Goal: Task Accomplishment & Management: Use online tool/utility

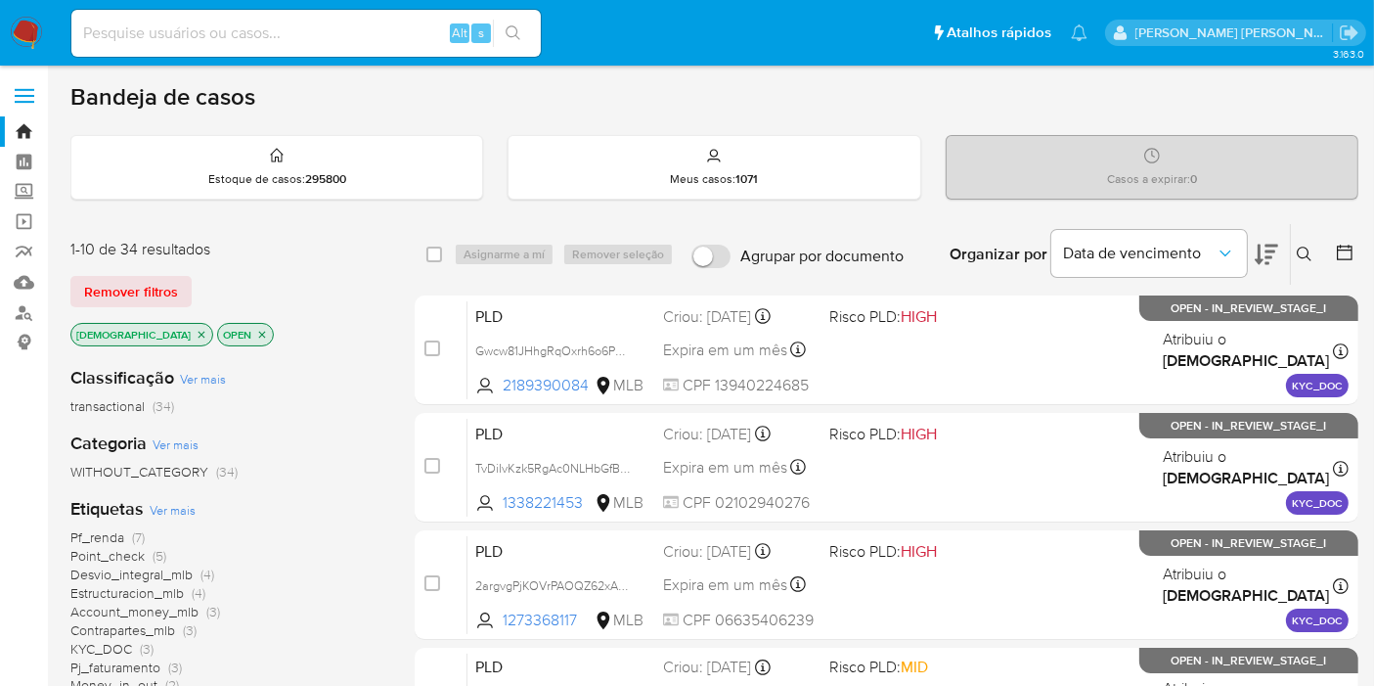
click at [304, 29] on input at bounding box center [305, 33] width 469 height 25
paste input "Ux3QSdssTqk8Q5NIovn5s7LF"
type input "Ux3QSdssTqk8Q5NIovn5s7LF"
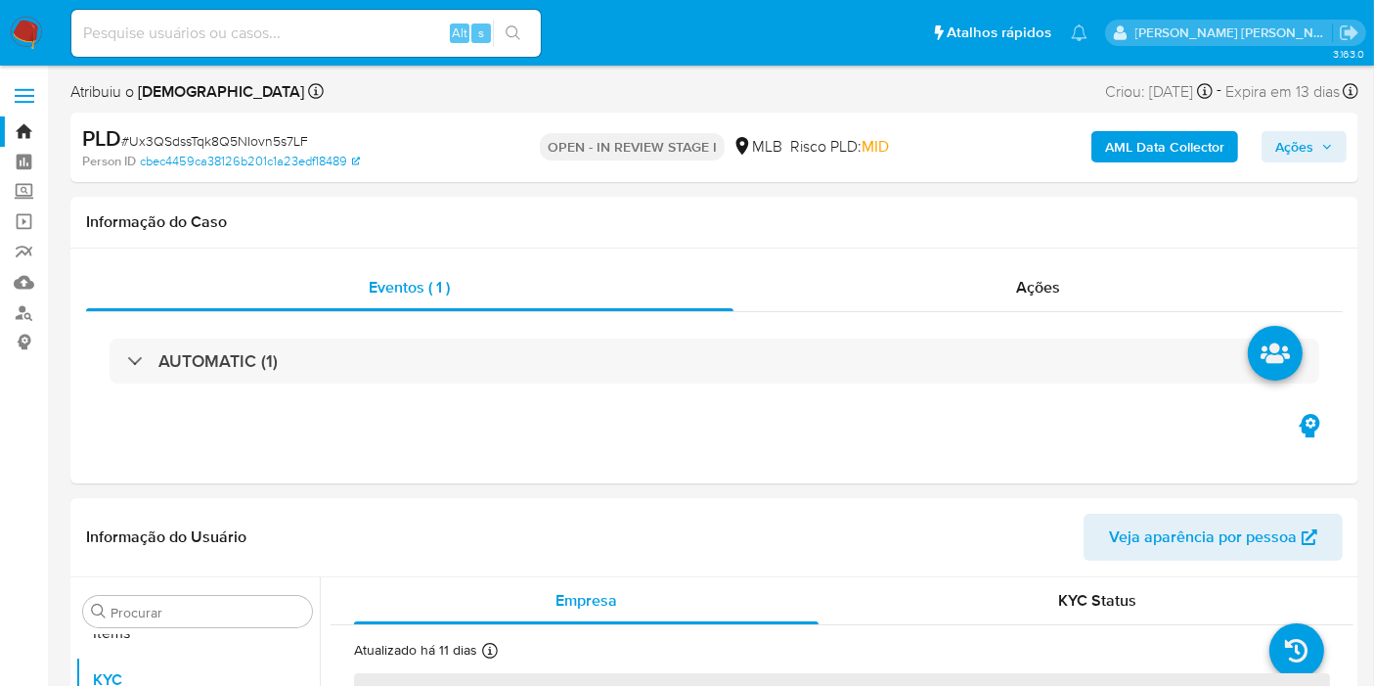
scroll to position [1060, 0]
select select "10"
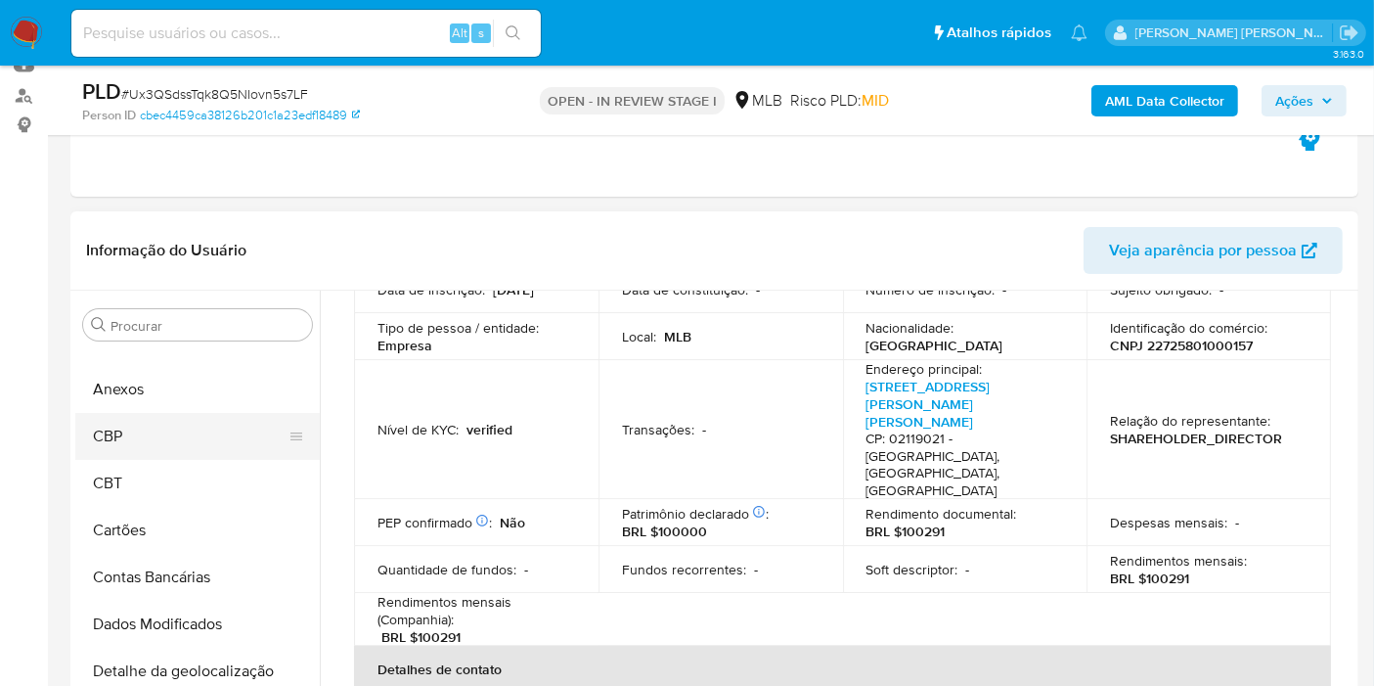
scroll to position [0, 0]
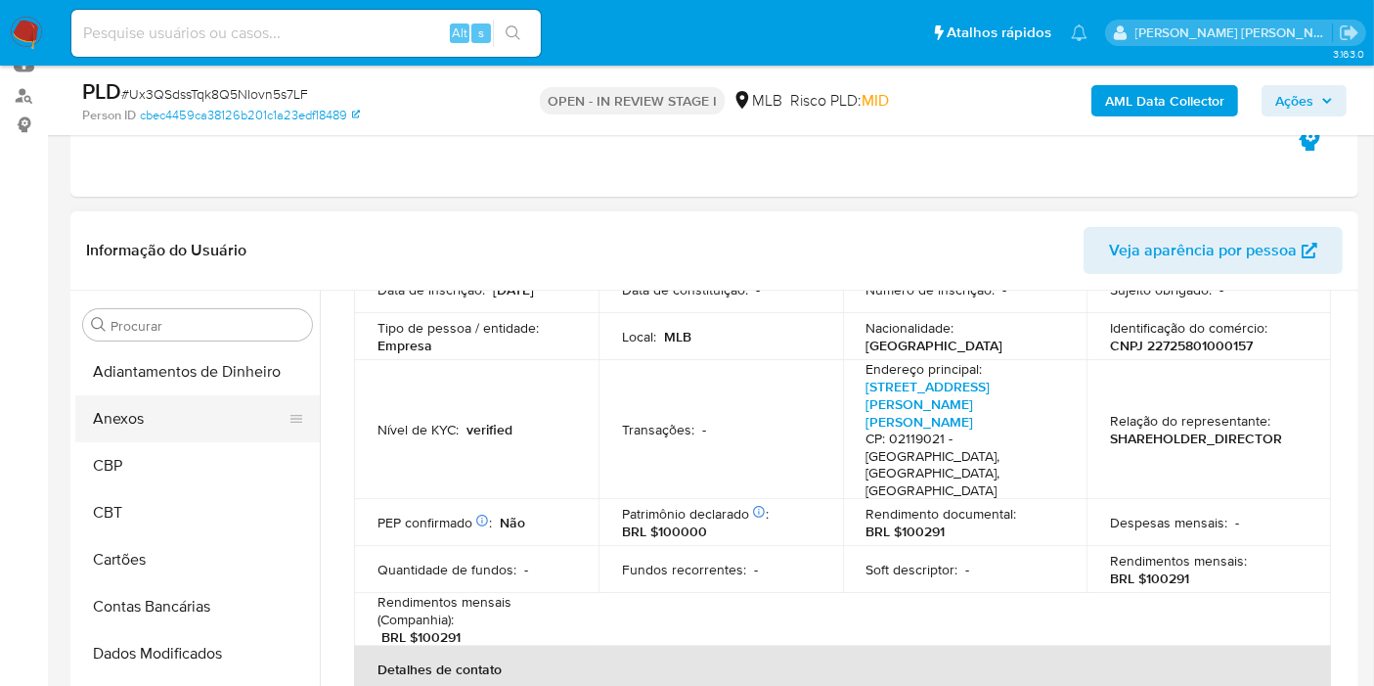
click at [193, 412] on button "Anexos" at bounding box center [189, 418] width 229 height 47
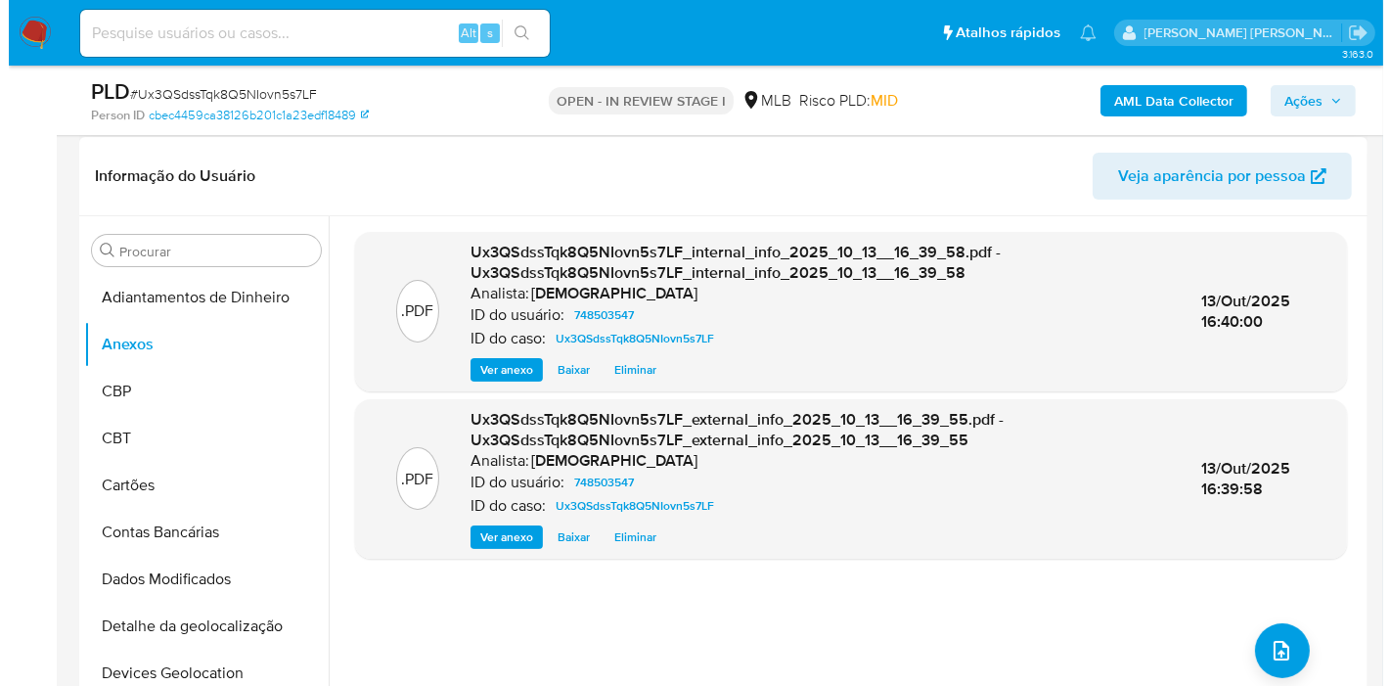
scroll to position [326, 0]
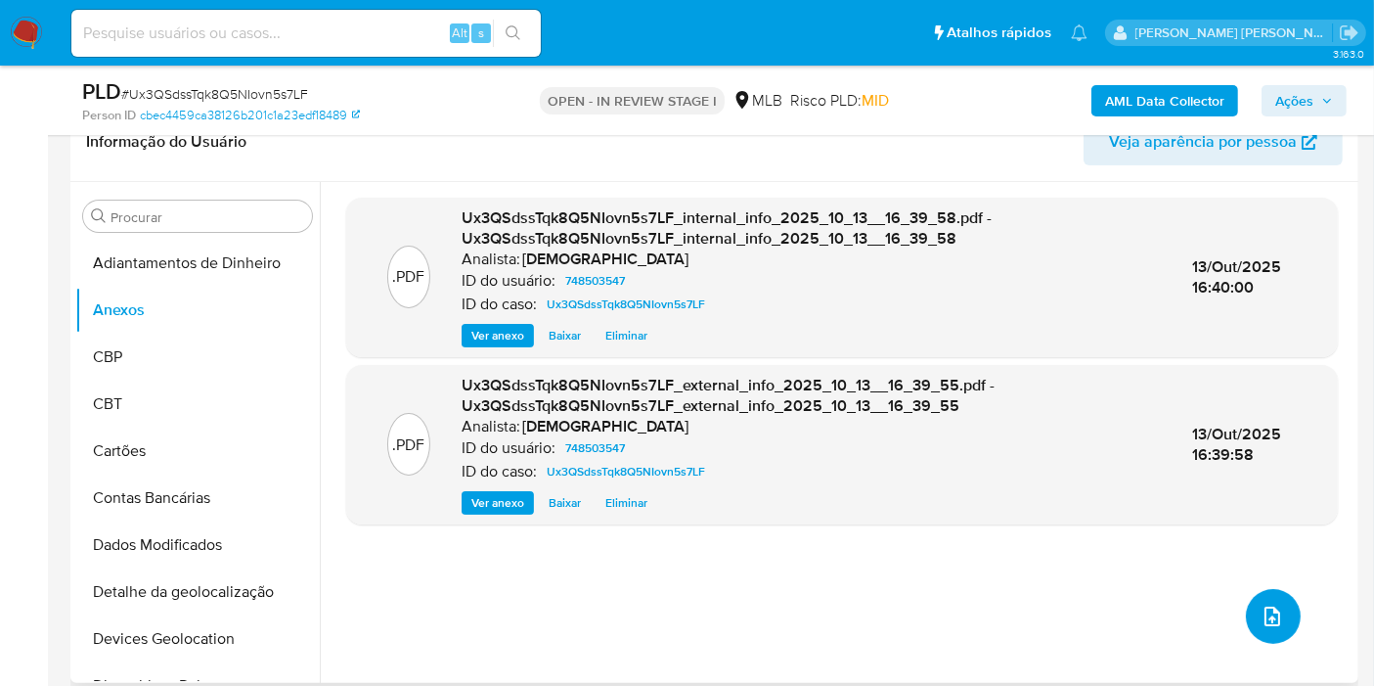
click at [1263, 594] on button "upload-file" at bounding box center [1273, 616] width 55 height 55
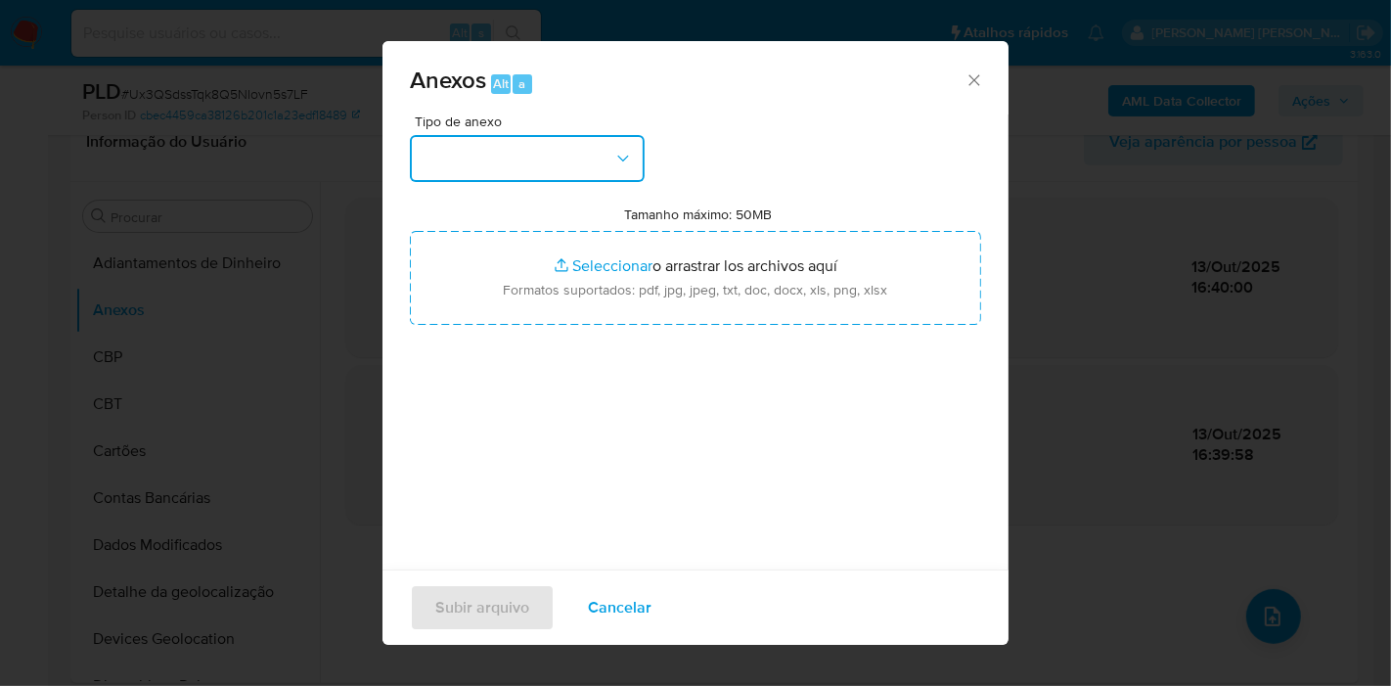
click at [539, 174] on button "button" at bounding box center [527, 158] width 235 height 47
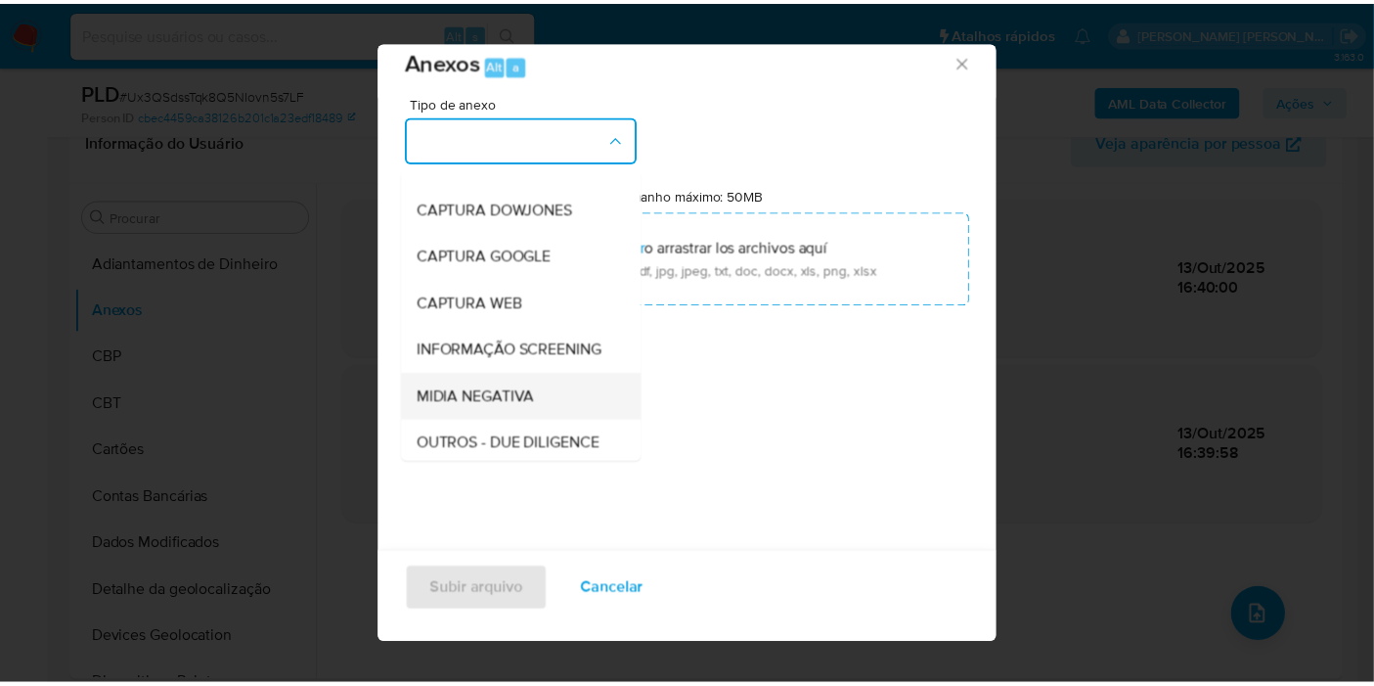
scroll to position [109, 0]
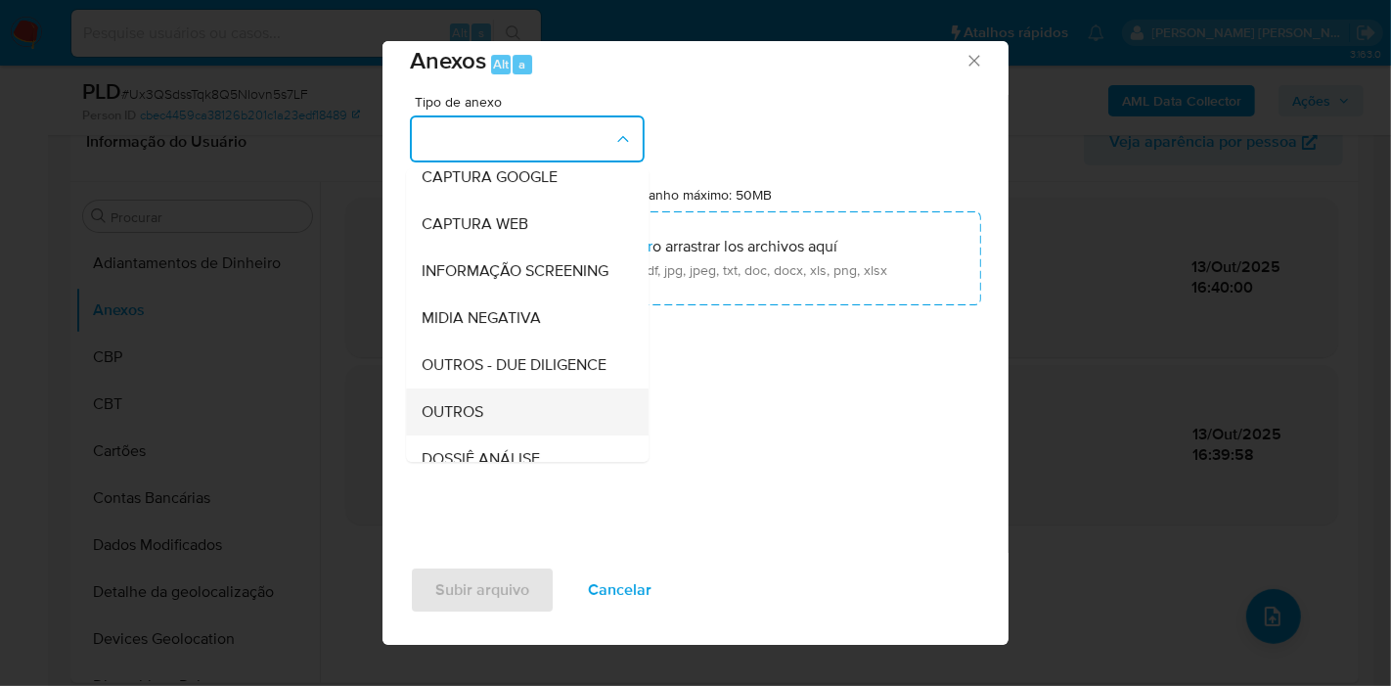
click at [486, 431] on div "OUTROS" at bounding box center [522, 411] width 200 height 47
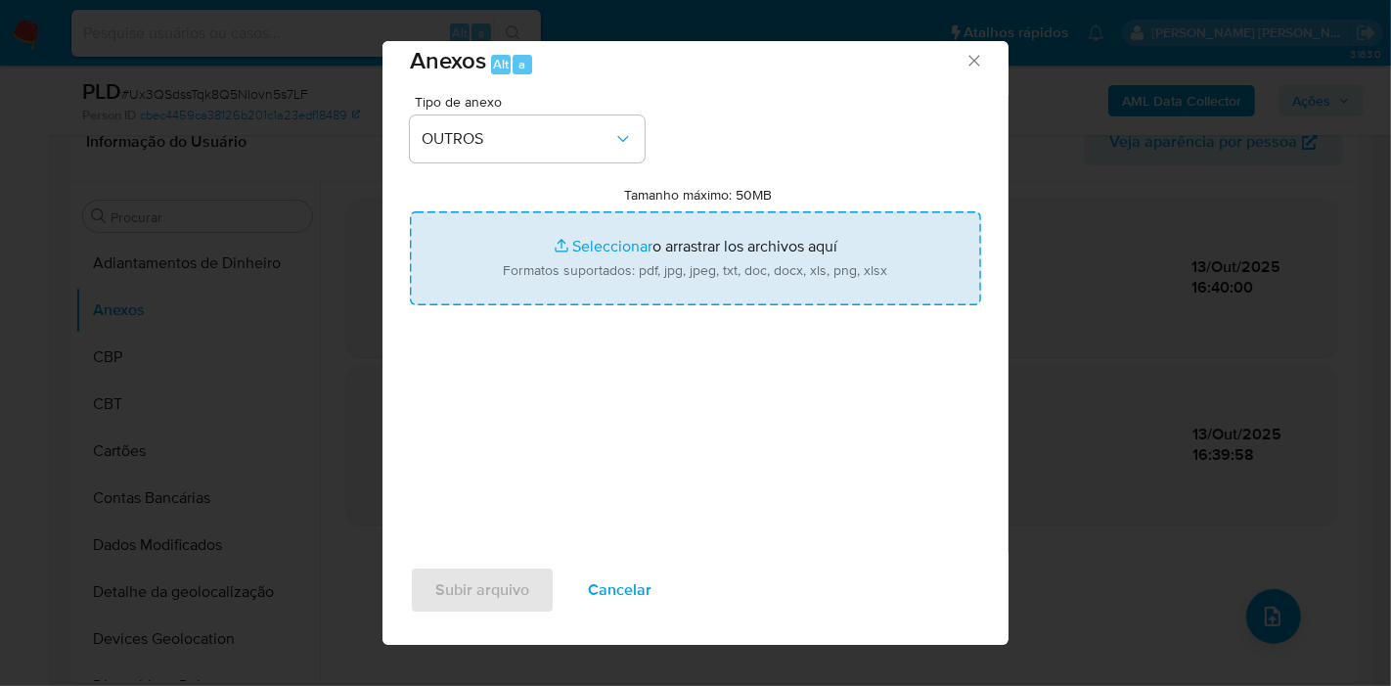
click at [561, 255] on input "Tamanho máximo: 50MB Seleccionar archivos" at bounding box center [695, 258] width 571 height 94
type input "C:\fakepath\DECLINIO - Ux3QSdssTqk8Q5NIovn5s7LF - CNPJ 22725801000157 - CAIO HE…"
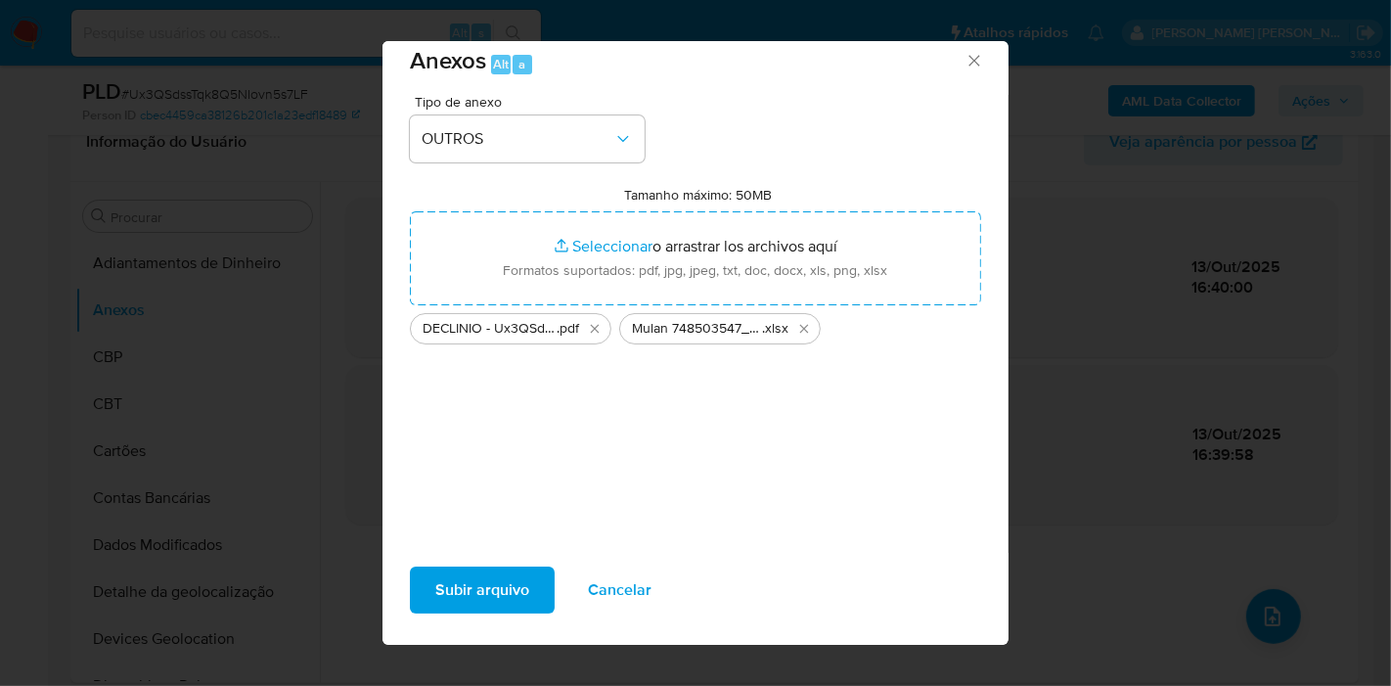
click at [525, 596] on span "Subir arquivo" at bounding box center [482, 589] width 94 height 43
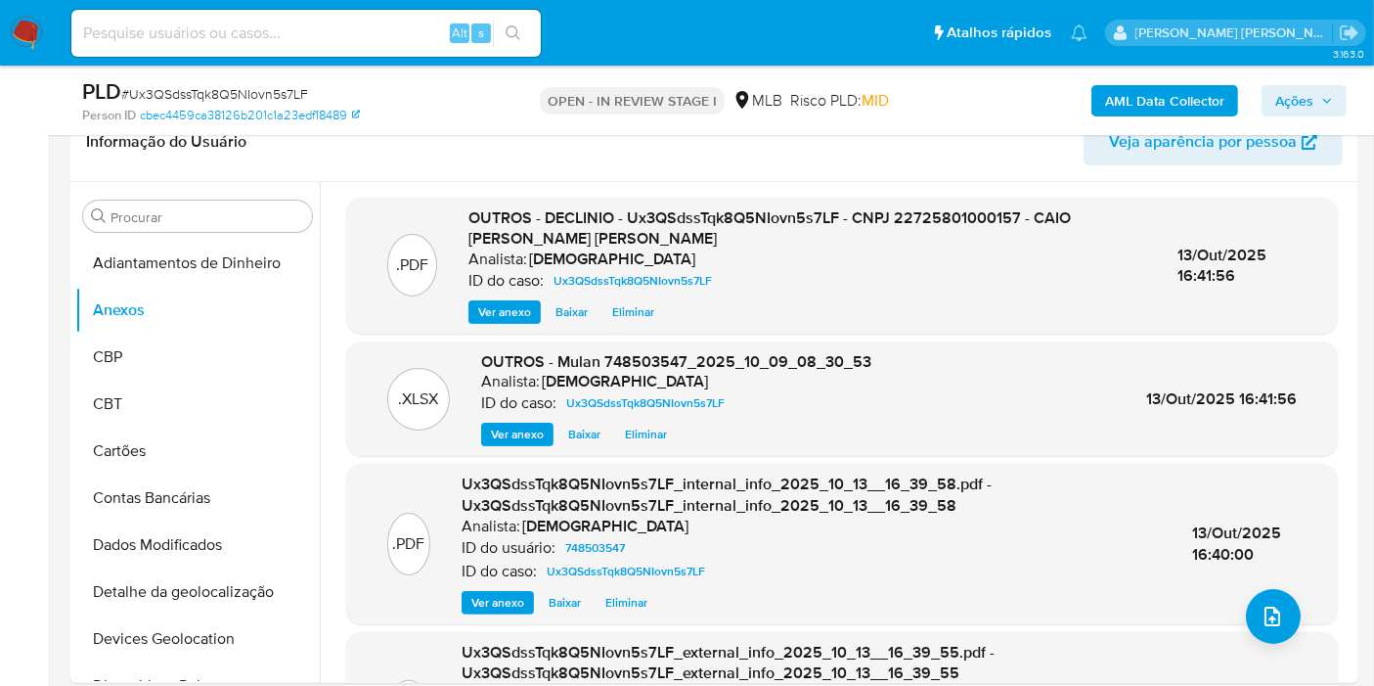
click at [372, 34] on input at bounding box center [305, 33] width 469 height 25
paste input "BHjNYvPrMwX0eULJWc4DwTde"
type input "BHjNYvPrMwX0eULJWc4DwTde"
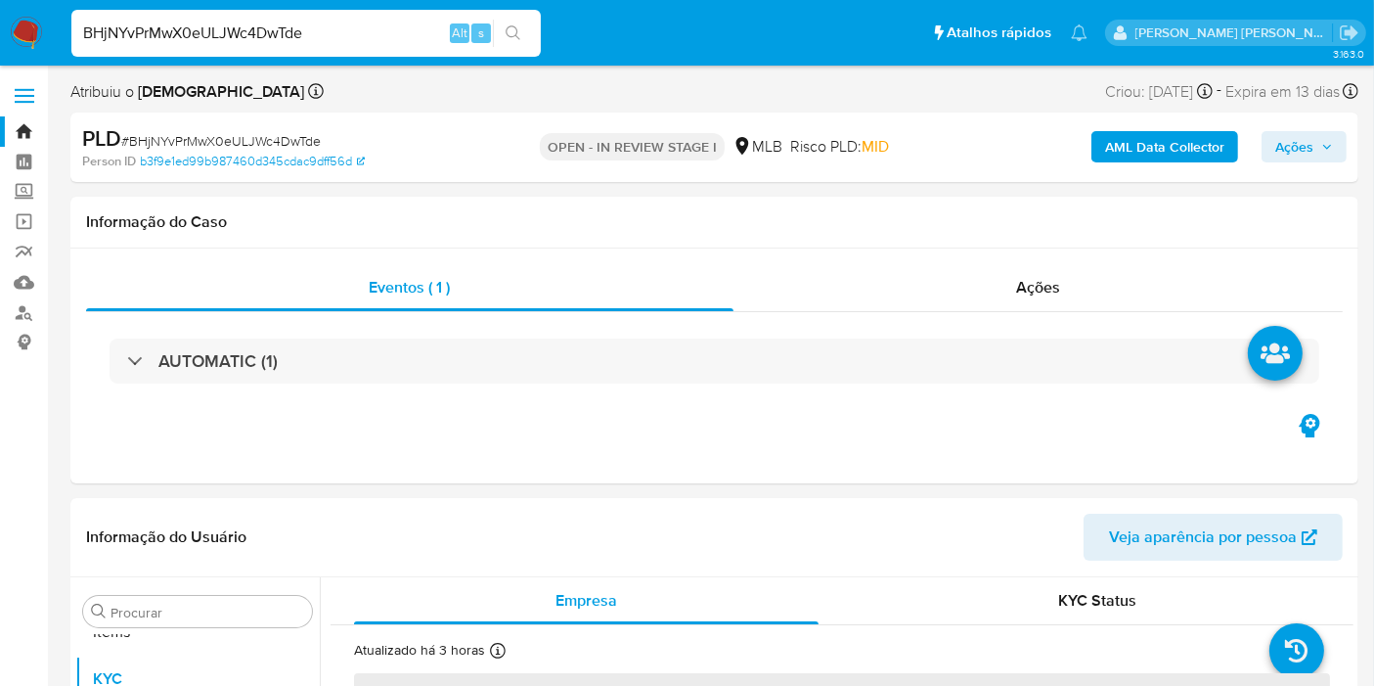
scroll to position [1060, 0]
select select "10"
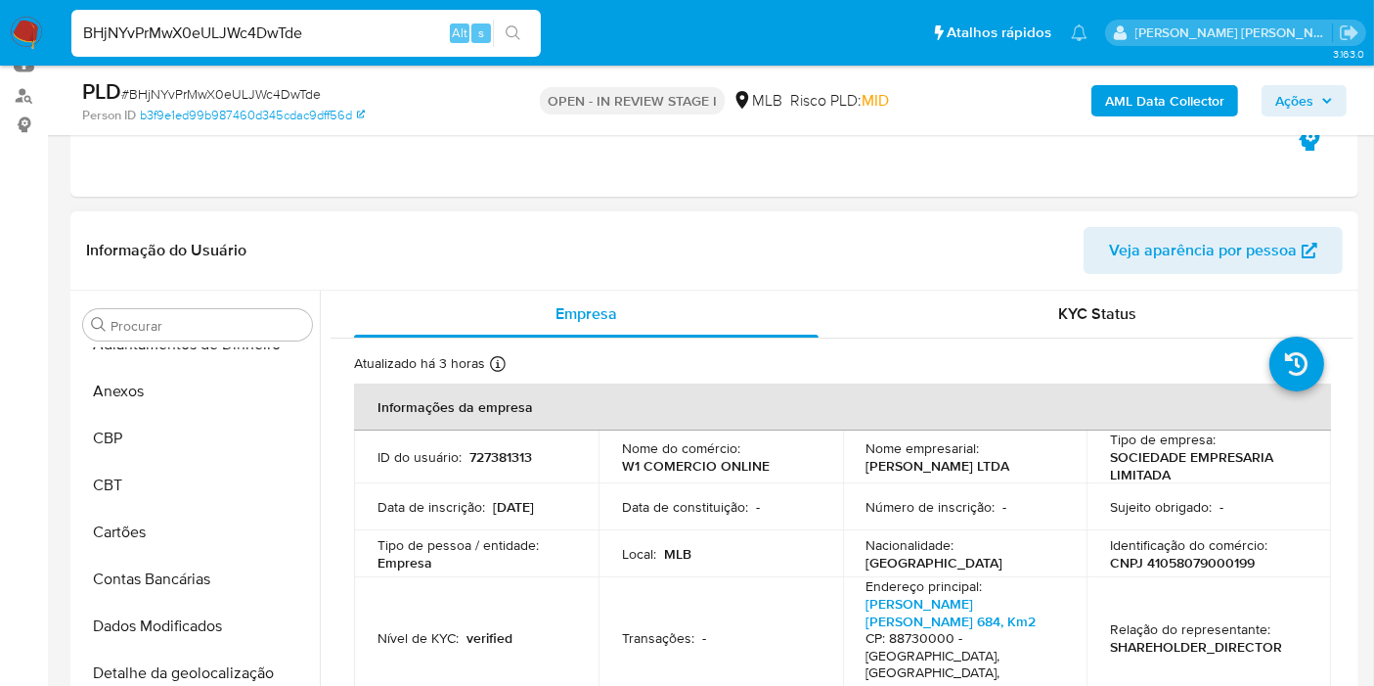
scroll to position [0, 0]
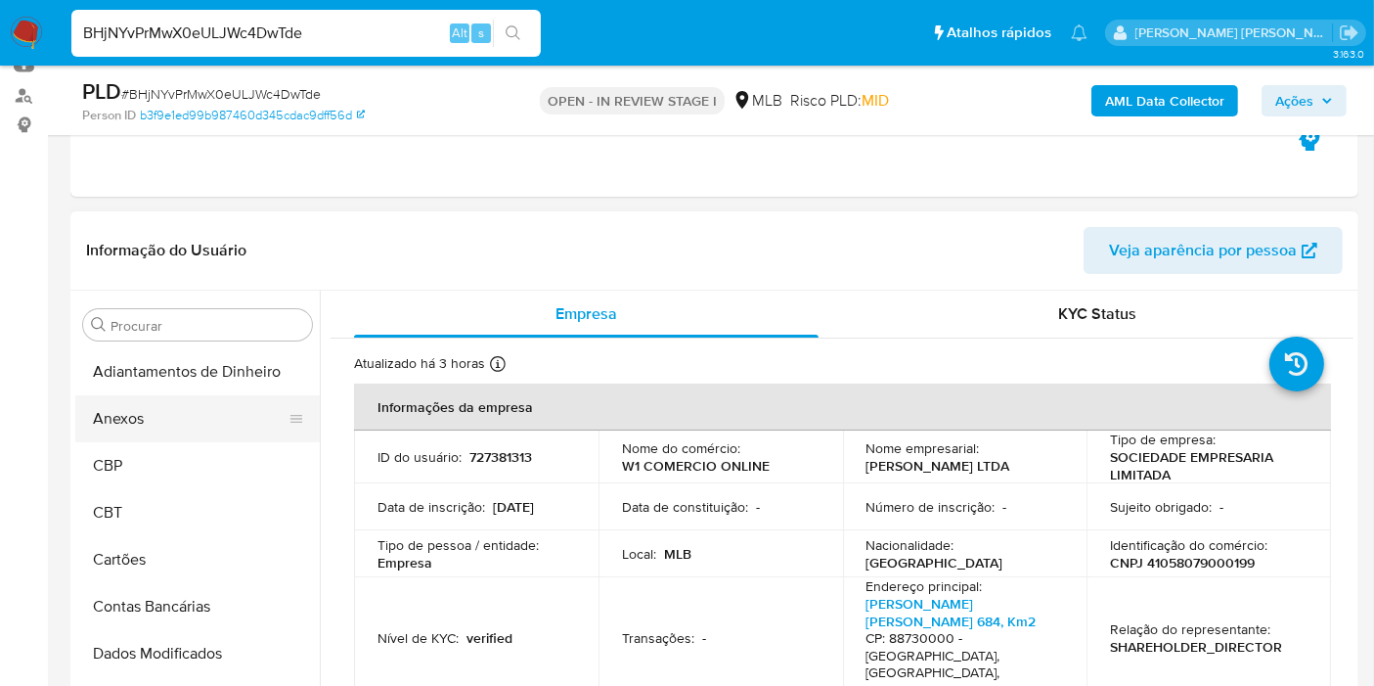
click at [212, 418] on button "Anexos" at bounding box center [189, 418] width 229 height 47
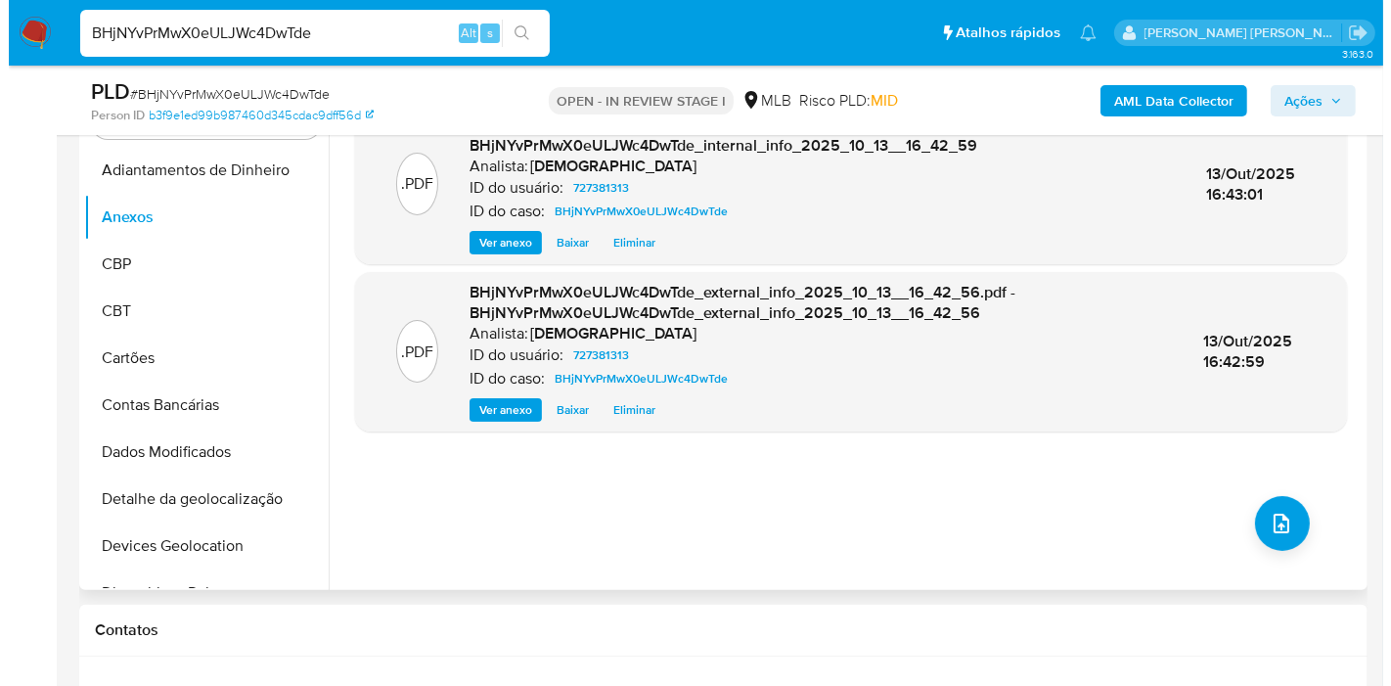
scroll to position [434, 0]
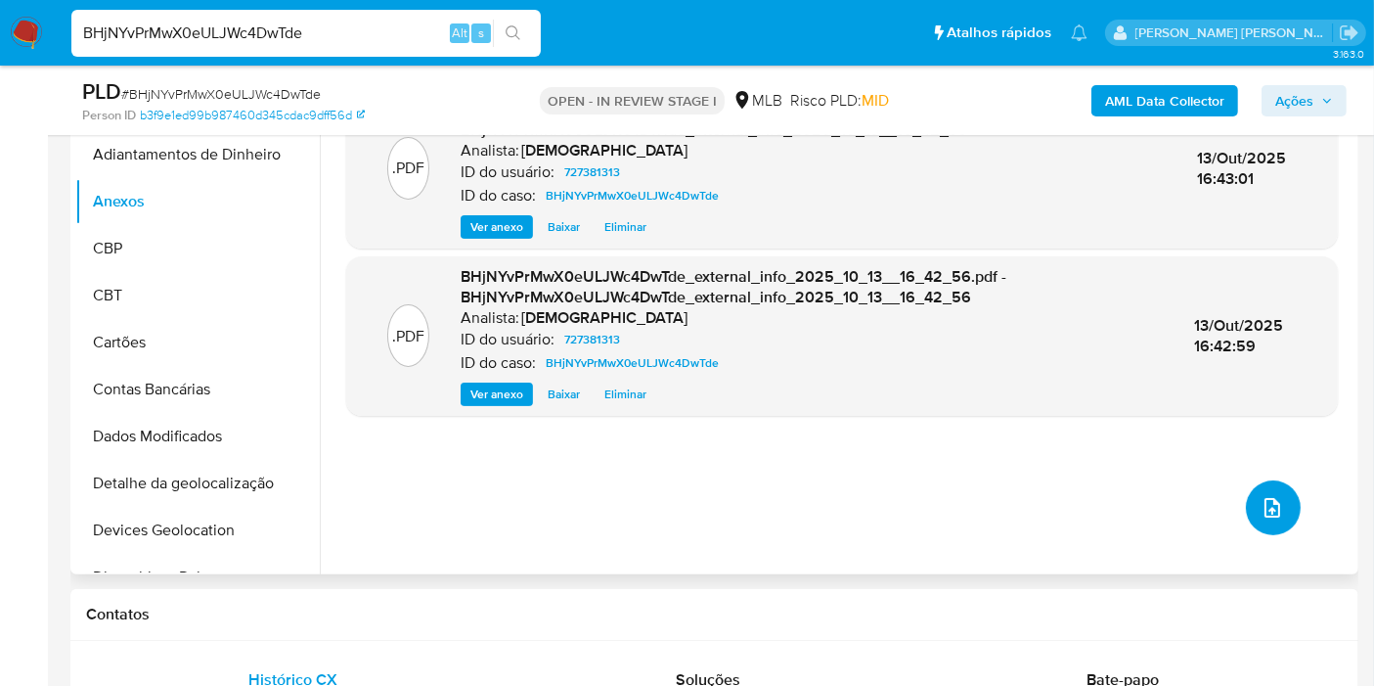
click at [1261, 501] on icon "upload-file" at bounding box center [1272, 507] width 23 height 23
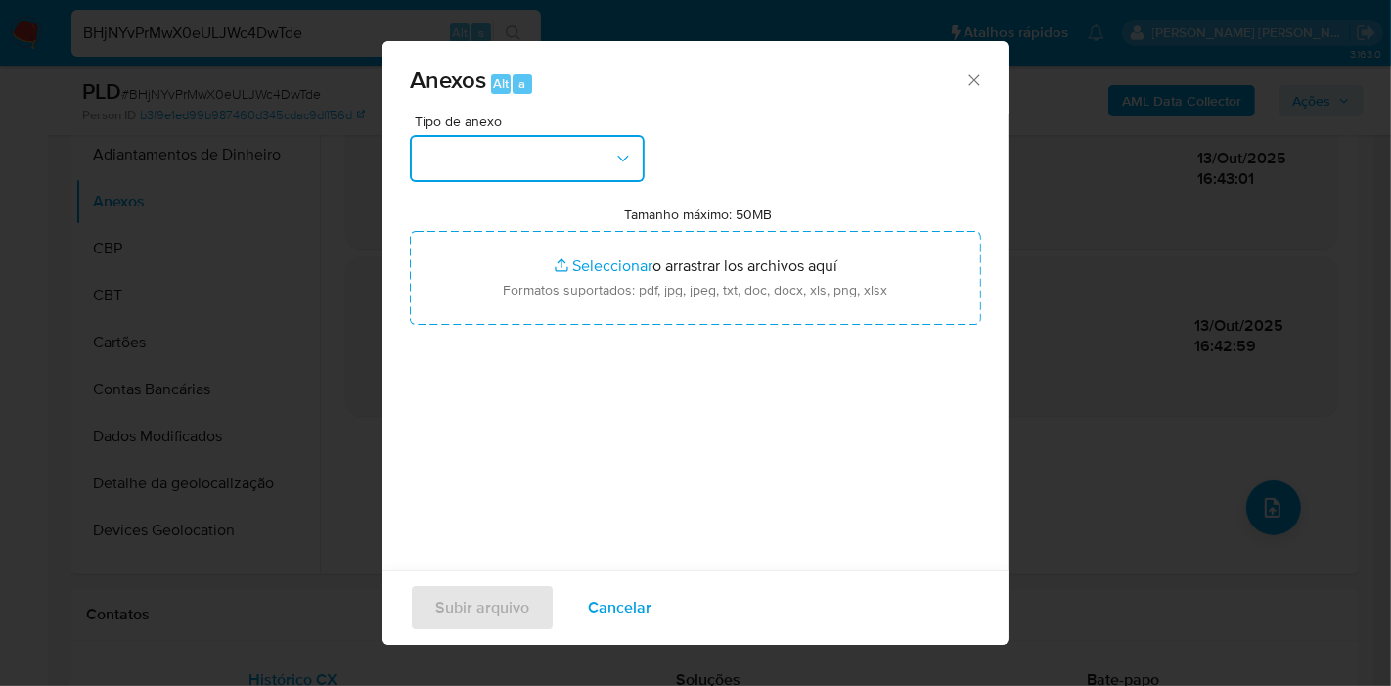
click at [519, 156] on button "button" at bounding box center [527, 158] width 235 height 47
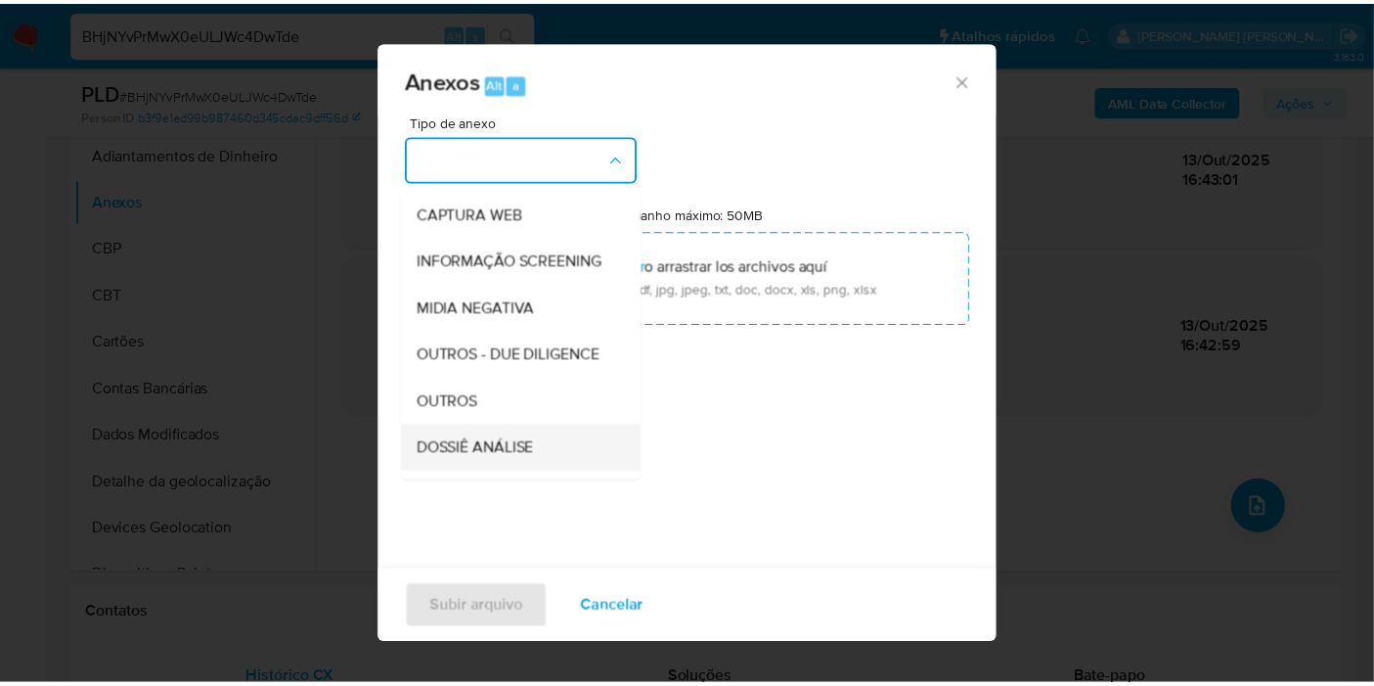
scroll to position [300, 0]
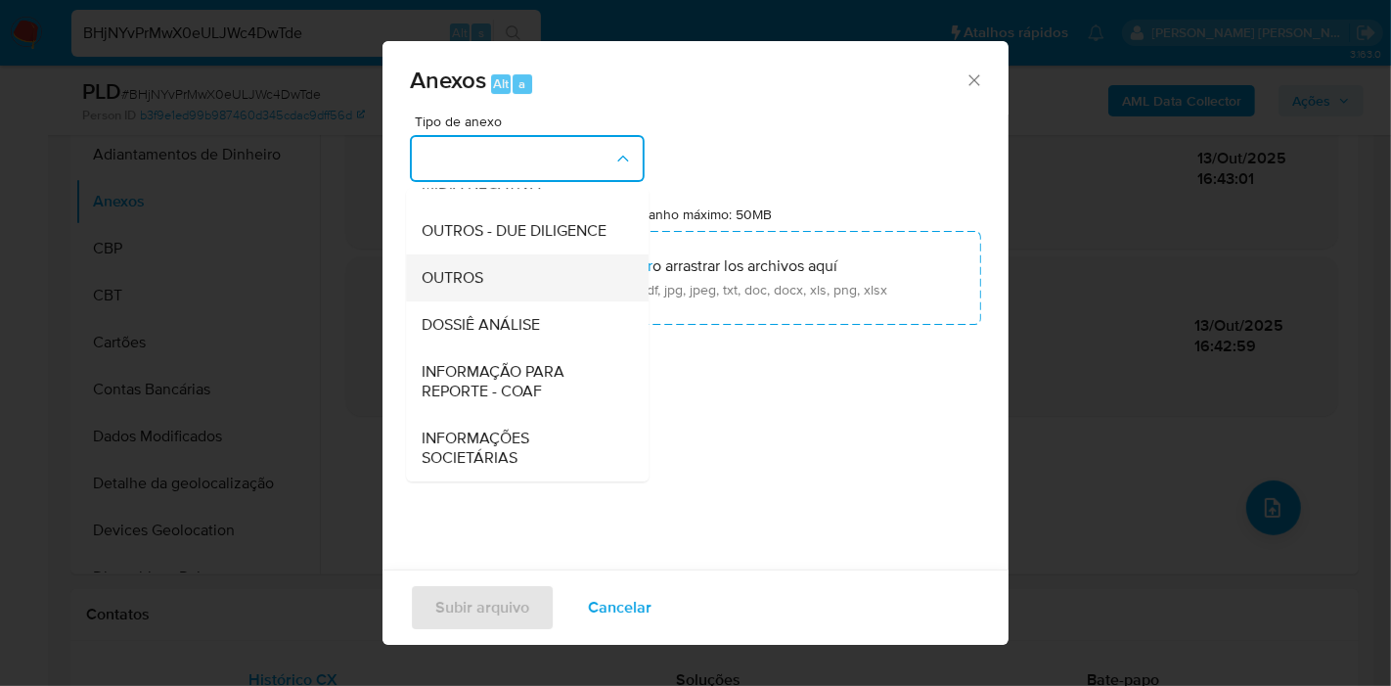
click at [519, 284] on div "OUTROS" at bounding box center [522, 277] width 200 height 47
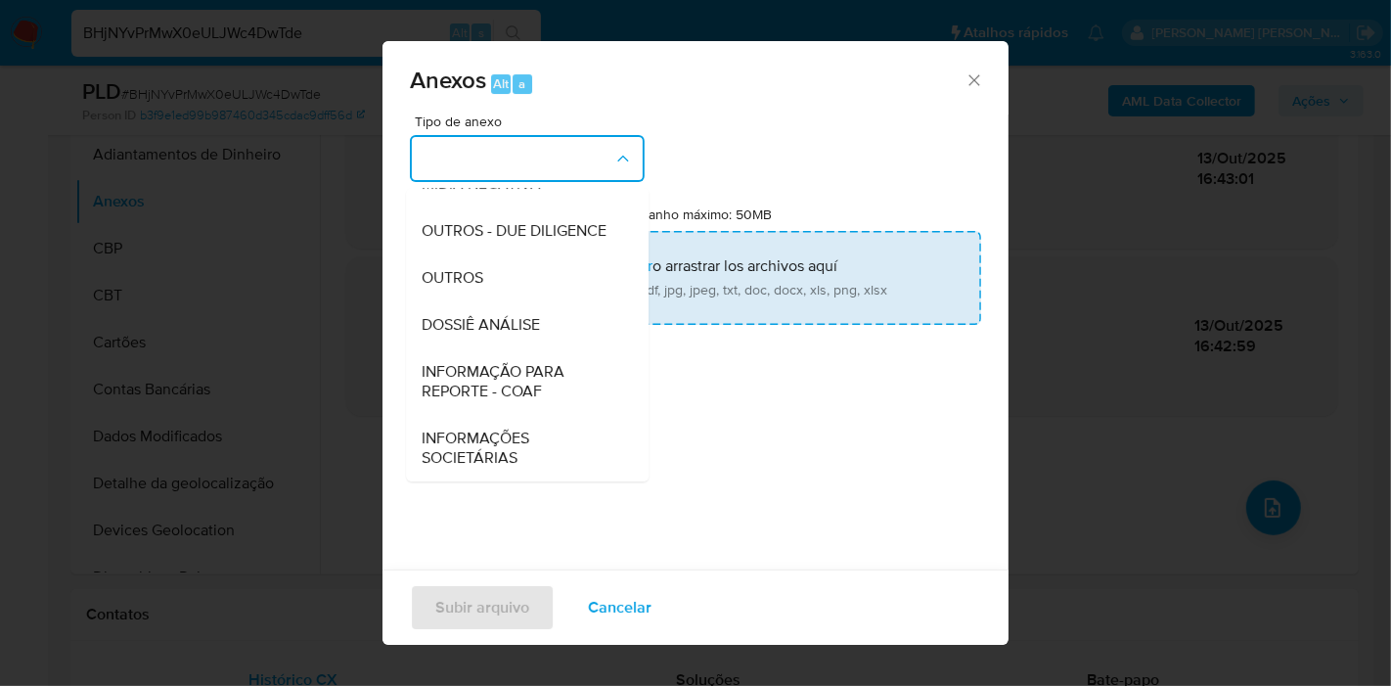
click at [551, 284] on input "Tamanho máximo: 50MB Seleccionar archivos" at bounding box center [695, 278] width 571 height 94
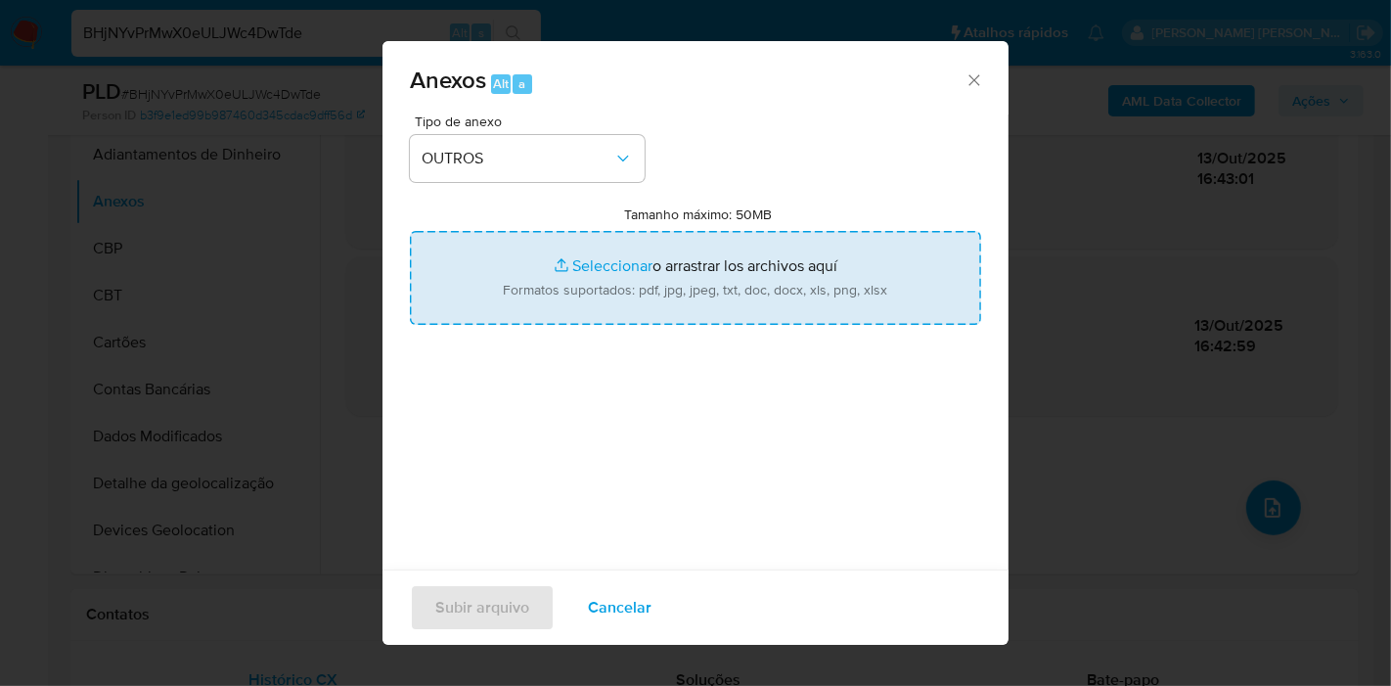
type input "C:\fakepath\DECLINIO - BHjNYvPrMwX0eULJWc4DwTde - CNPJ 41058079000199 - WILLIAN…"
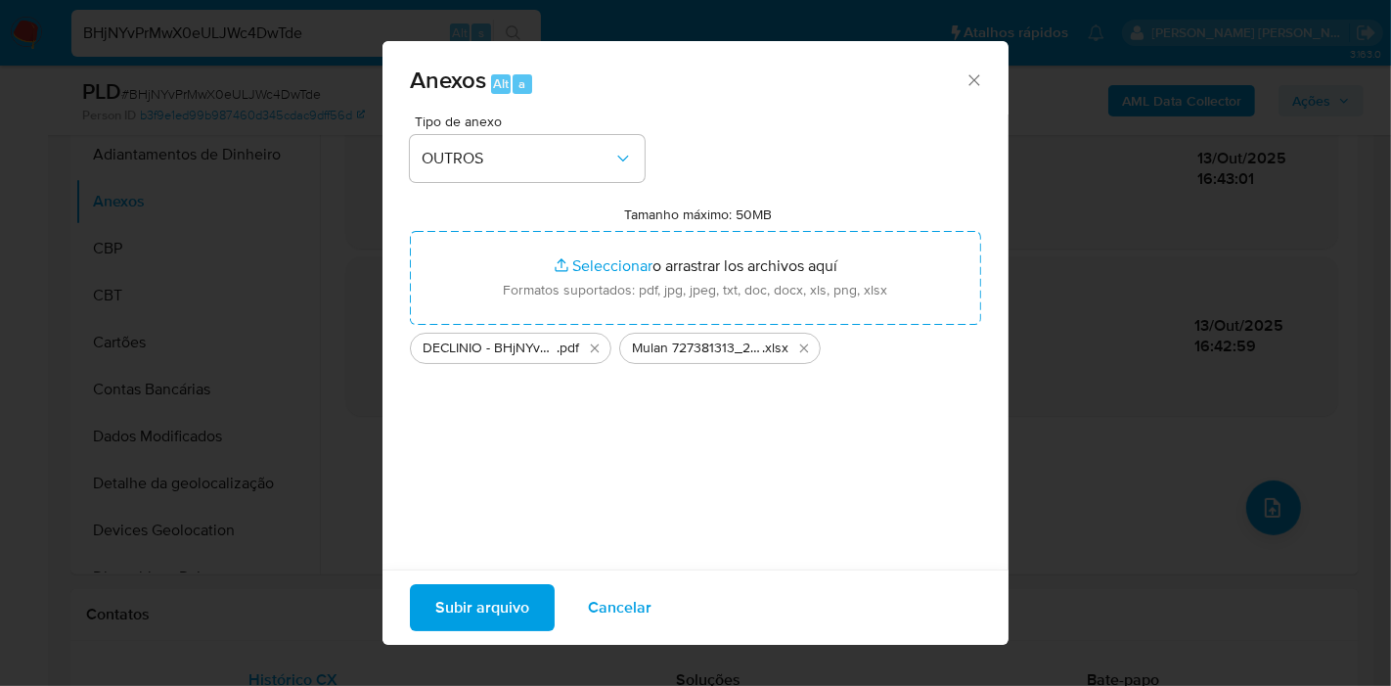
click at [497, 598] on span "Subir arquivo" at bounding box center [482, 607] width 94 height 43
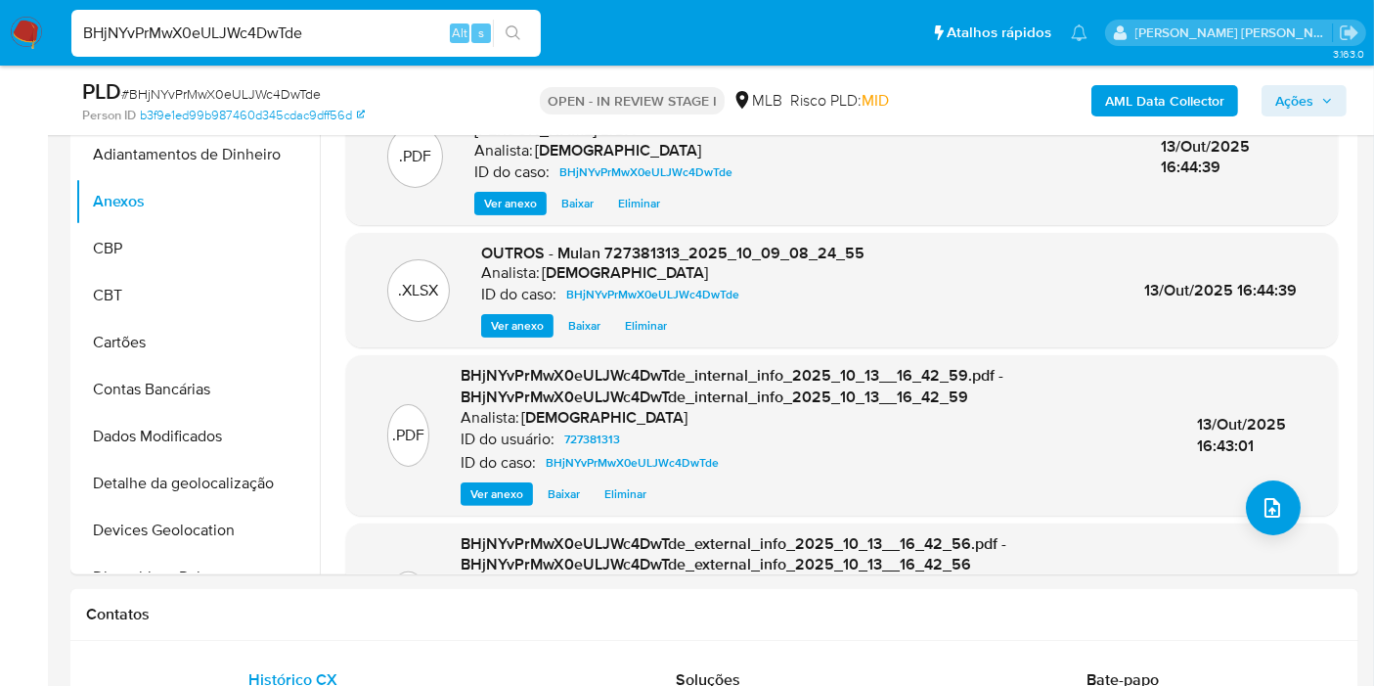
click at [331, 34] on input "BHjNYvPrMwX0eULJWc4DwTde" at bounding box center [305, 33] width 469 height 25
paste input "Mulan 148434277_2025_10_09_08_51_28"
paste input
click at [337, 31] on input "Mulan 148434277_2025_10_09_08_51_28" at bounding box center [305, 33] width 469 height 25
paste input "sSoCEaa1IJFsmH61mOVZi4ia"
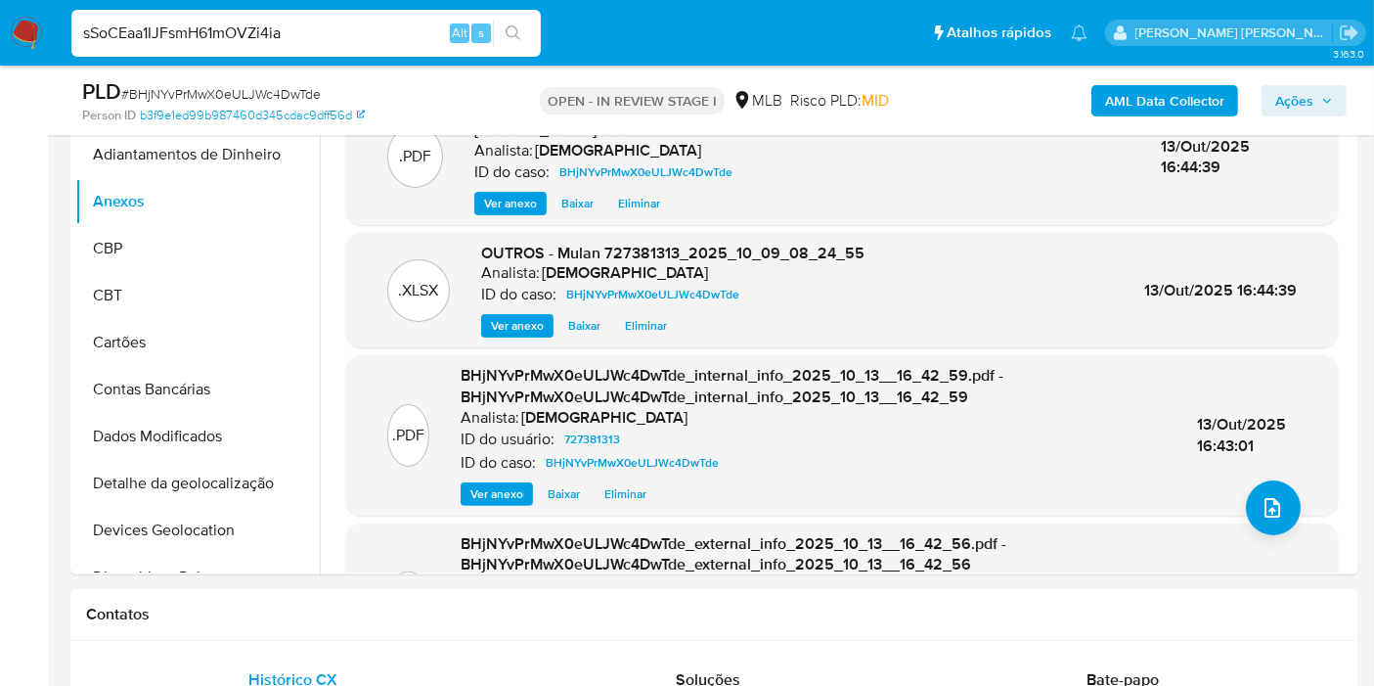
type input "sSoCEaa1IJFsmH61mOVZi4ia"
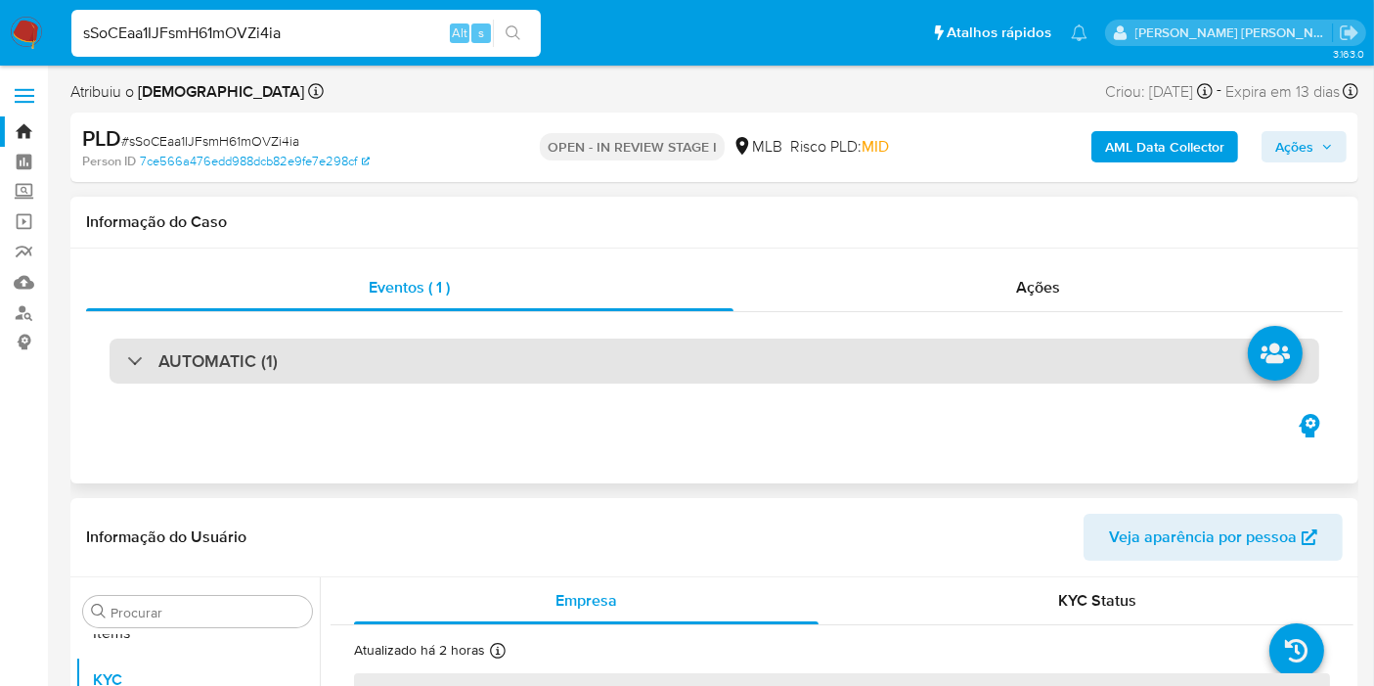
scroll to position [1060, 0]
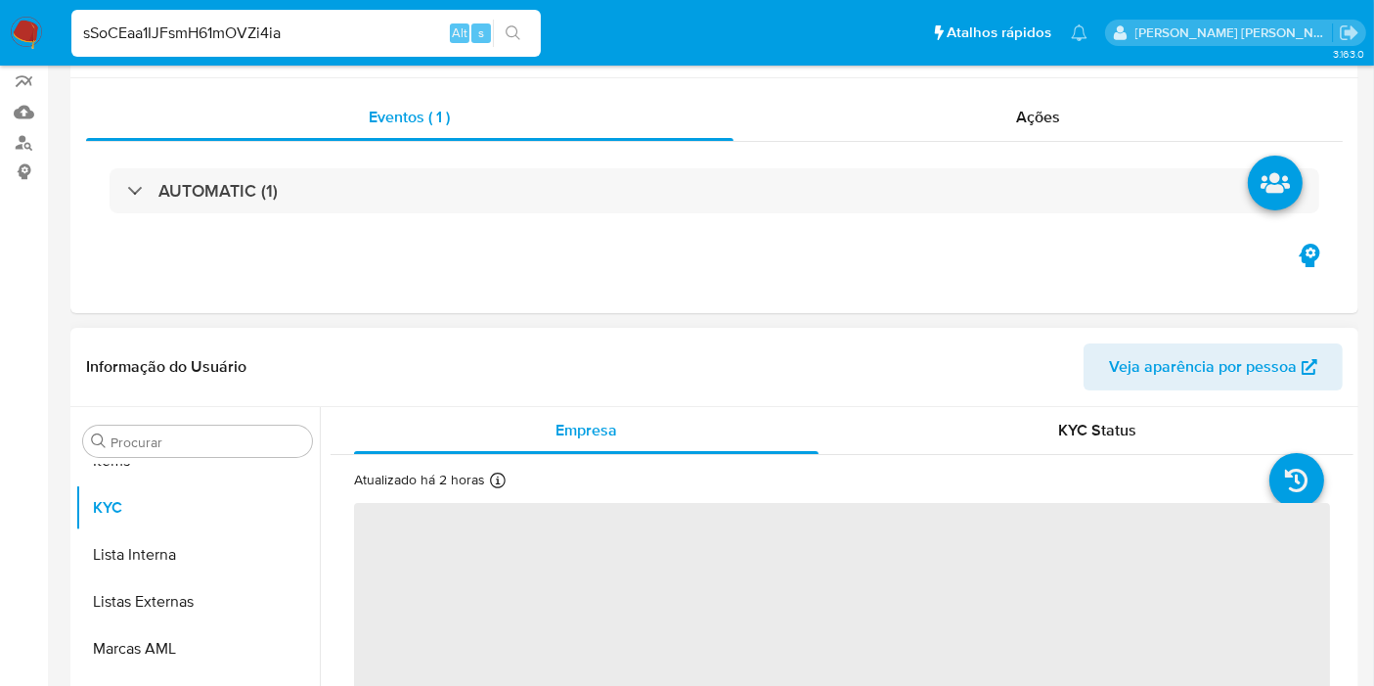
select select "10"
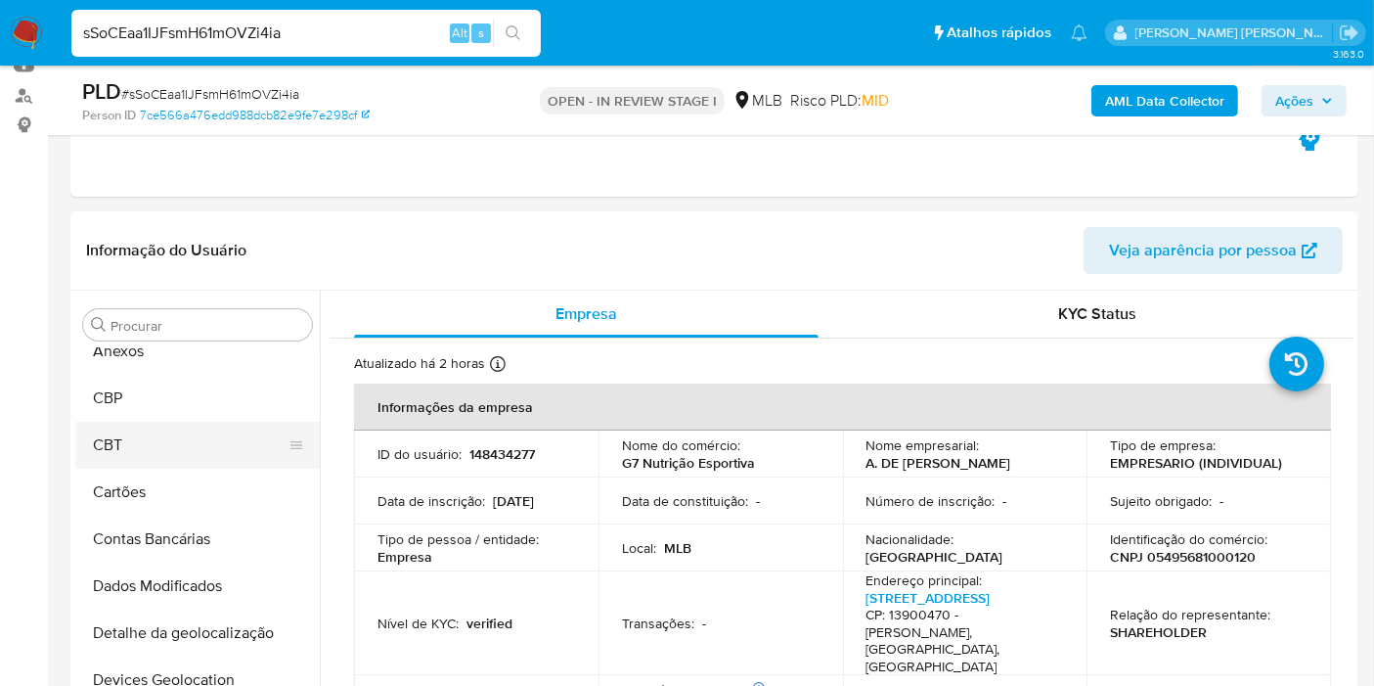
scroll to position [0, 0]
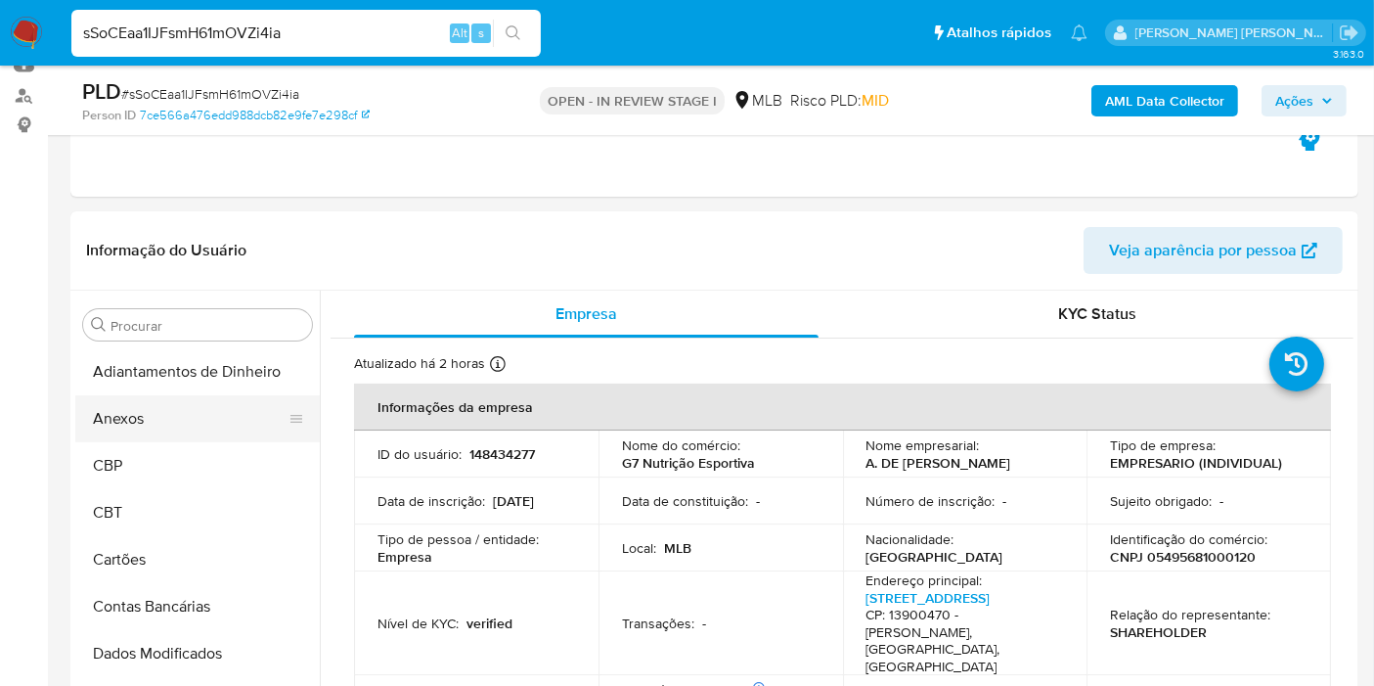
click at [181, 431] on button "Anexos" at bounding box center [189, 418] width 229 height 47
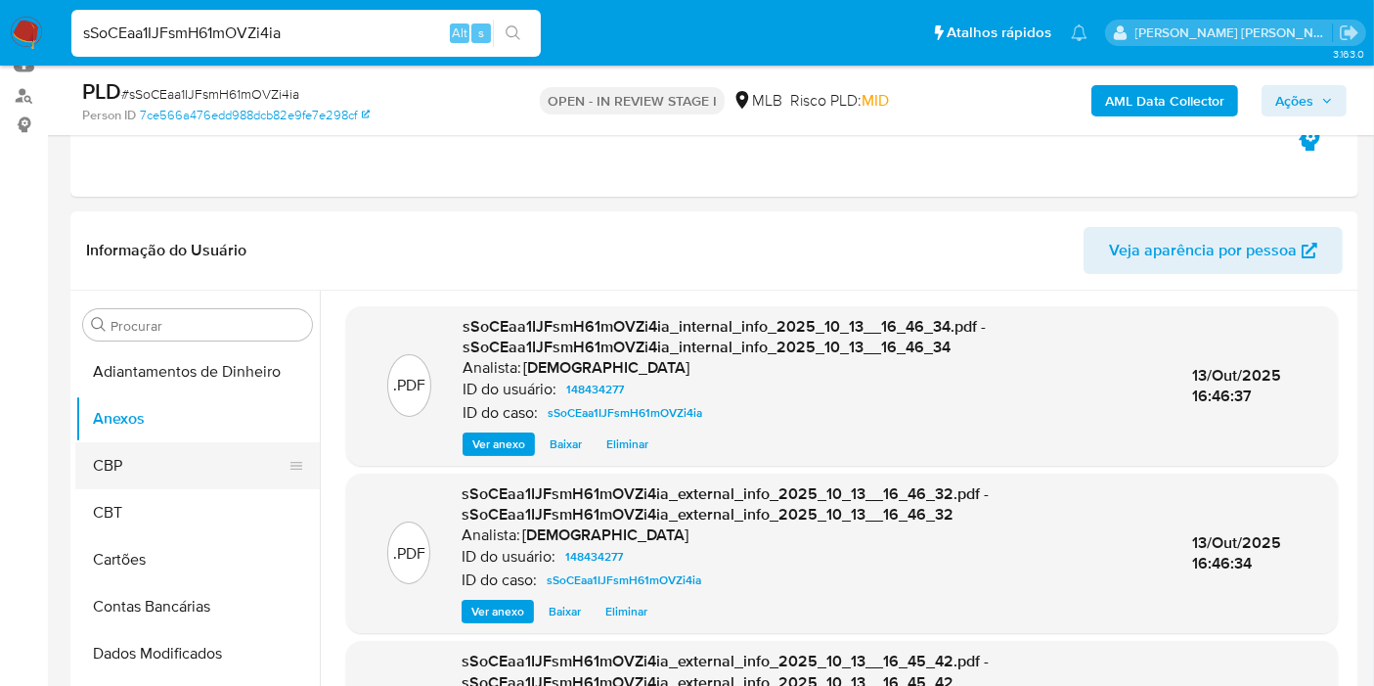
click at [203, 457] on button "CBP" at bounding box center [189, 465] width 229 height 47
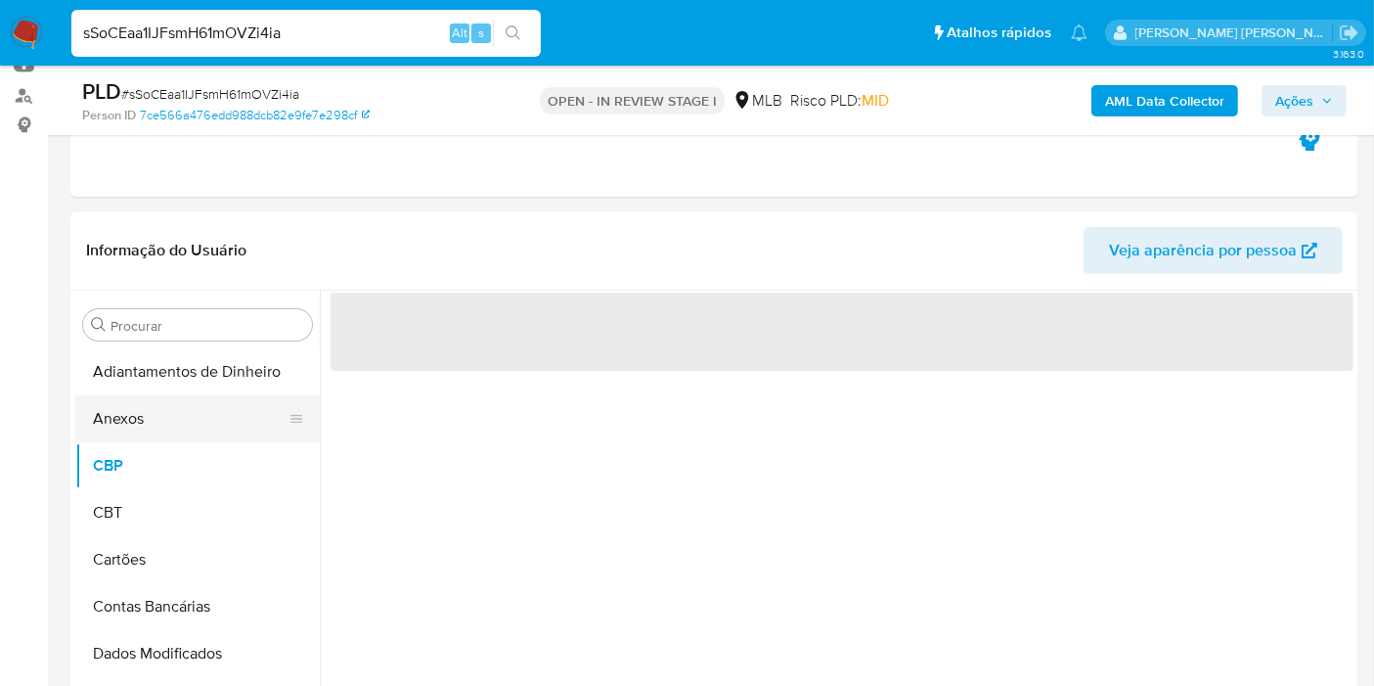
click at [191, 420] on button "Anexos" at bounding box center [189, 418] width 229 height 47
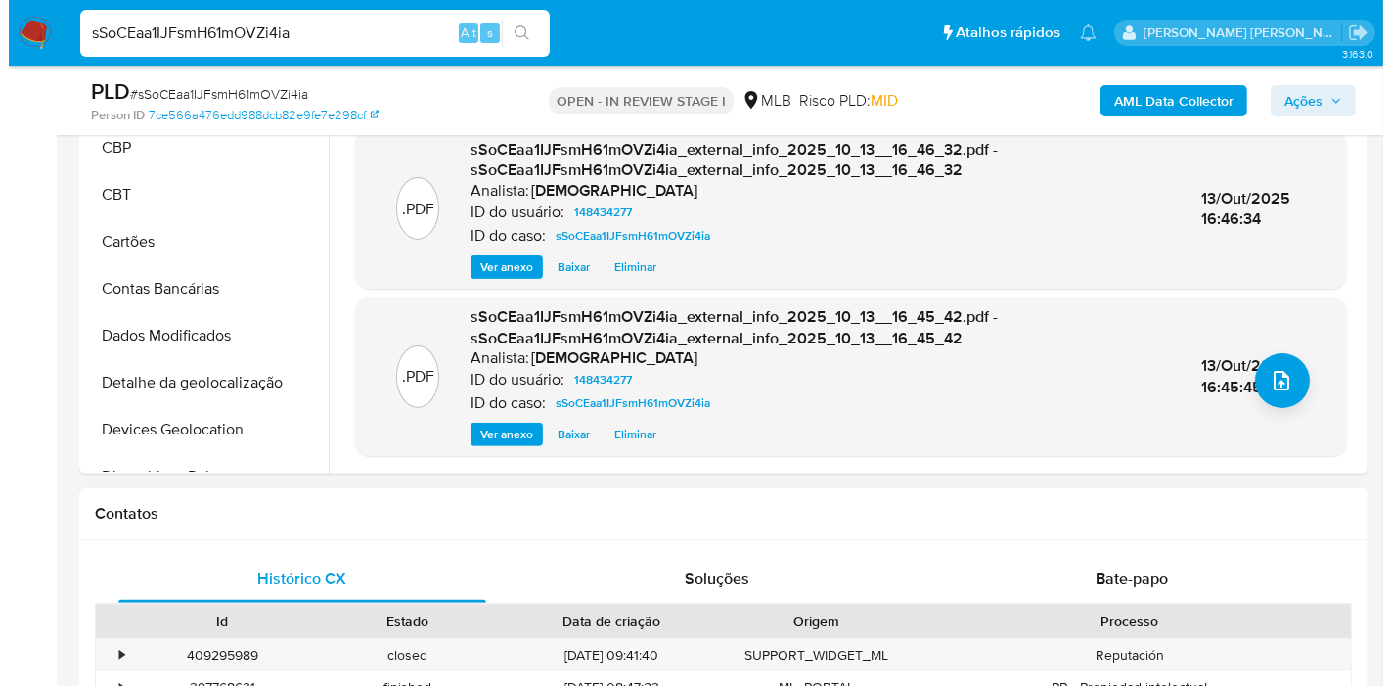
scroll to position [651, 0]
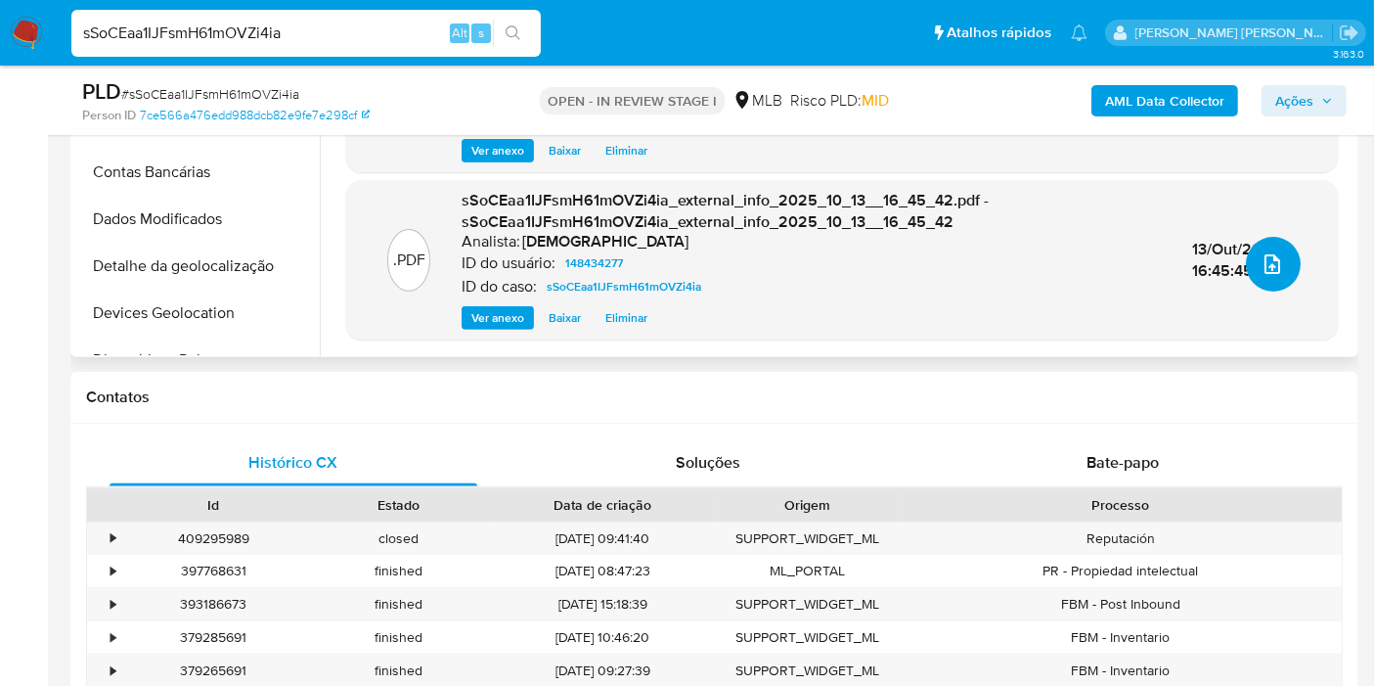
click at [1267, 258] on icon "upload-file" at bounding box center [1272, 263] width 23 height 23
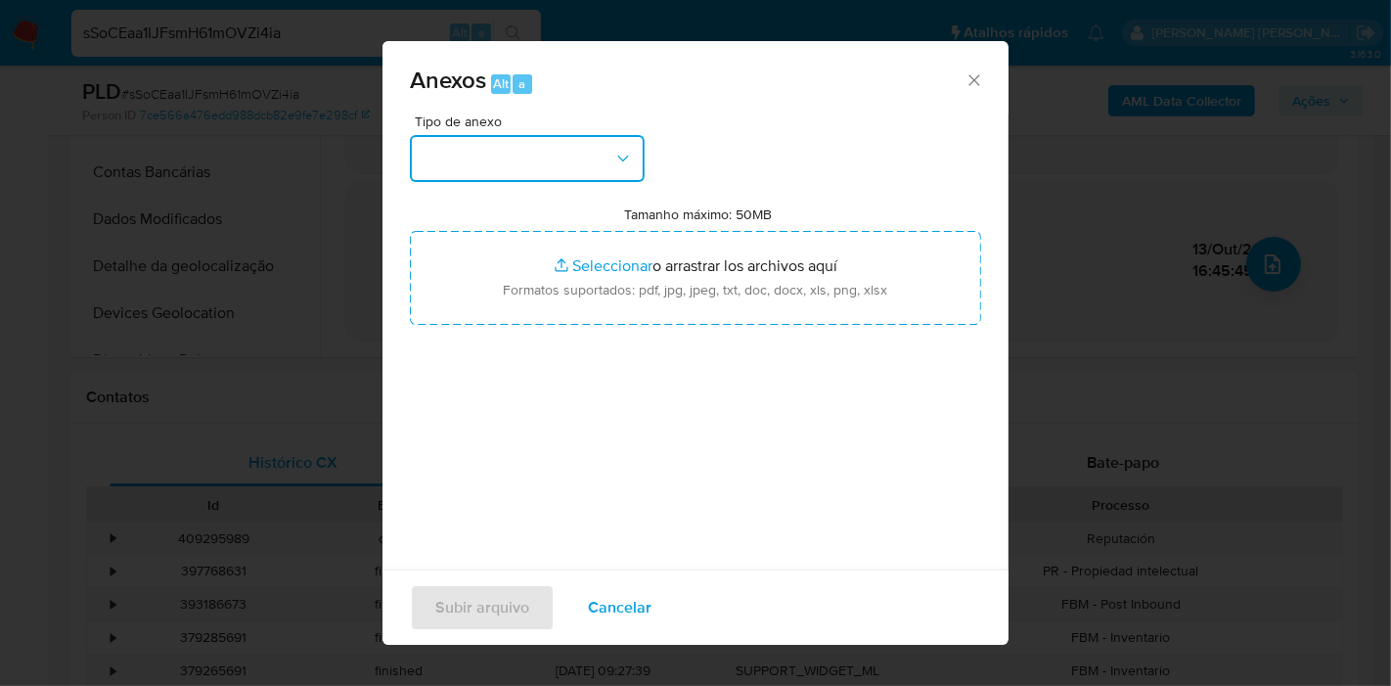
click at [623, 156] on icon "button" at bounding box center [623, 159] width 20 height 20
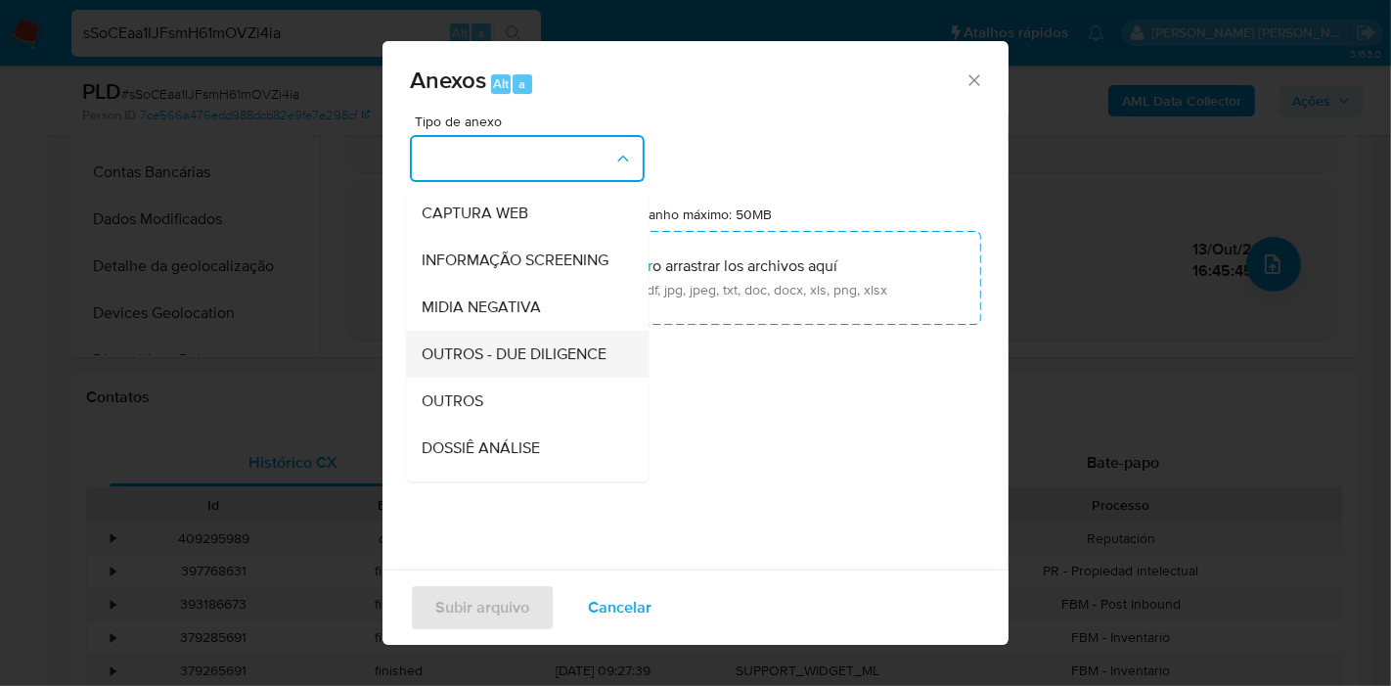
scroll to position [217, 0]
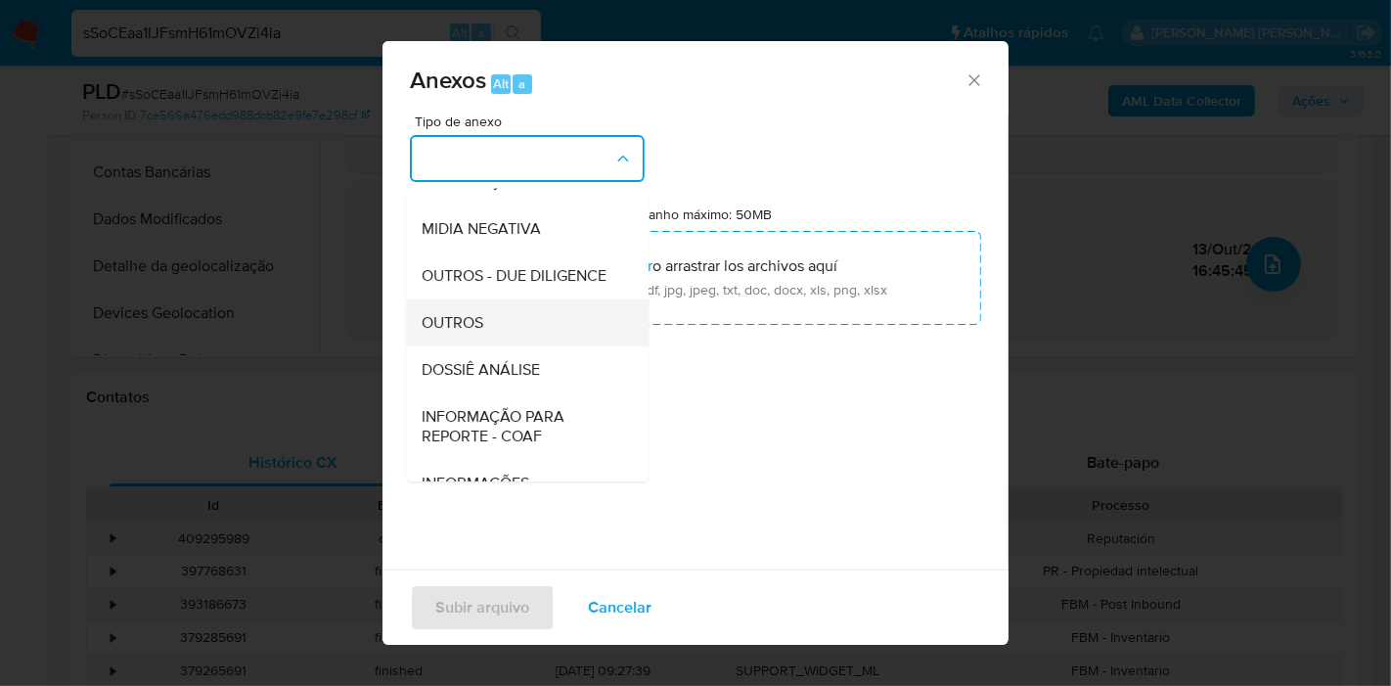
click at [494, 346] on div "OUTROS" at bounding box center [522, 322] width 200 height 47
click at [494, 375] on div "Tipo de anexo CAPTURA BUREAU CAPTURA DOWJONES CAPTURA GOOGLE CAPTURA WEB INFORM…" at bounding box center [695, 345] width 571 height 462
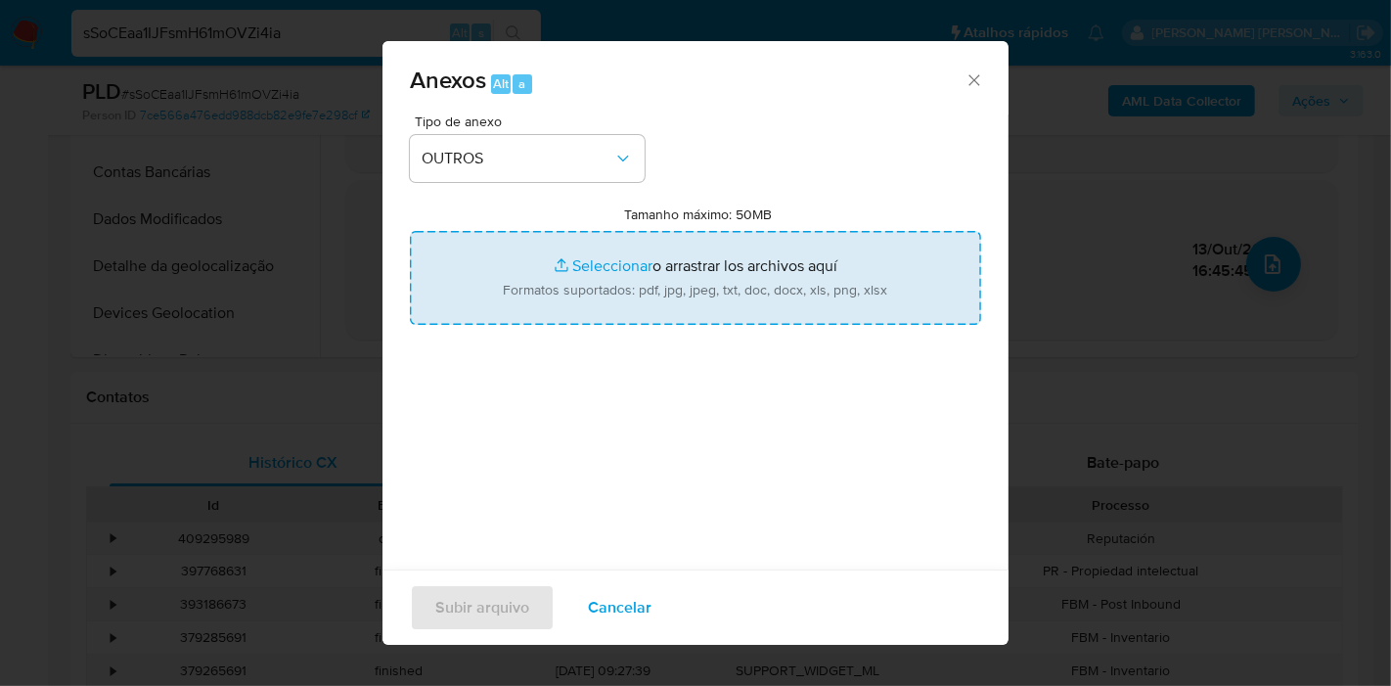
click at [510, 293] on input "Tamanho máximo: 50MB Seleccionar archivos" at bounding box center [695, 278] width 571 height 94
type input "C:\fakepath\DECLINIO - sSoCEaa1IJFsmH61mOVZi4ia - CNPJ 05495681000120 - A. DE O…"
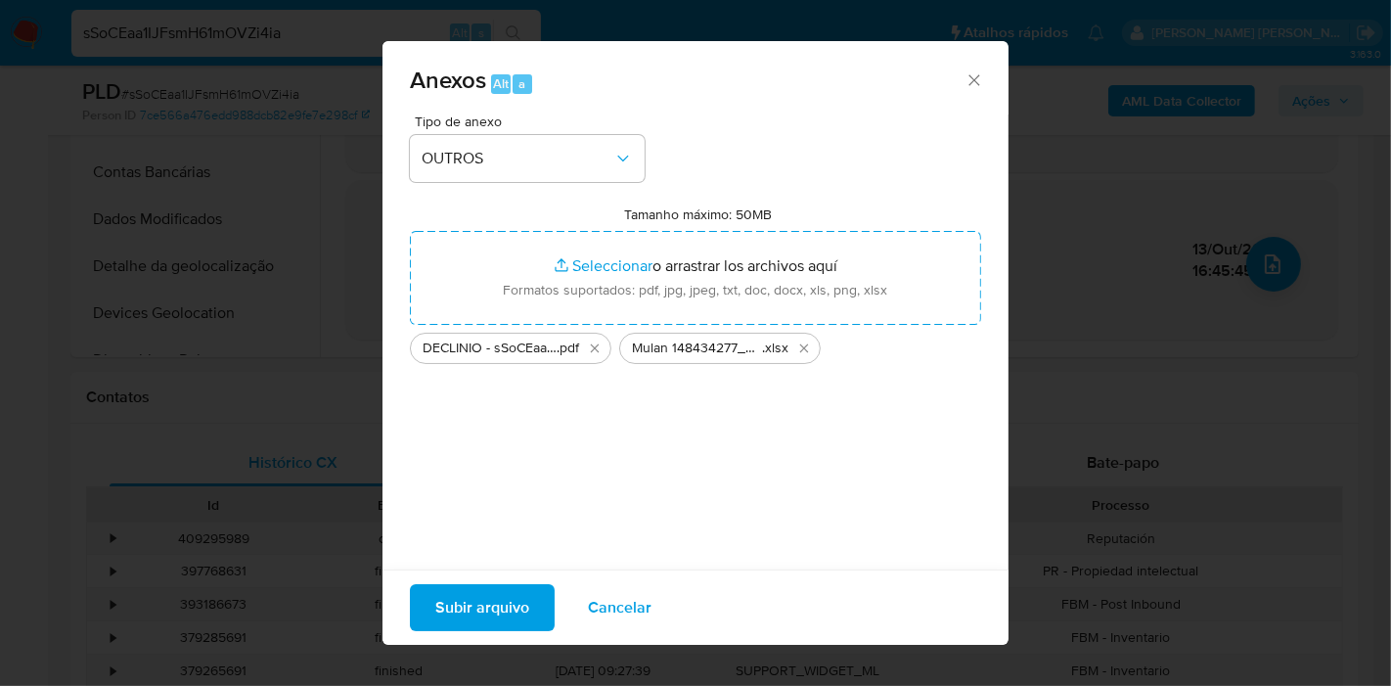
click at [469, 594] on span "Subir arquivo" at bounding box center [482, 607] width 94 height 43
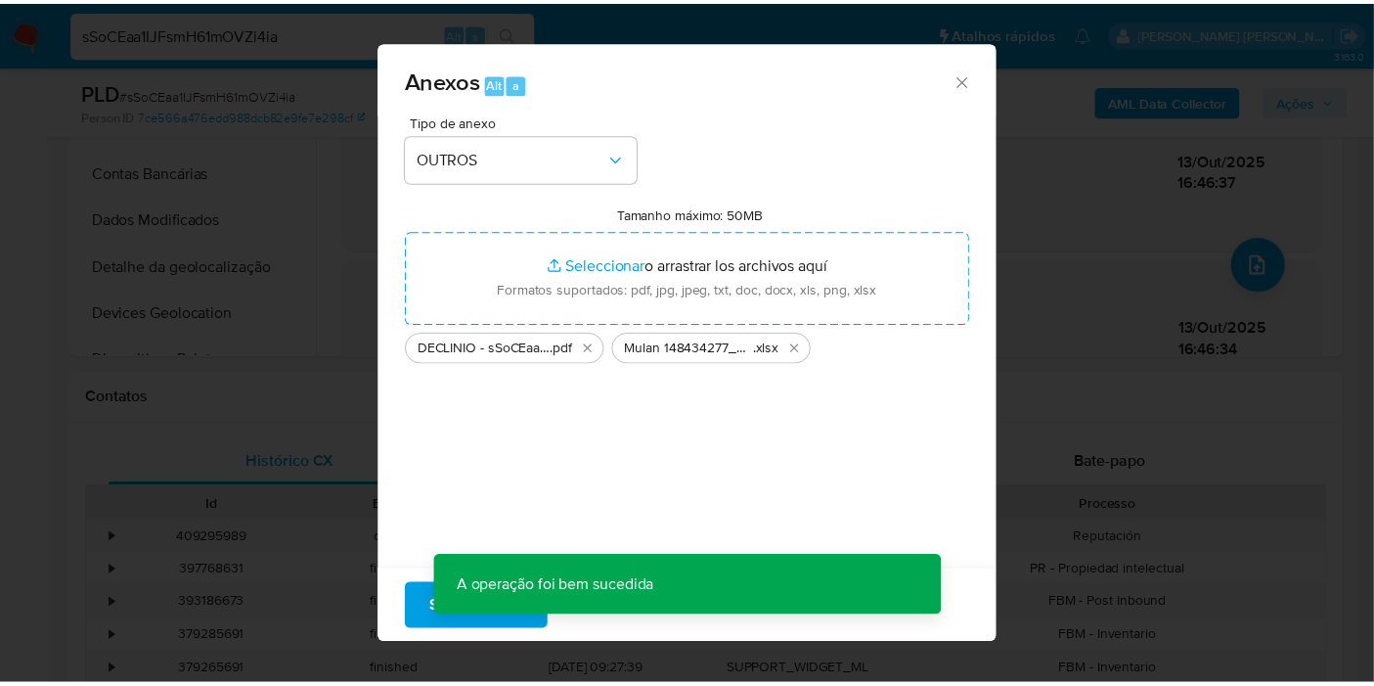
scroll to position [105, 0]
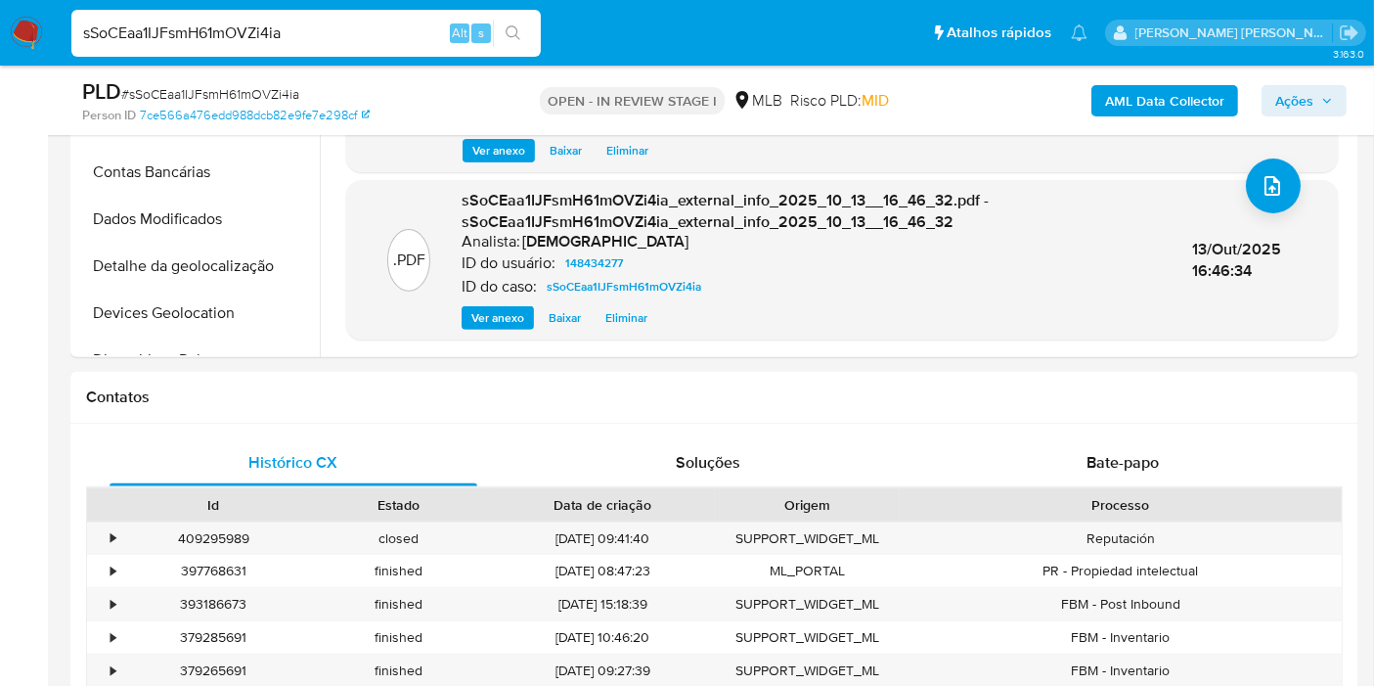
click at [258, 35] on input "sSoCEaa1IJFsmH61mOVZi4ia" at bounding box center [305, 33] width 469 height 25
paste input "tVqi5nkbRH5NdZEA0yg0Jtfn"
type input "tVqi5nkbRH5NdZEA0yg0Jtfn"
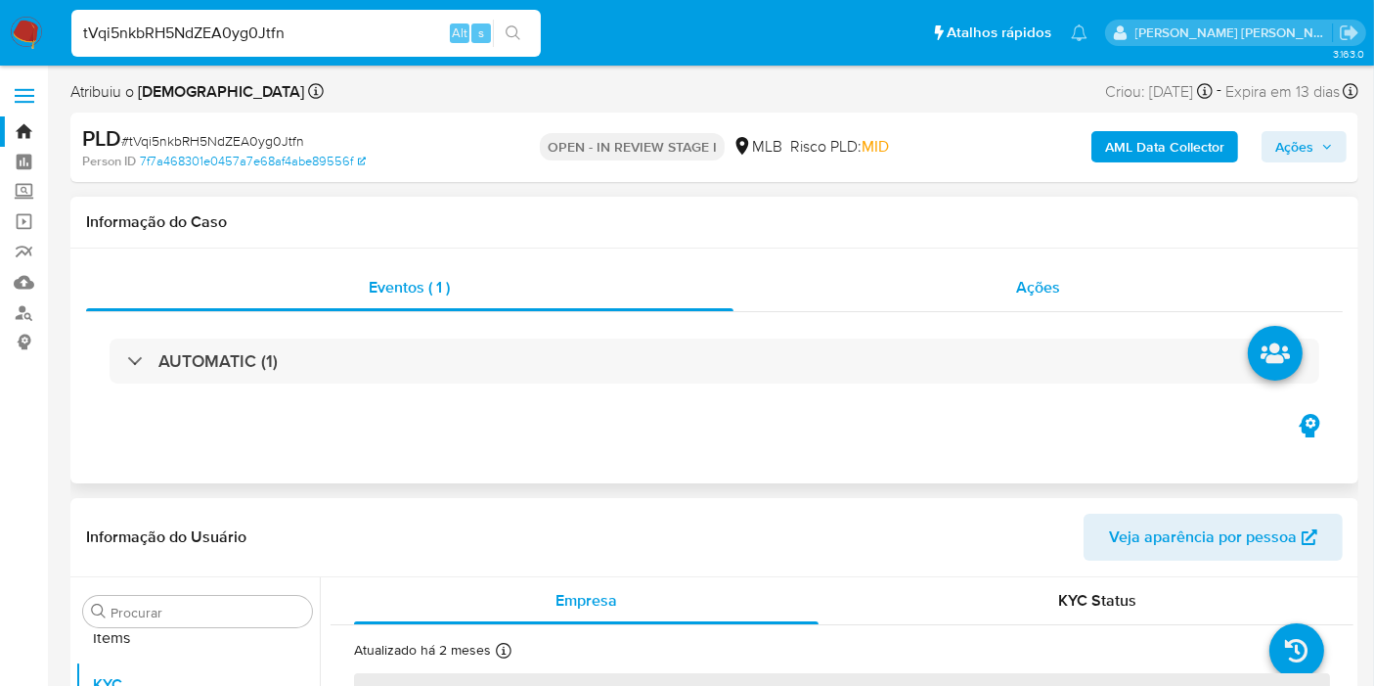
scroll to position [1060, 0]
select select "10"
click at [850, 603] on button "KYC Status" at bounding box center [1097, 600] width 511 height 47
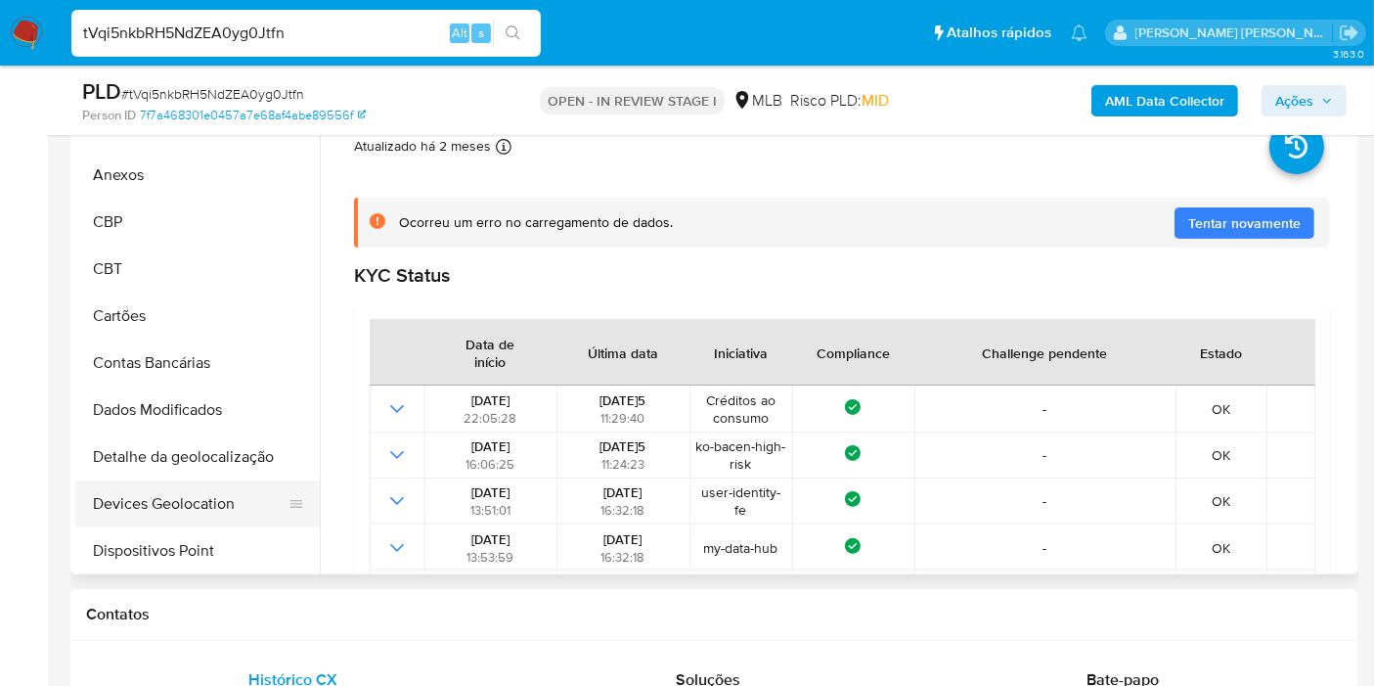
scroll to position [0, 0]
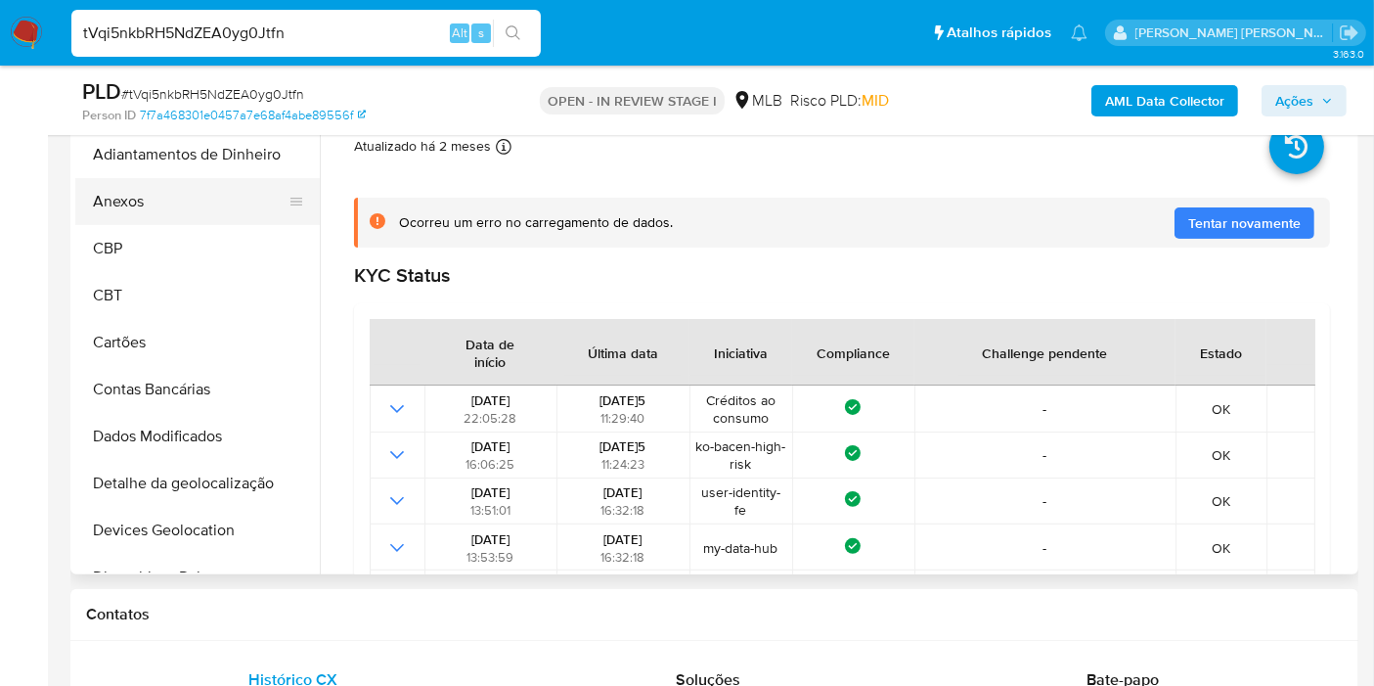
click at [186, 214] on button "Anexos" at bounding box center [189, 201] width 229 height 47
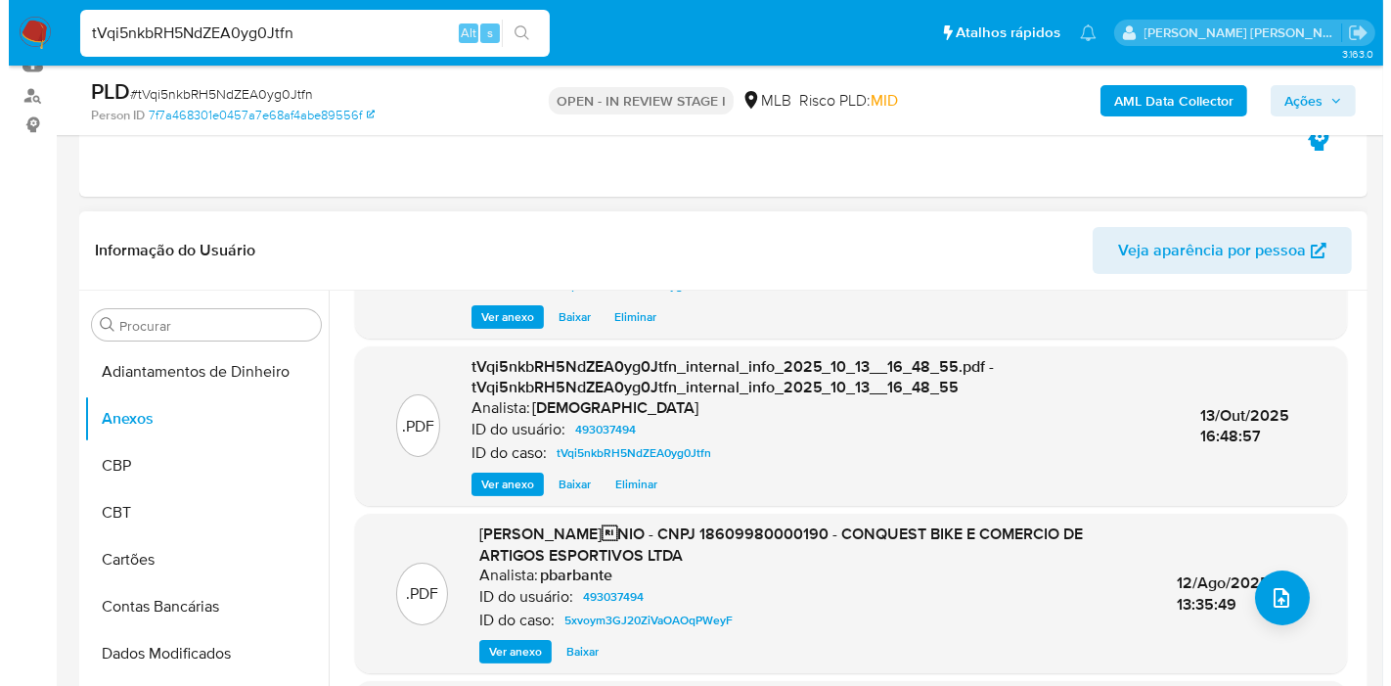
scroll to position [228, 0]
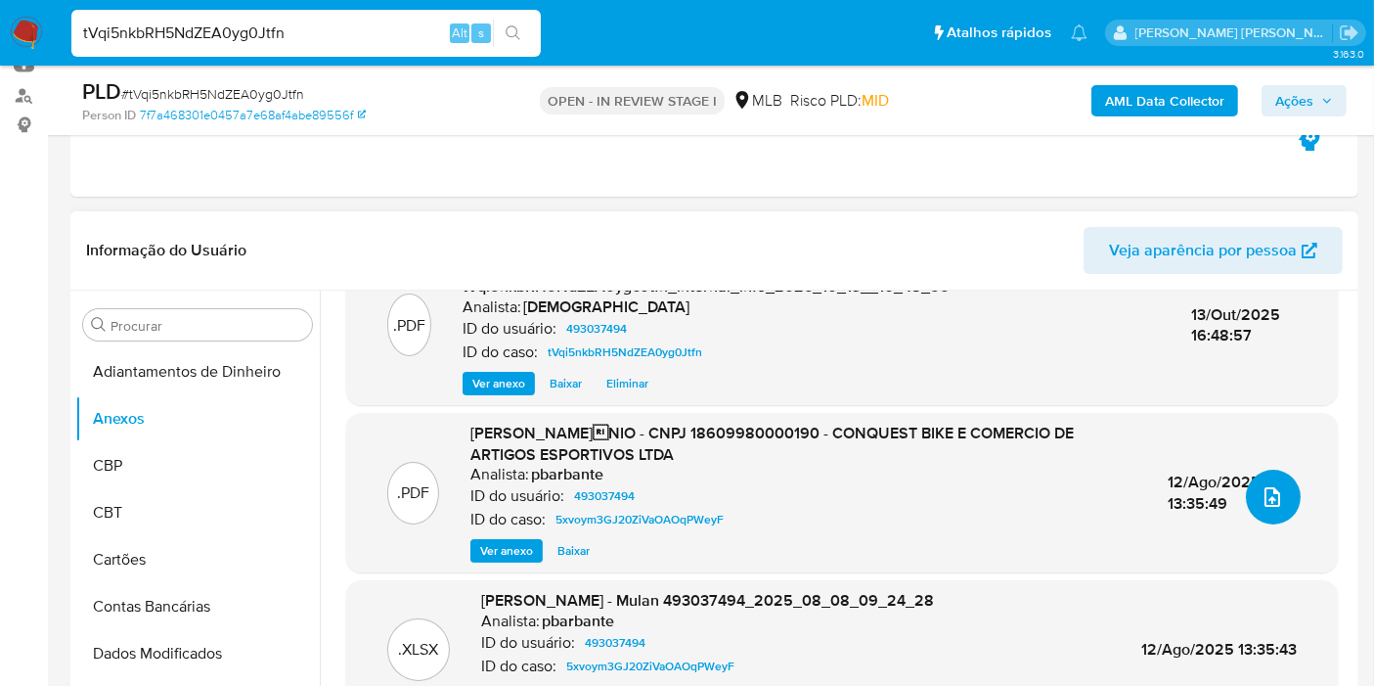
click at [1276, 504] on button "upload-file" at bounding box center [1273, 496] width 55 height 55
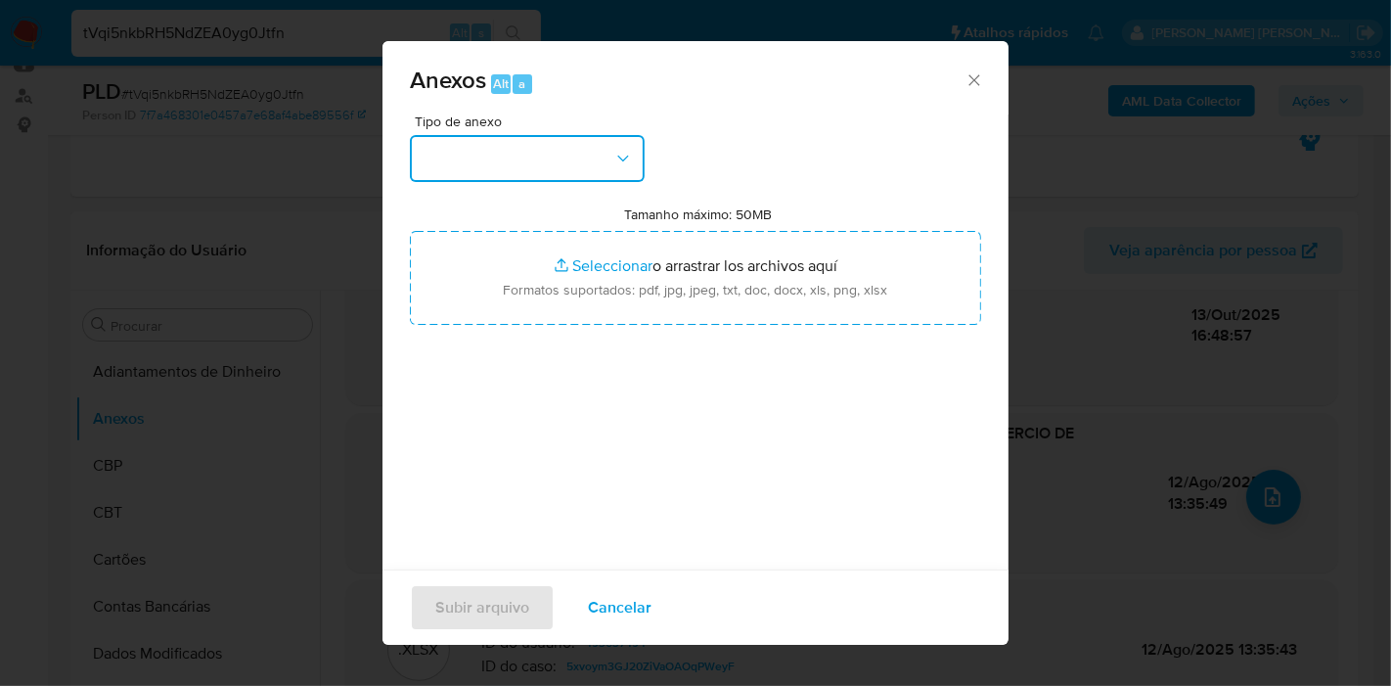
click at [572, 138] on button "button" at bounding box center [527, 158] width 235 height 47
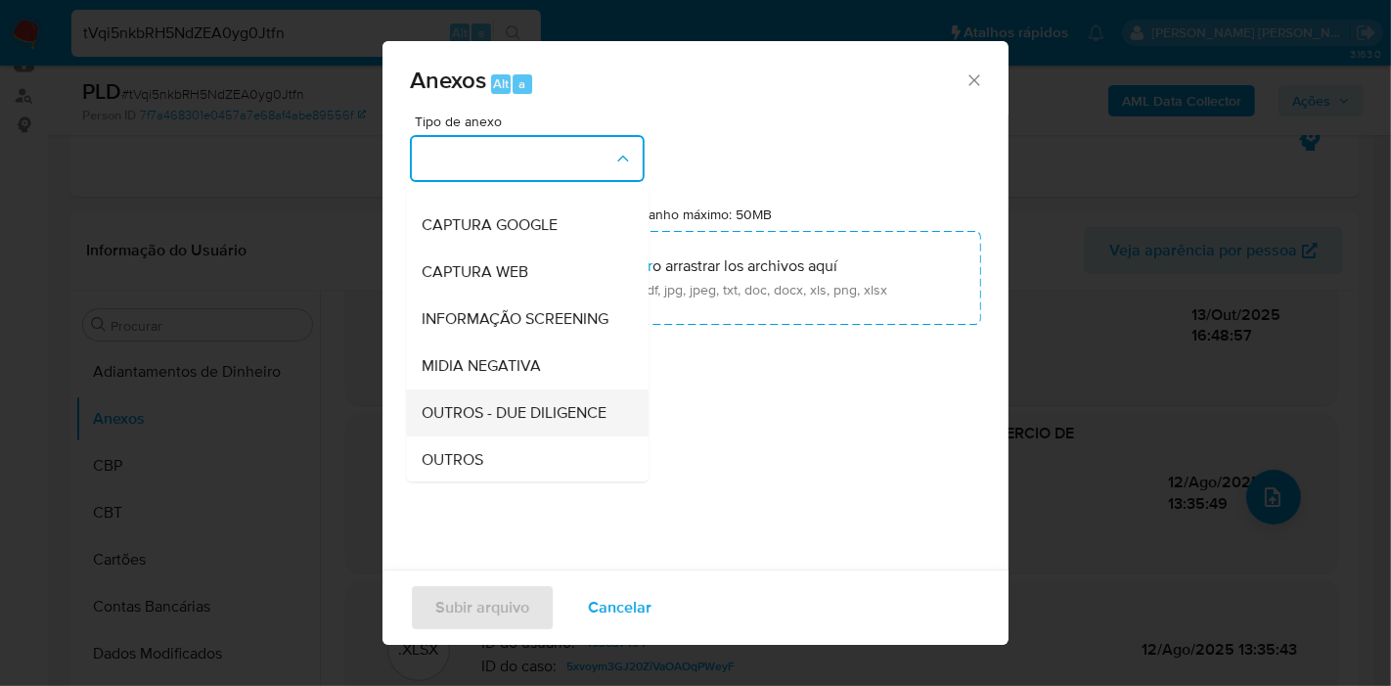
scroll to position [217, 0]
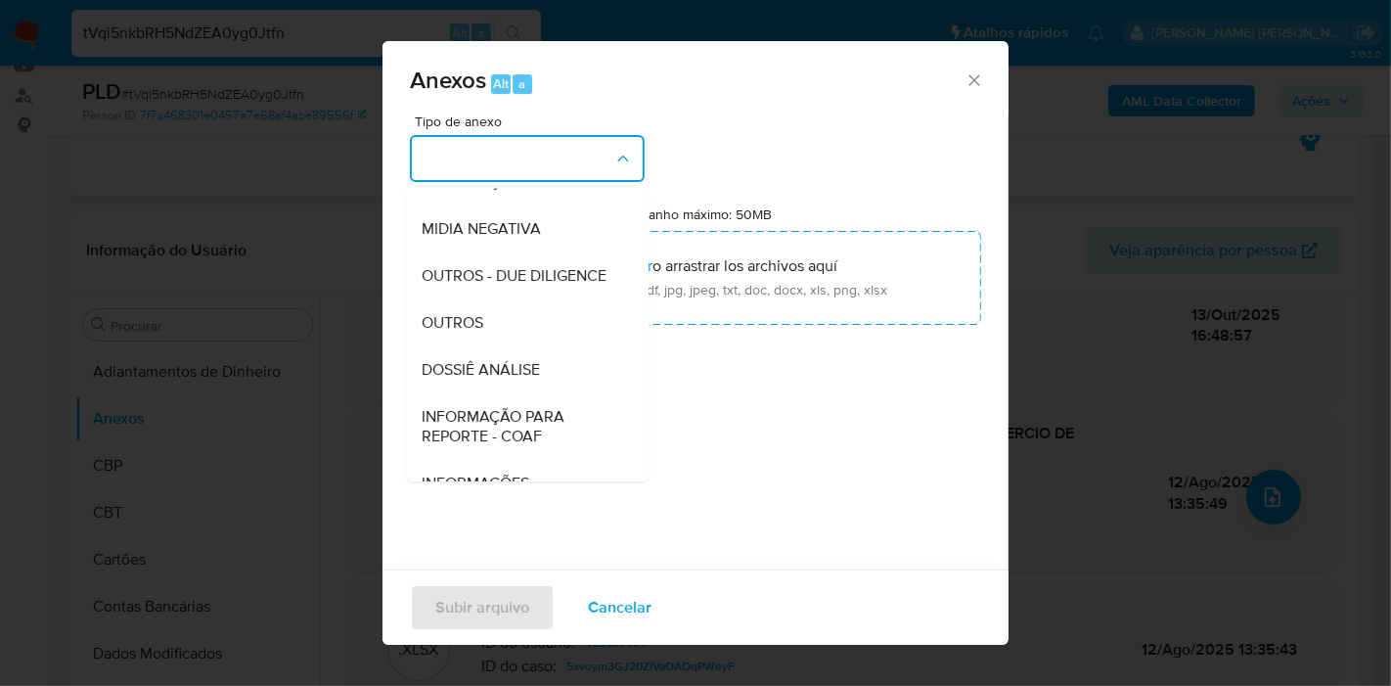
click at [518, 346] on div "OUTROS" at bounding box center [522, 322] width 200 height 47
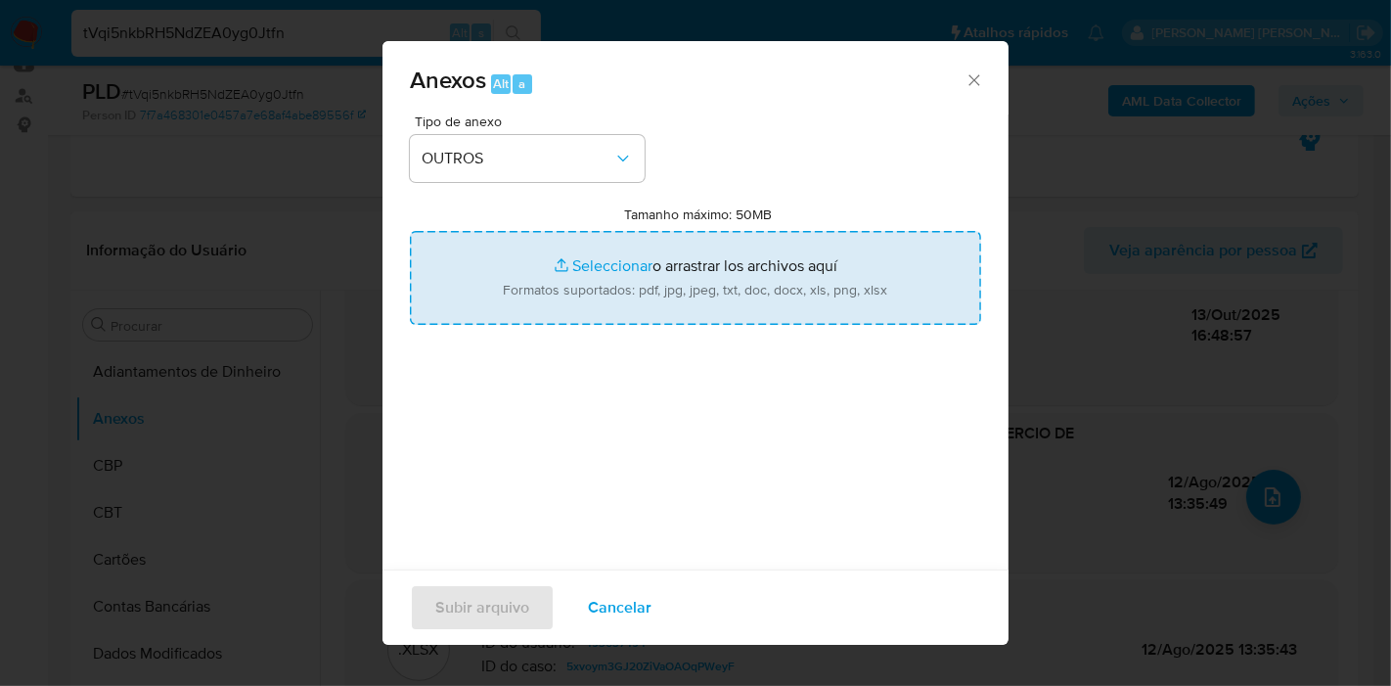
click at [524, 278] on input "Tamanho máximo: 50MB Seleccionar archivos" at bounding box center [695, 278] width 571 height 94
type input "C:\fakepath\Mulan 493037494_2025_10_09_08_34_13.xlsx"
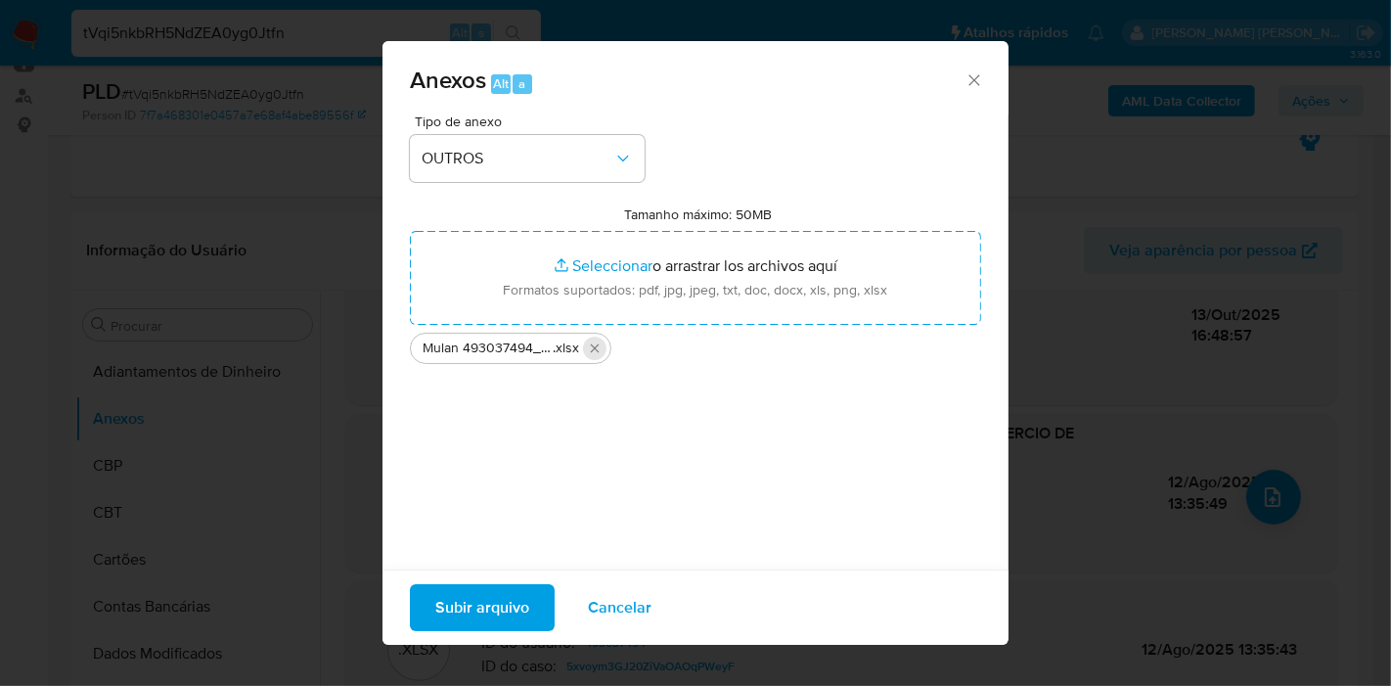
click at [589, 347] on icon "Eliminar Mulan 493037494_2025_10_09_08_34_13.xlsx" at bounding box center [595, 348] width 16 height 16
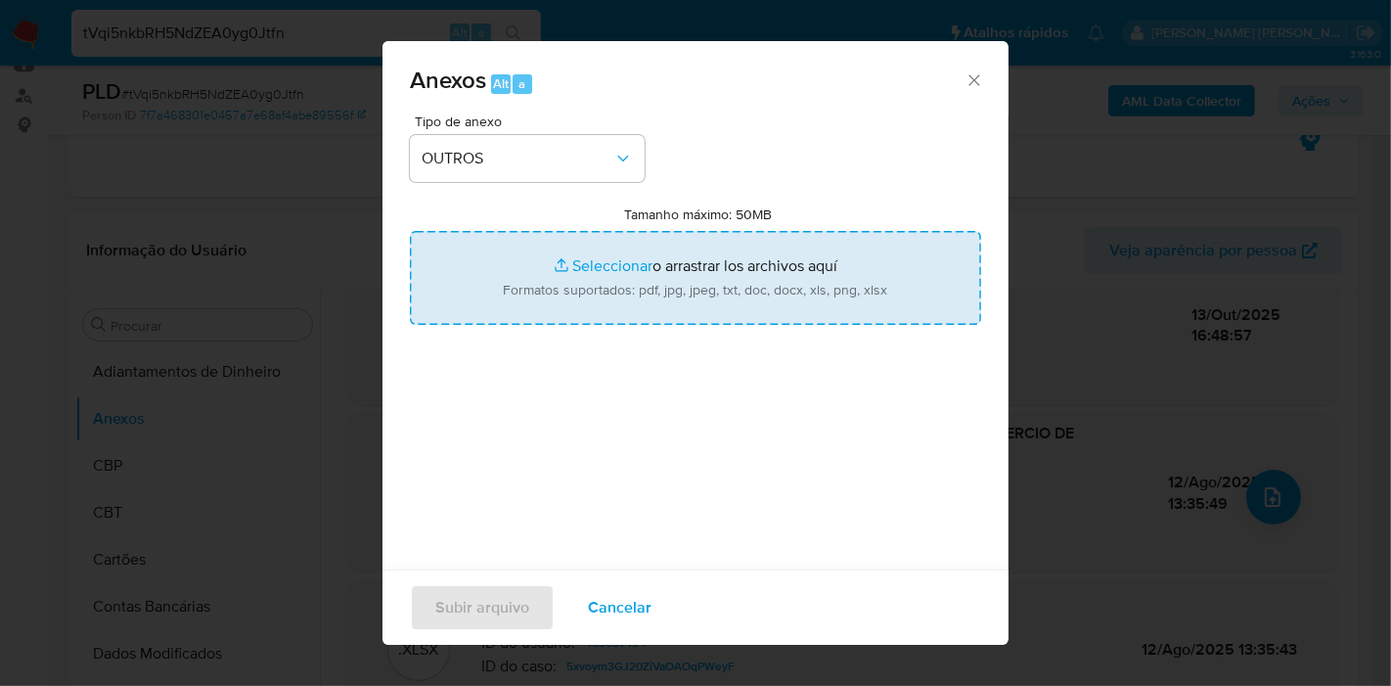
click at [589, 305] on input "Tamanho máximo: 50MB Seleccionar archivos" at bounding box center [695, 278] width 571 height 94
type input "C:\fakepath\DECLINIO - tVqi5nkbRH5NdZEA0yg0Jtfn - CNPJ 18609980000190 - CONQUES…"
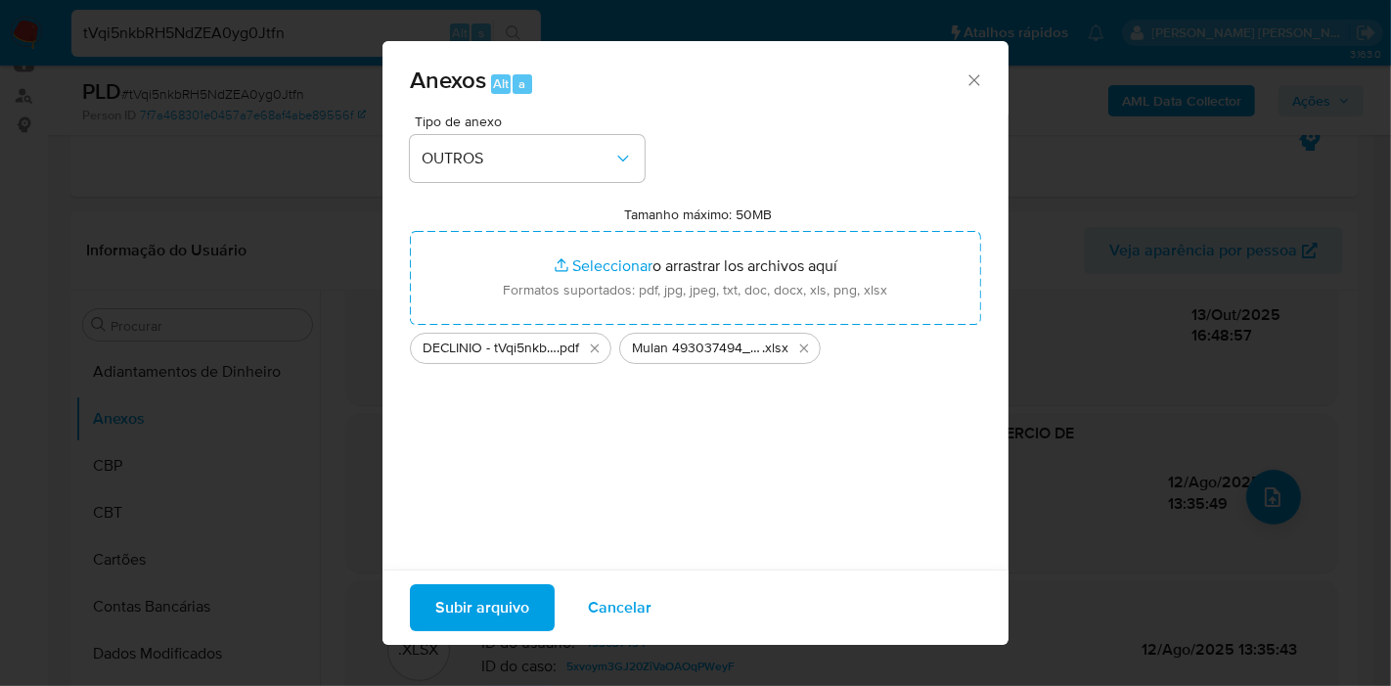
click at [528, 593] on button "Subir arquivo" at bounding box center [482, 607] width 145 height 47
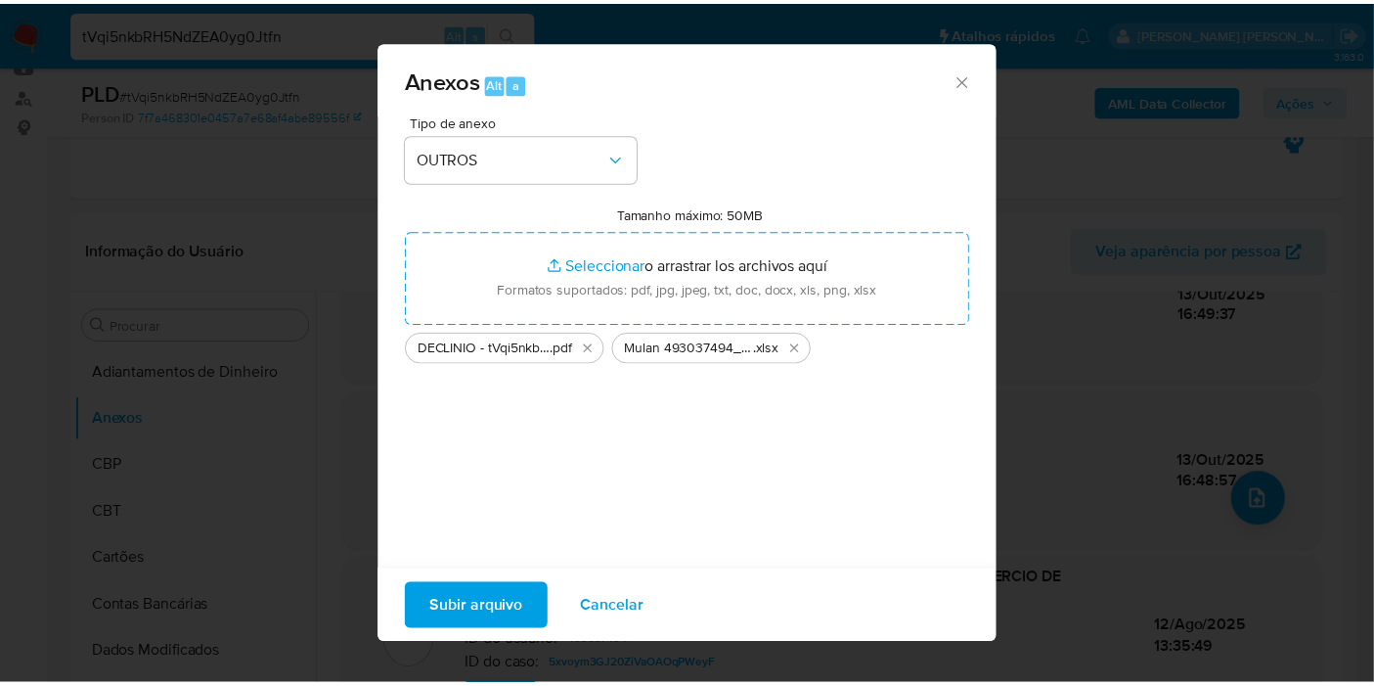
scroll to position [225, 0]
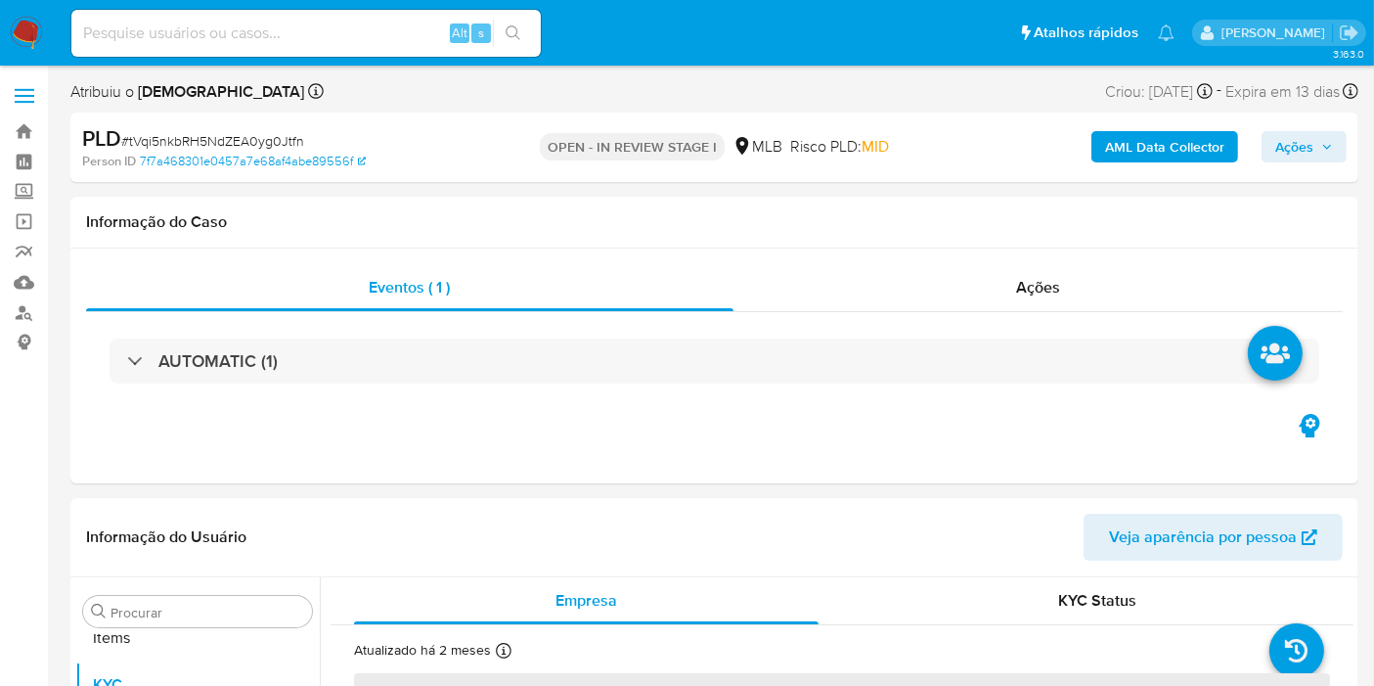
scroll to position [1060, 0]
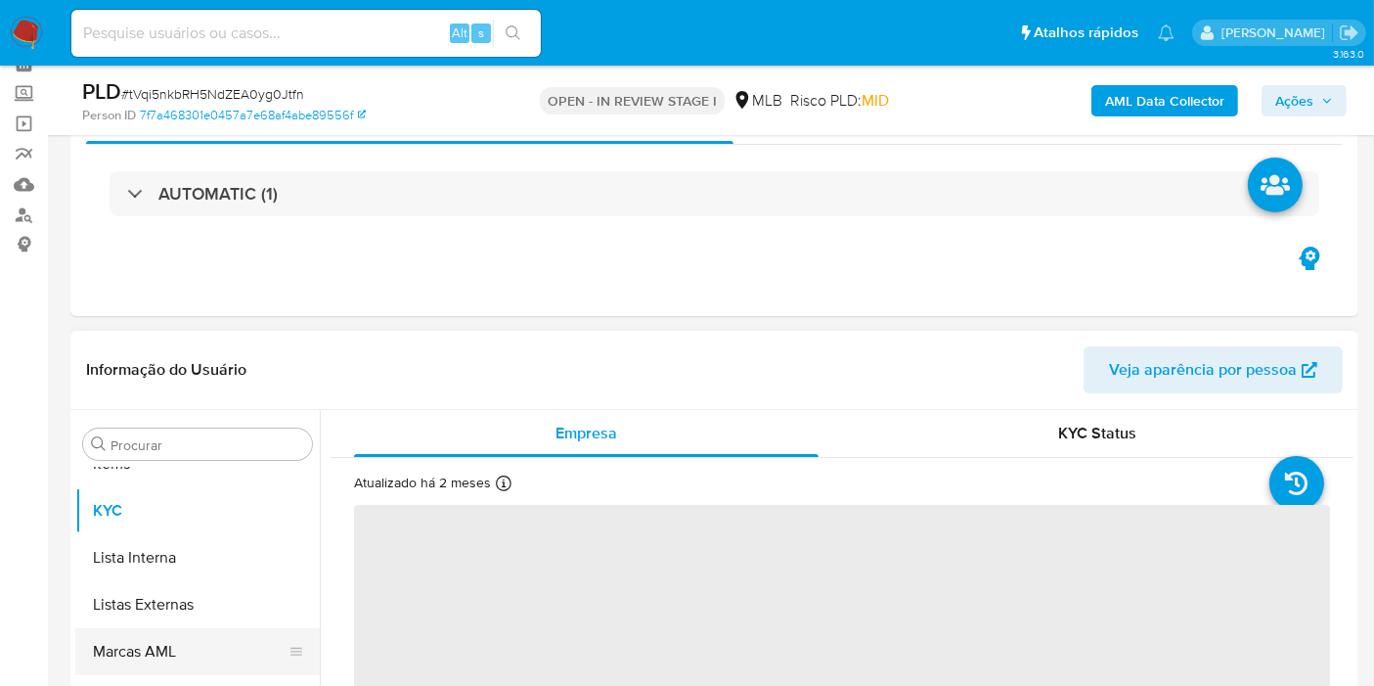
select select "10"
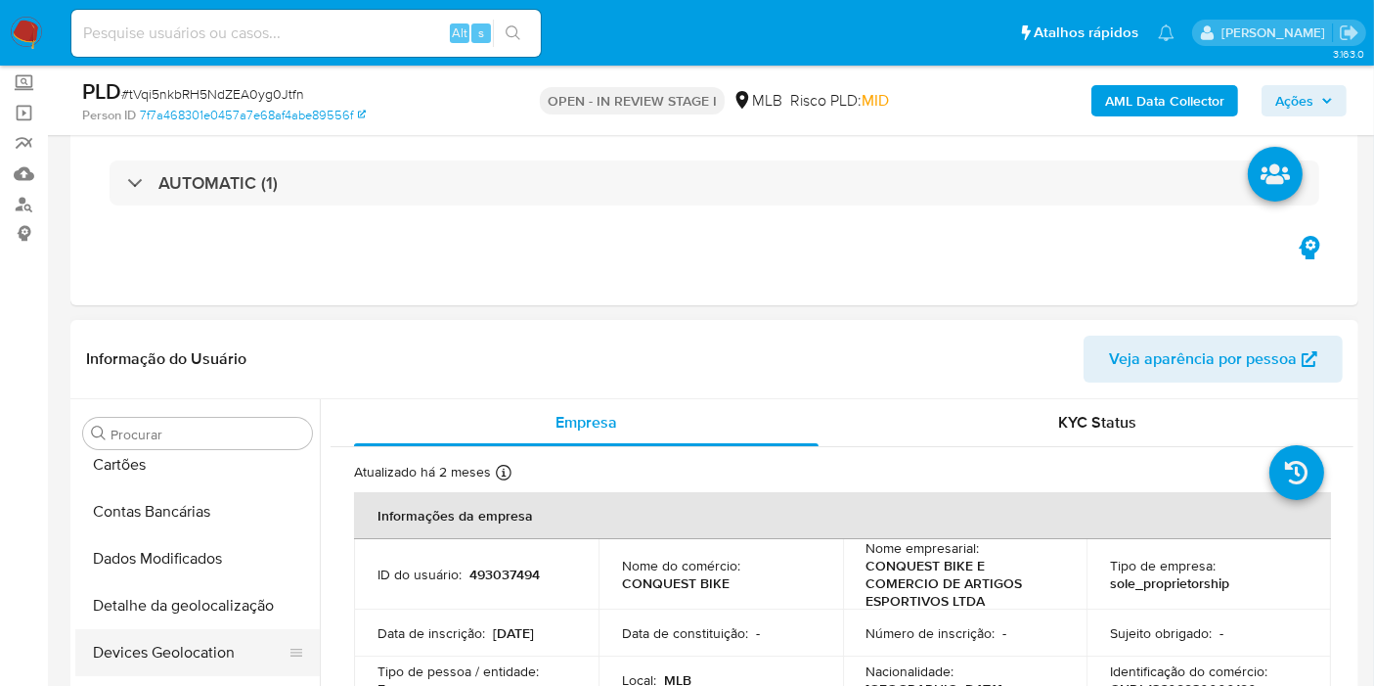
scroll to position [0, 0]
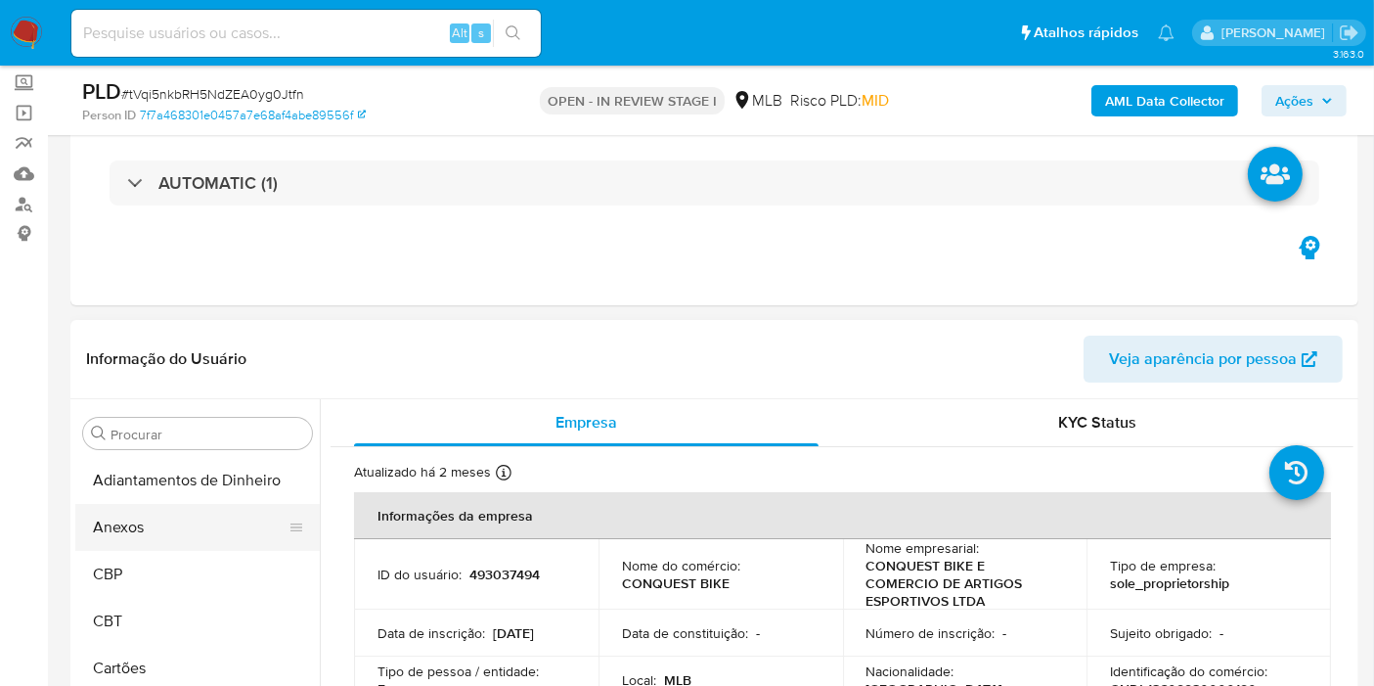
click at [161, 532] on button "Anexos" at bounding box center [189, 527] width 229 height 47
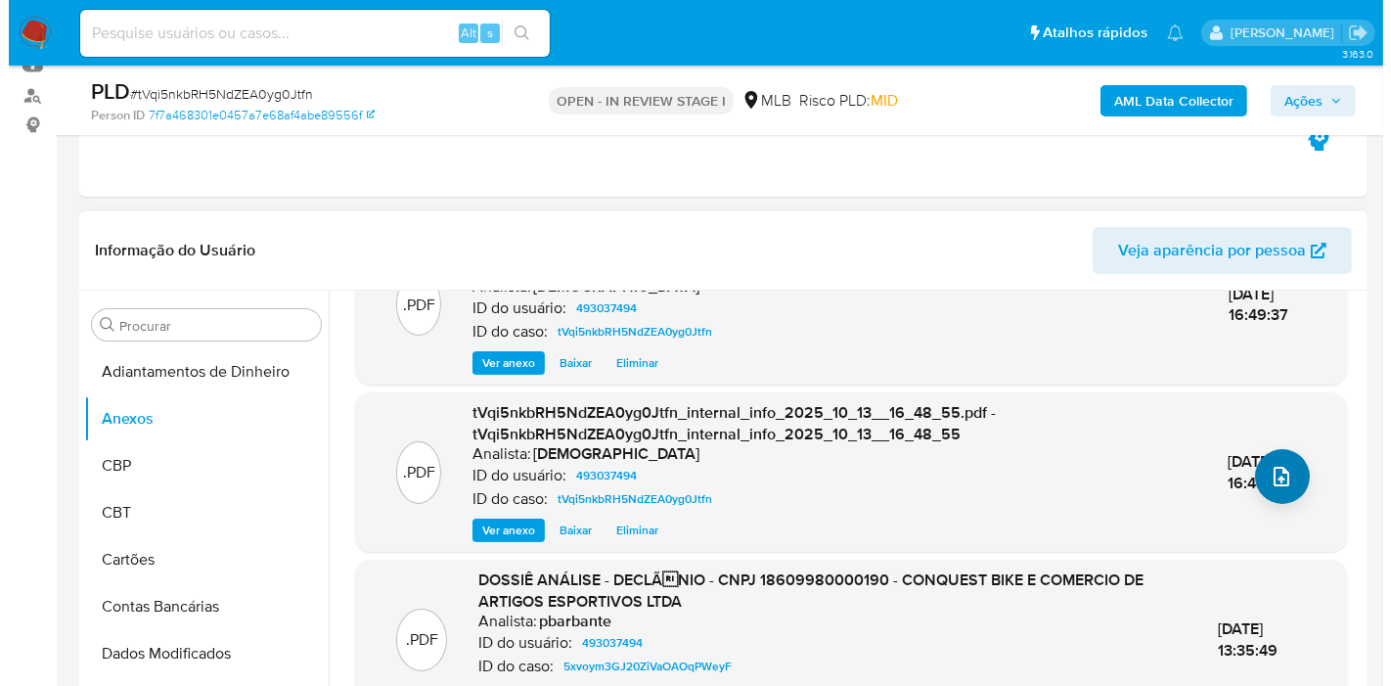
scroll to position [248, 0]
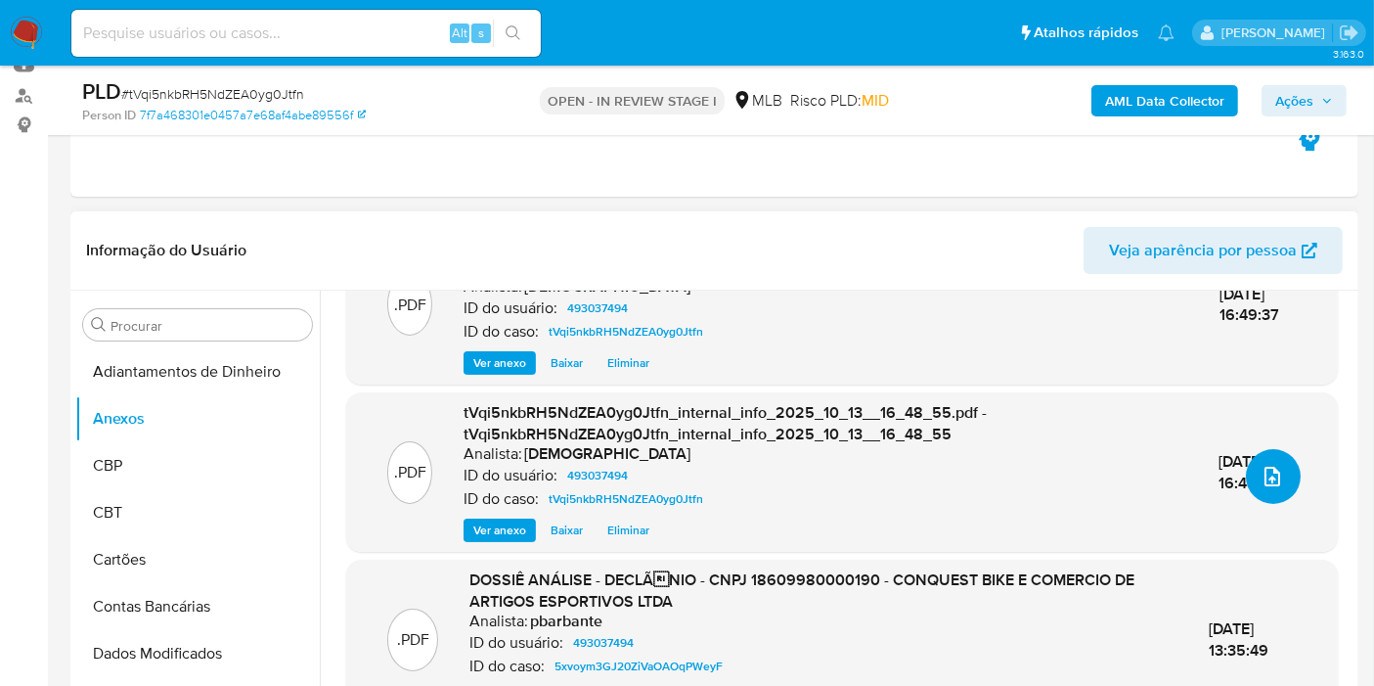
click at [1261, 475] on icon "upload-file" at bounding box center [1272, 476] width 23 height 23
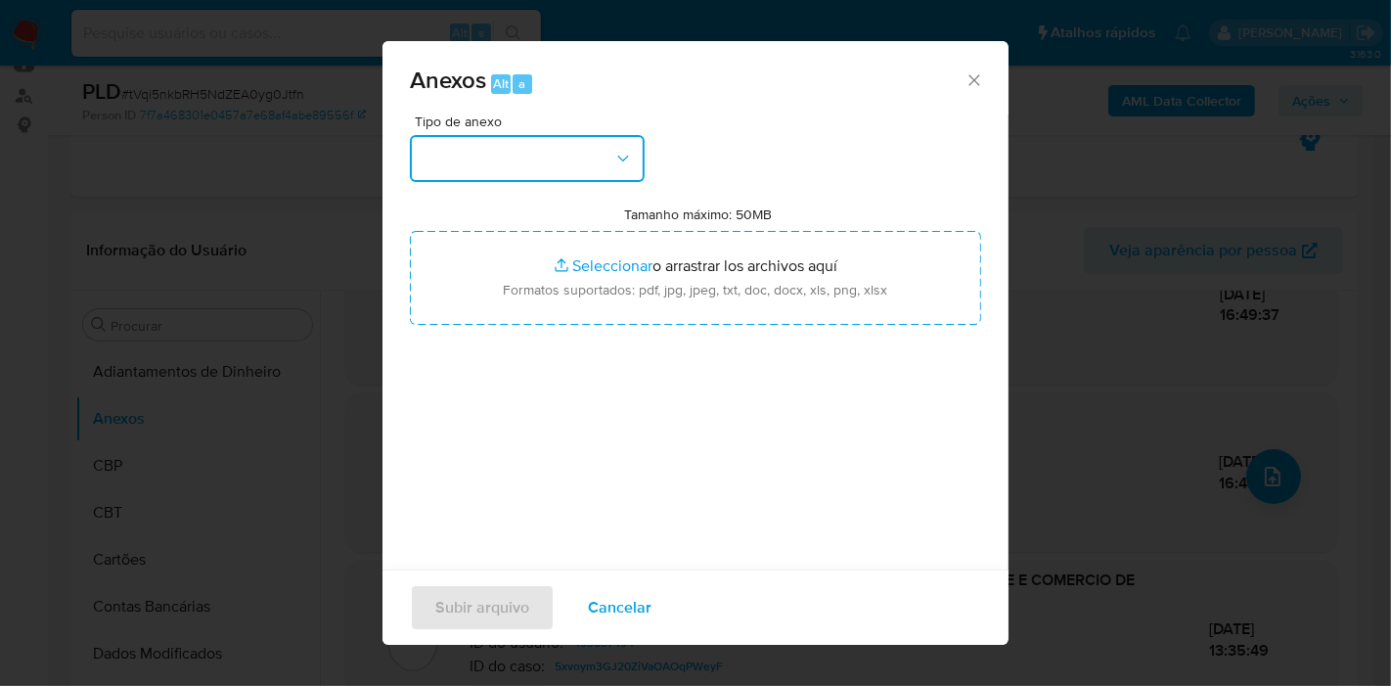
click at [583, 176] on button "button" at bounding box center [527, 158] width 235 height 47
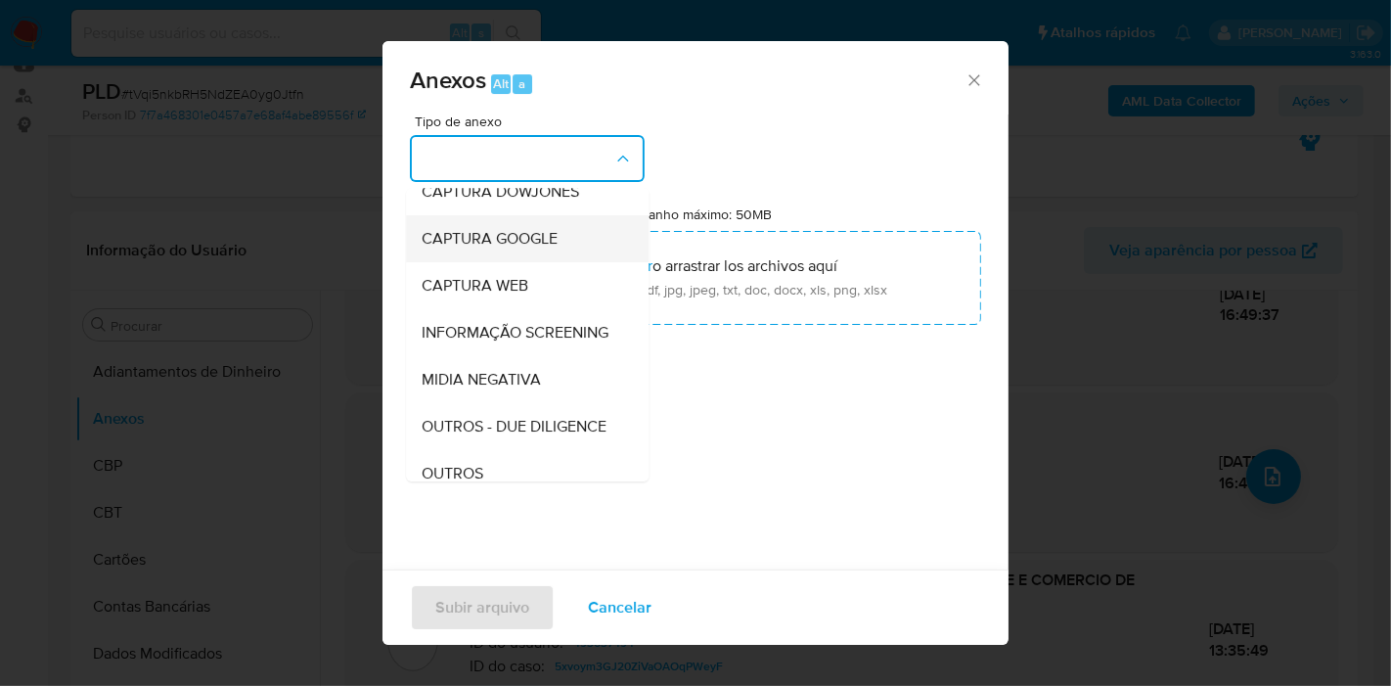
scroll to position [217, 0]
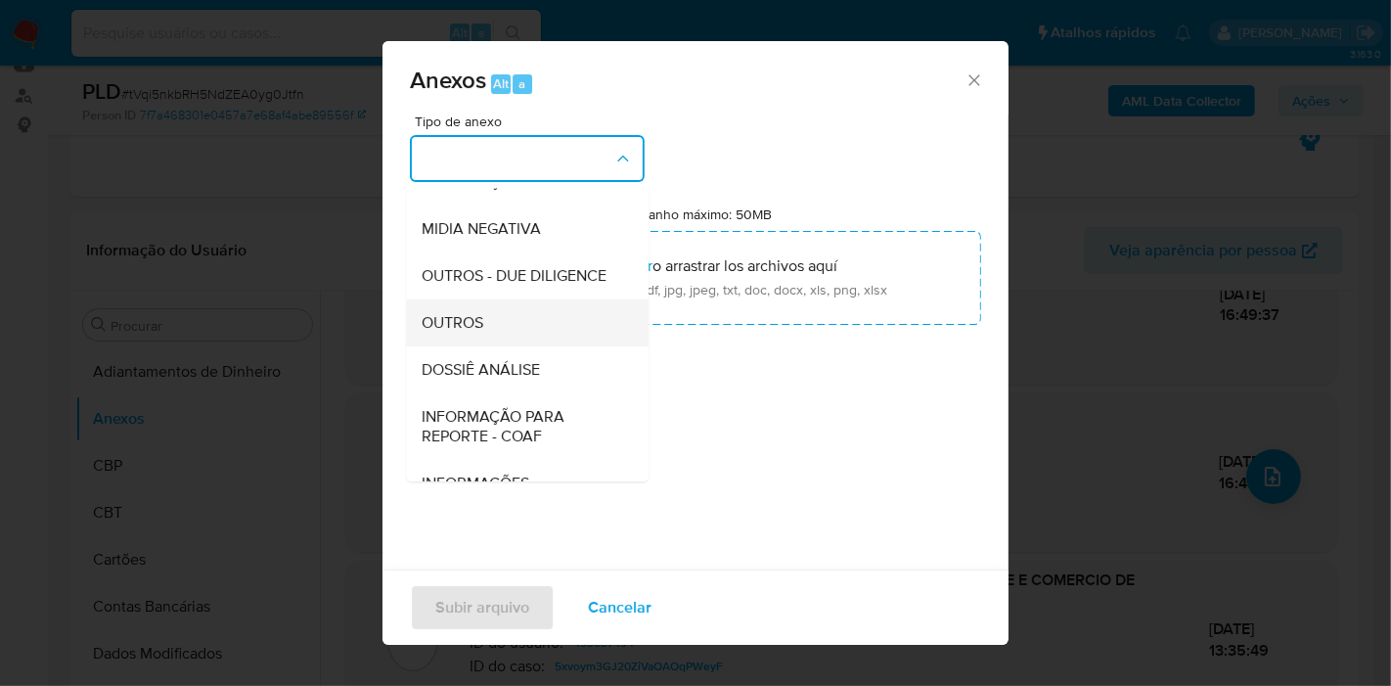
click at [505, 346] on div "OUTROS" at bounding box center [522, 322] width 200 height 47
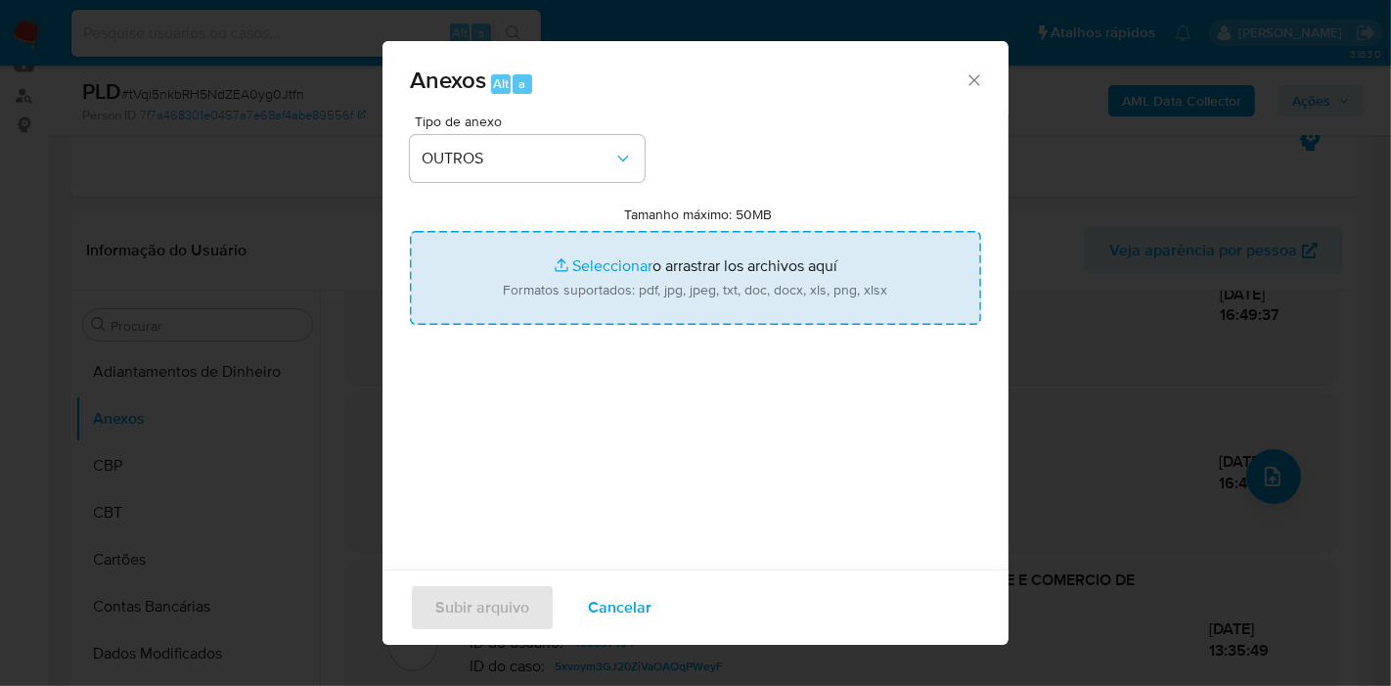
click at [524, 267] on input "Tamanho máximo: 50MB Seleccionar archivos" at bounding box center [695, 278] width 571 height 94
type input "C:\fakepath\Mulan 493037494_2025_10_09_08_34_13.xlsx"
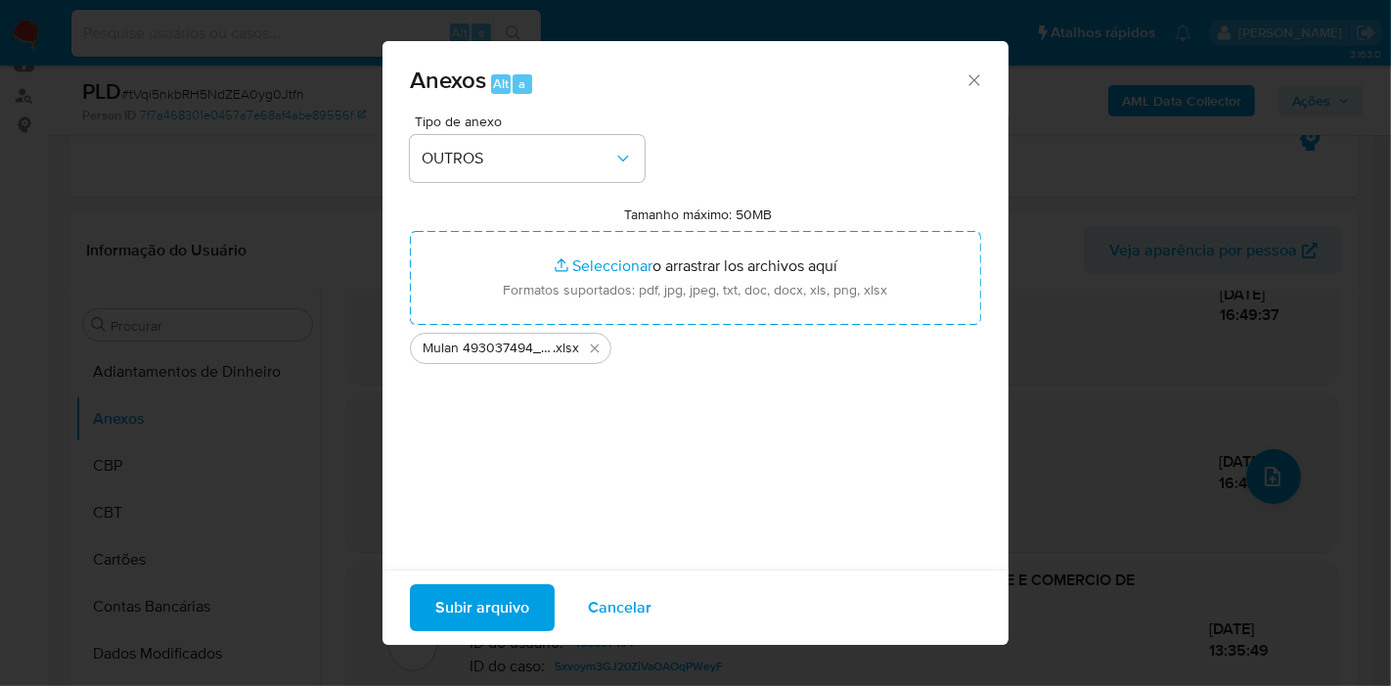
click at [482, 624] on span "Subir arquivo" at bounding box center [482, 607] width 94 height 43
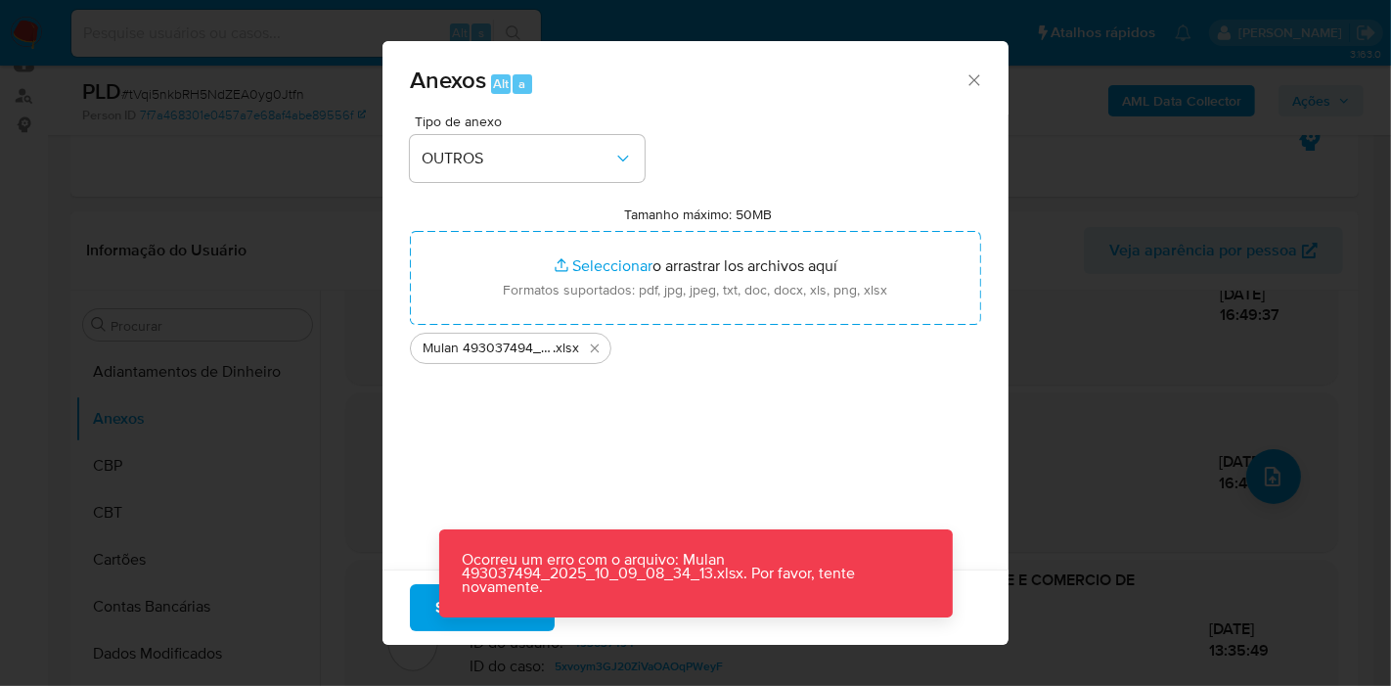
click at [422, 612] on button "Subir arquivo" at bounding box center [482, 607] width 145 height 47
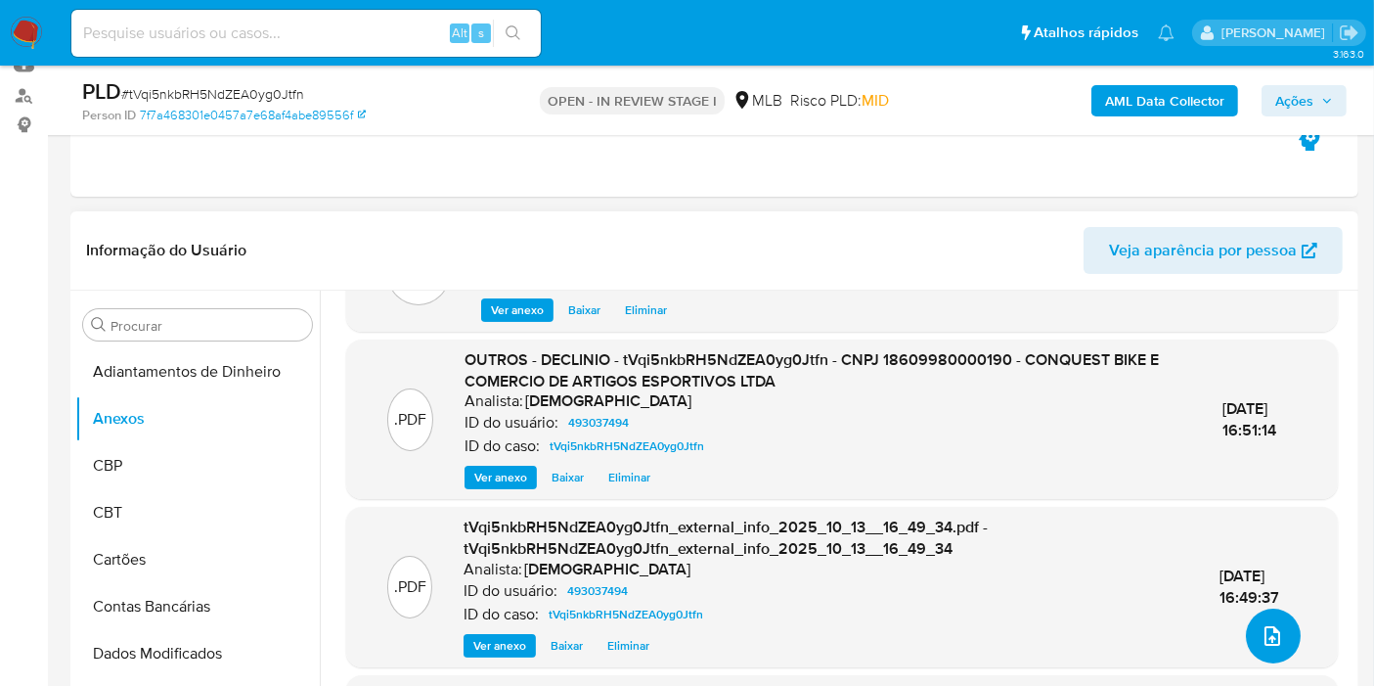
scroll to position [0, 0]
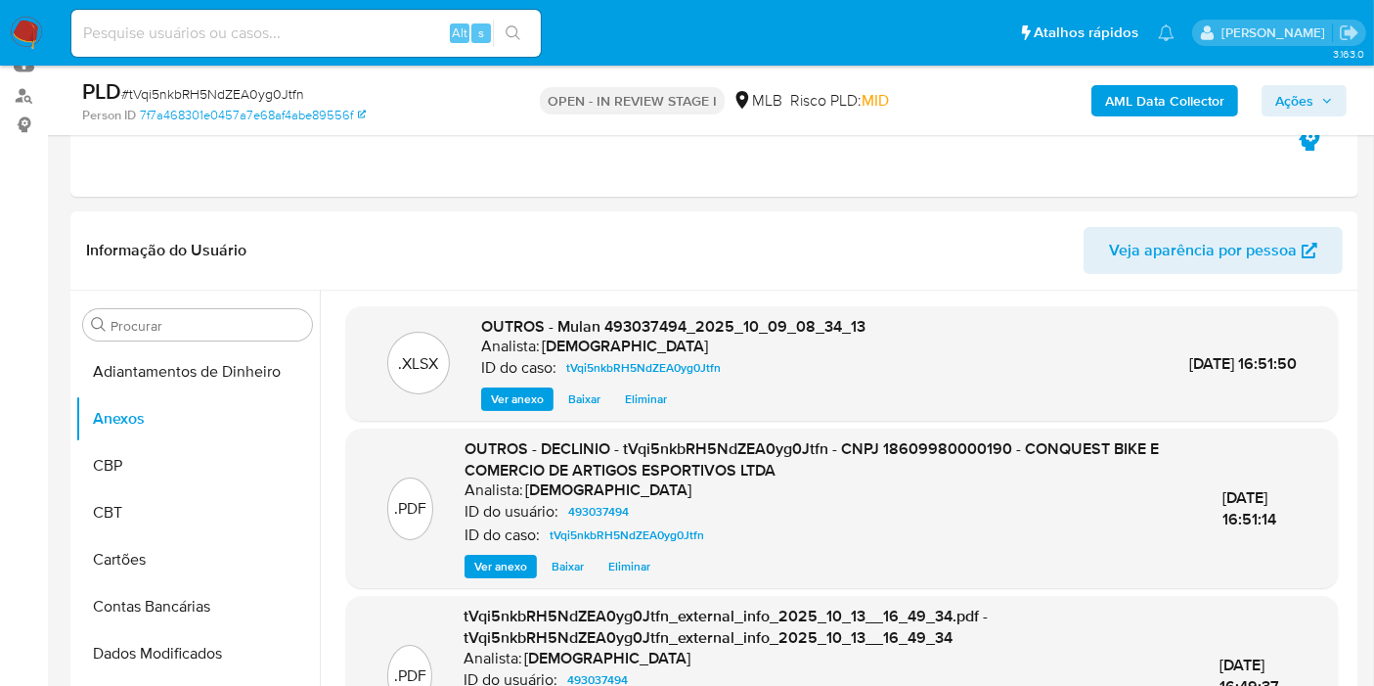
click at [330, 18] on div "Alt s" at bounding box center [305, 33] width 469 height 47
click at [329, 37] on input at bounding box center [305, 33] width 469 height 25
paste input "qRAsyYA9rX8NeFIWXI4wSSpD"
type input "qRAsyYA9rX8NeFIWXI4wSSpD"
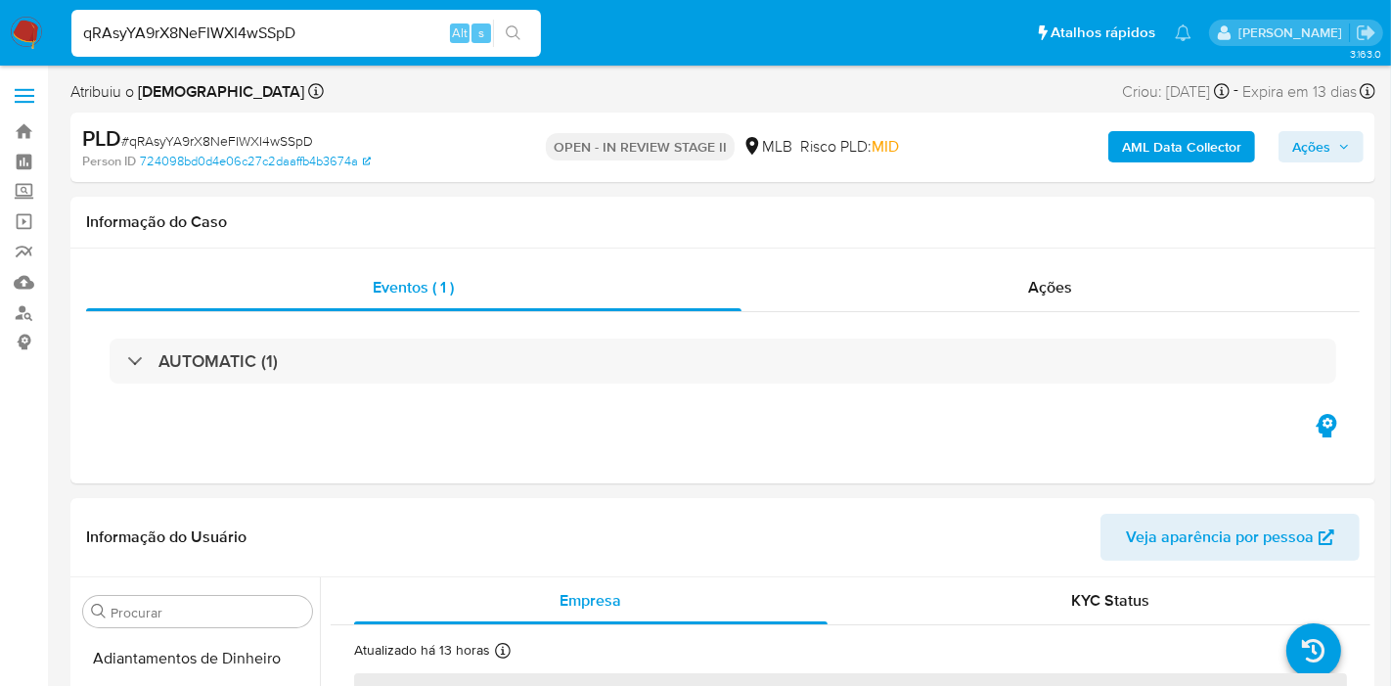
select select "10"
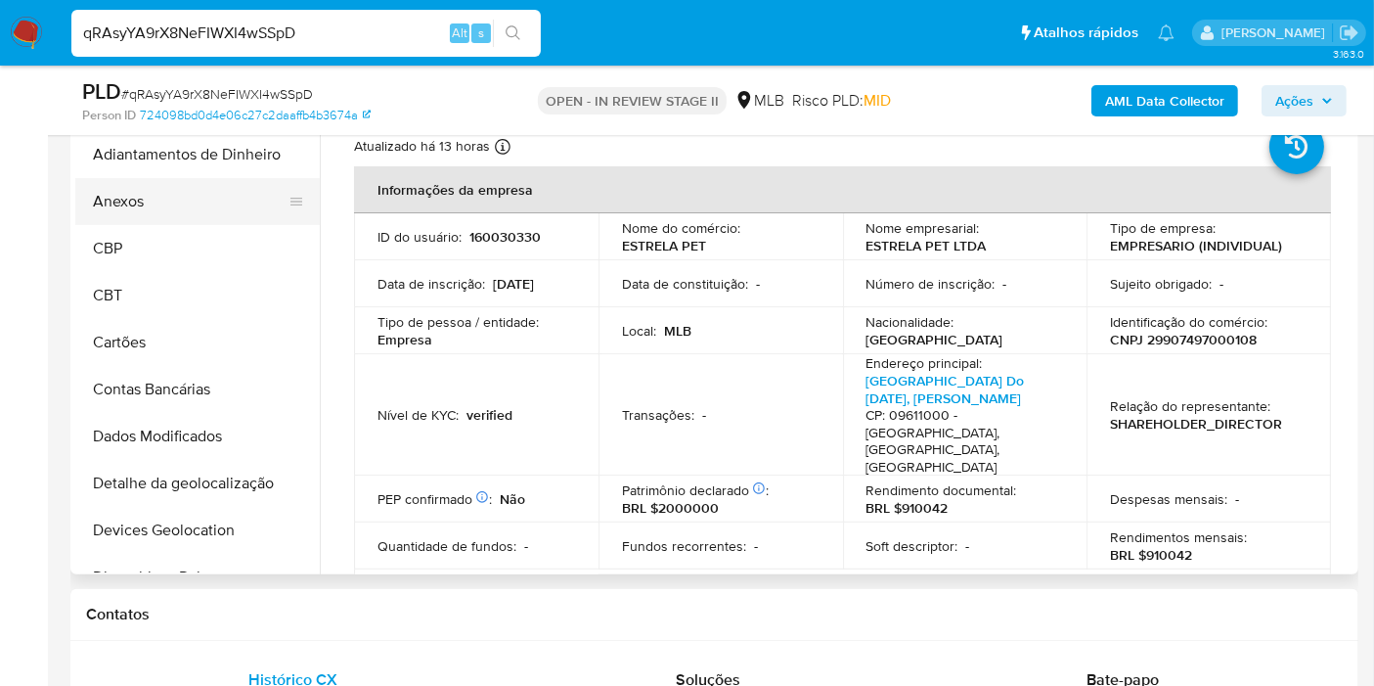
click at [158, 200] on button "Anexos" at bounding box center [189, 201] width 229 height 47
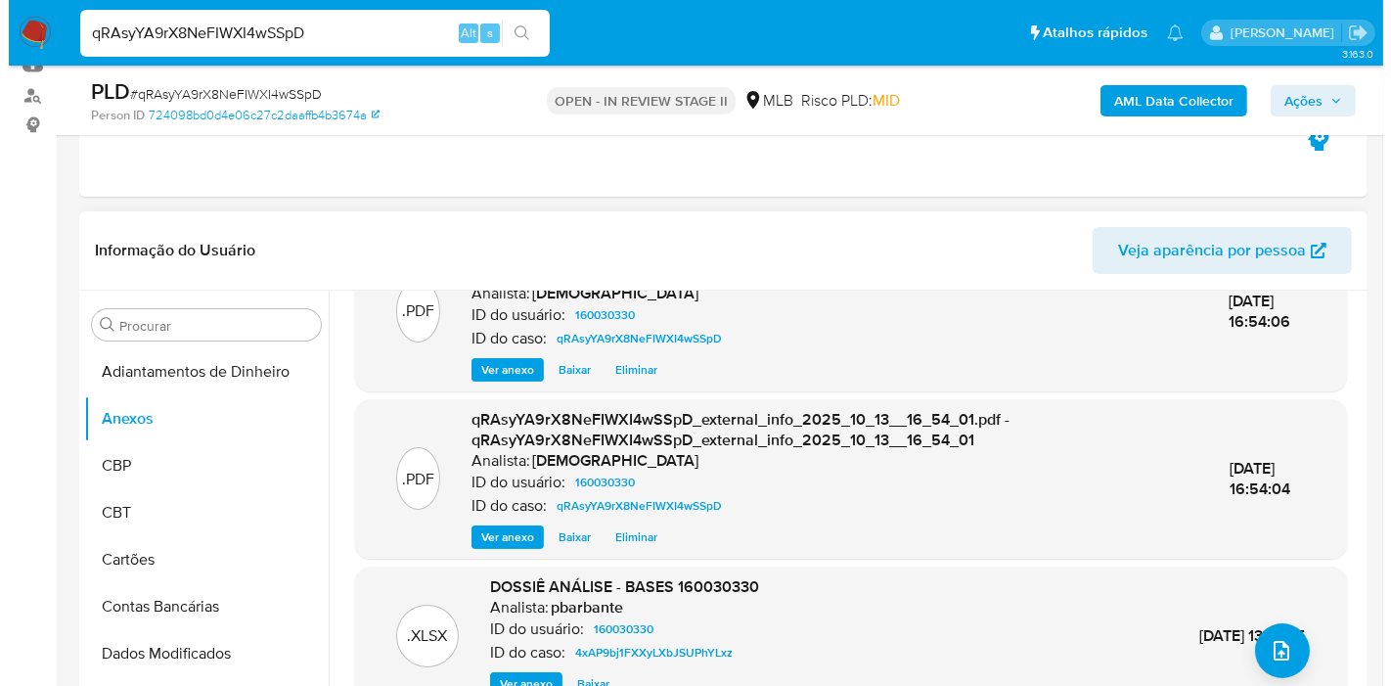
scroll to position [109, 0]
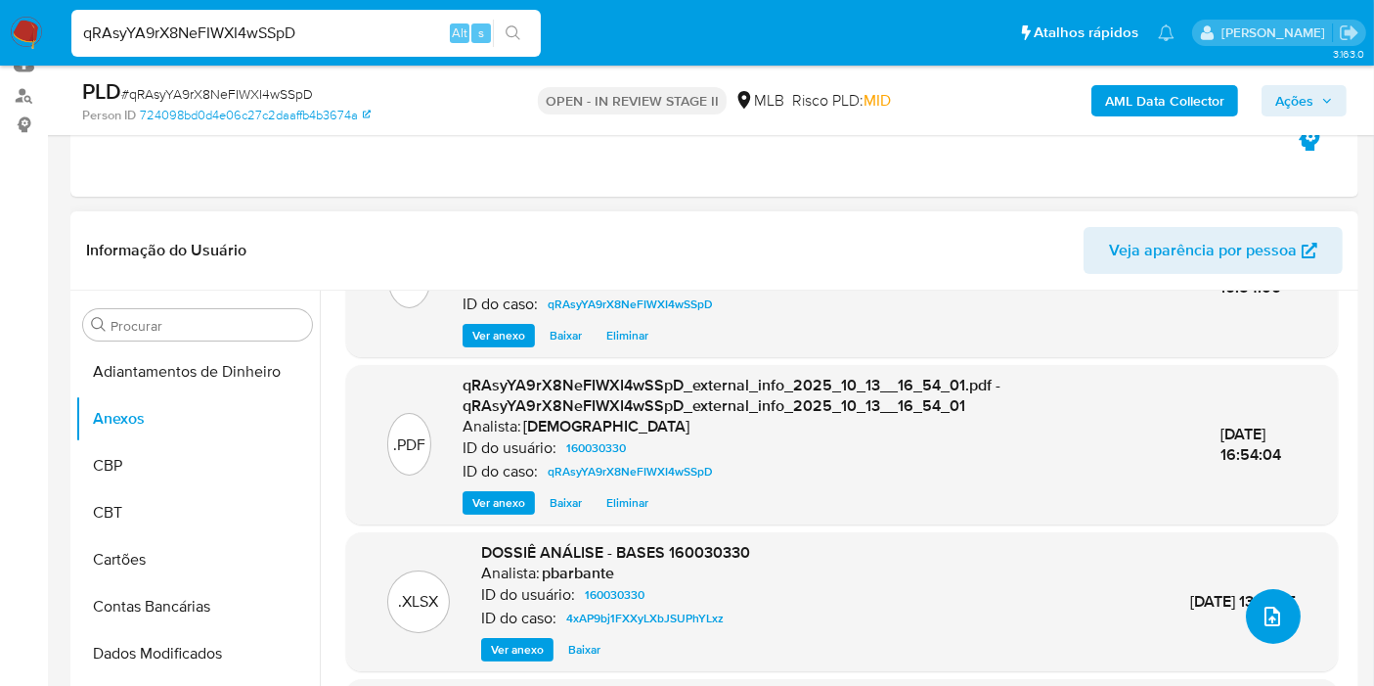
click at [1250, 629] on button "upload-file" at bounding box center [1273, 616] width 55 height 55
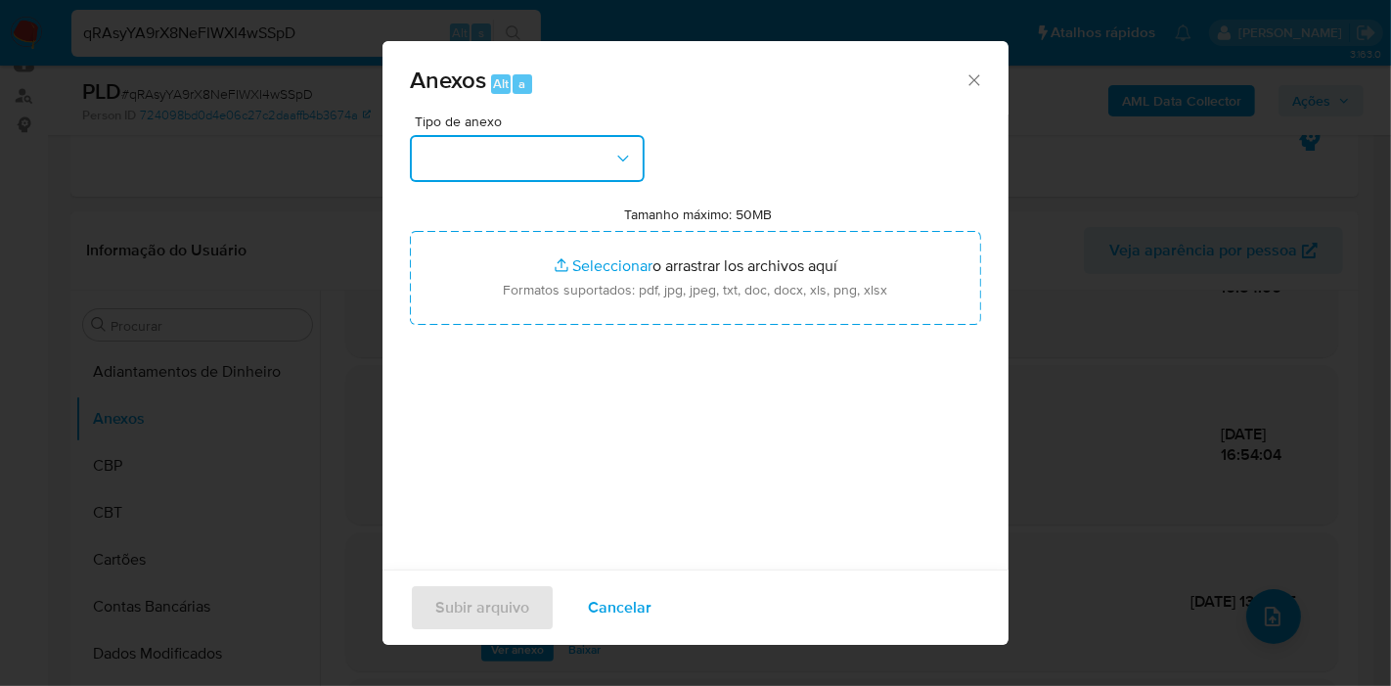
click at [487, 171] on button "button" at bounding box center [527, 158] width 235 height 47
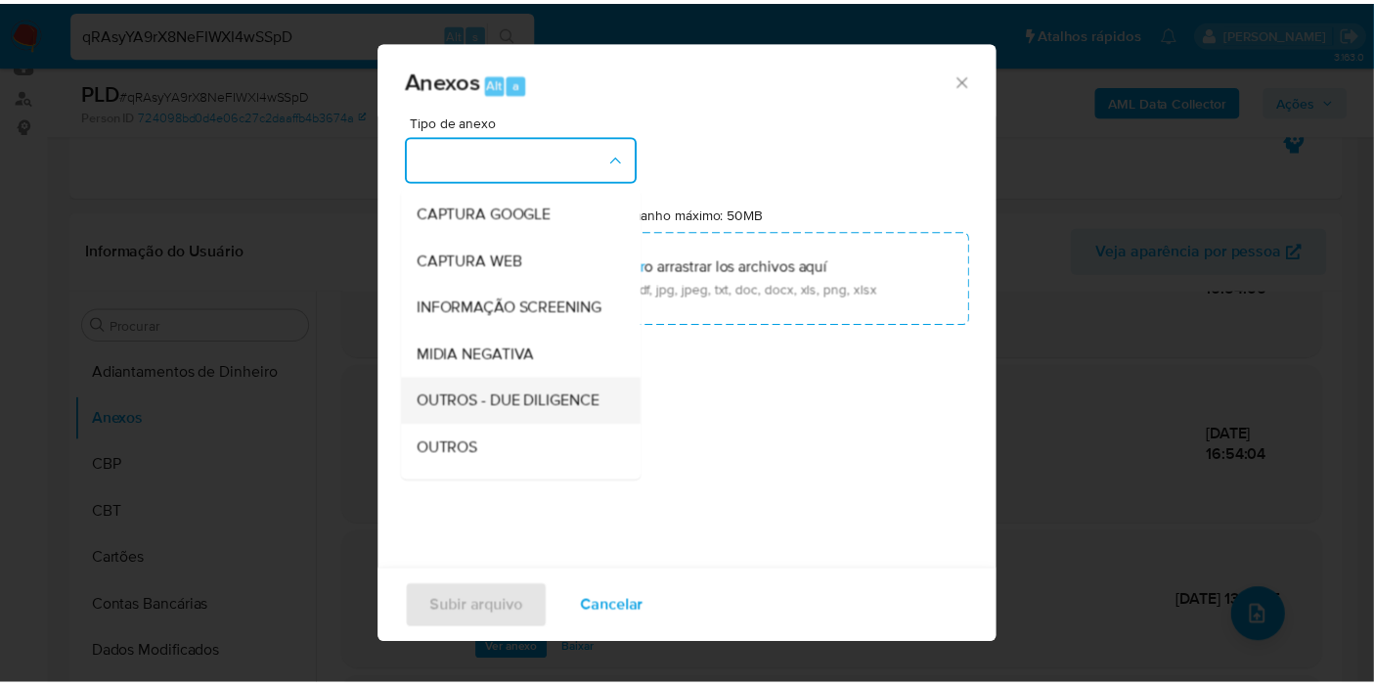
scroll to position [217, 0]
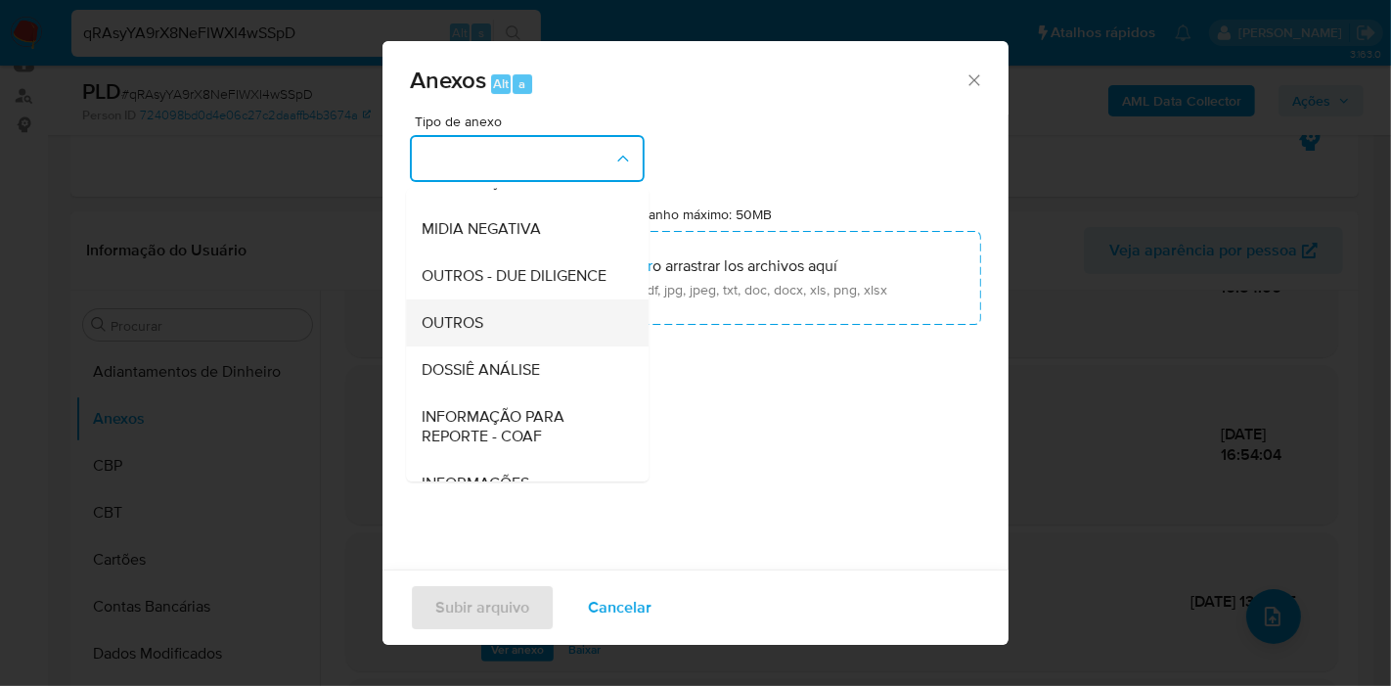
click at [494, 346] on div "OUTROS" at bounding box center [522, 322] width 200 height 47
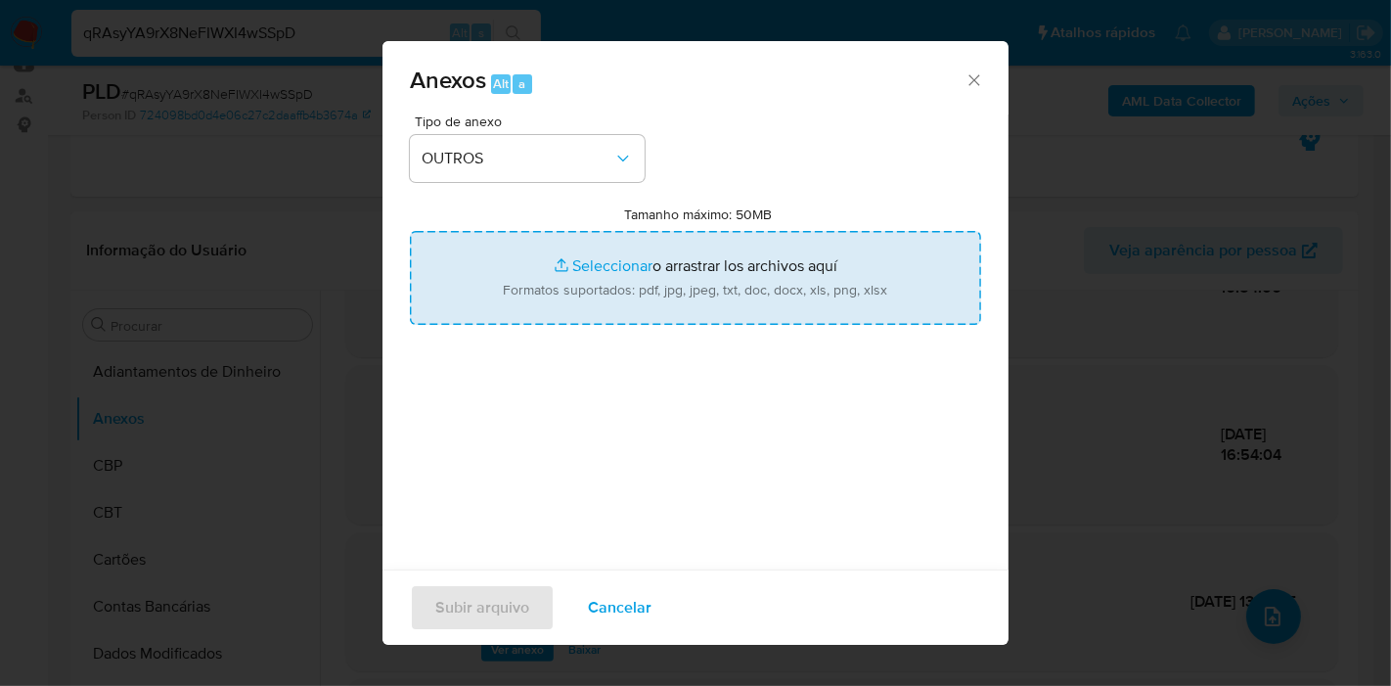
click at [500, 261] on input "Tamanho máximo: 50MB Seleccionar archivos" at bounding box center [695, 278] width 571 height 94
type input "C:\fakepath\DECLINIO - qRAsyYA9rX8NeFIWXI4wSSpD - CNPJ 29907497000108 - ESTRELA…"
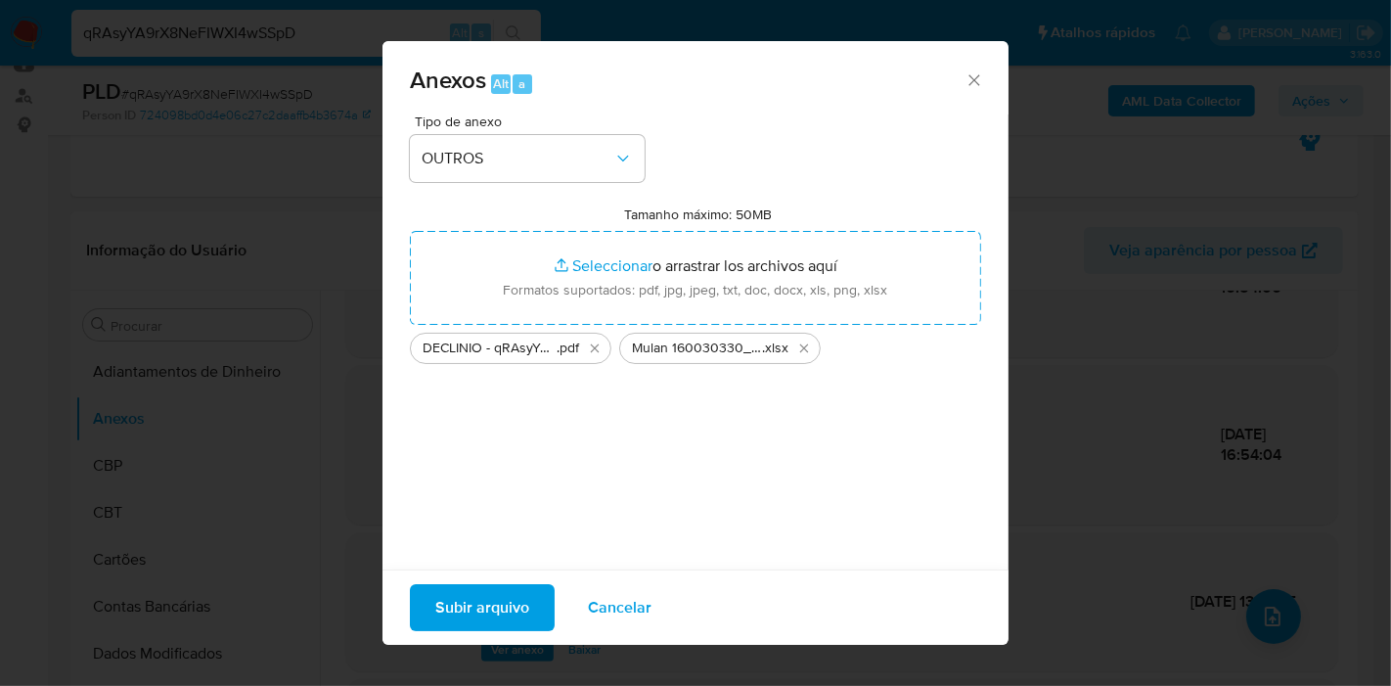
click at [490, 604] on span "Subir arquivo" at bounding box center [482, 607] width 94 height 43
click at [640, 613] on span "Cancelar" at bounding box center [620, 607] width 64 height 43
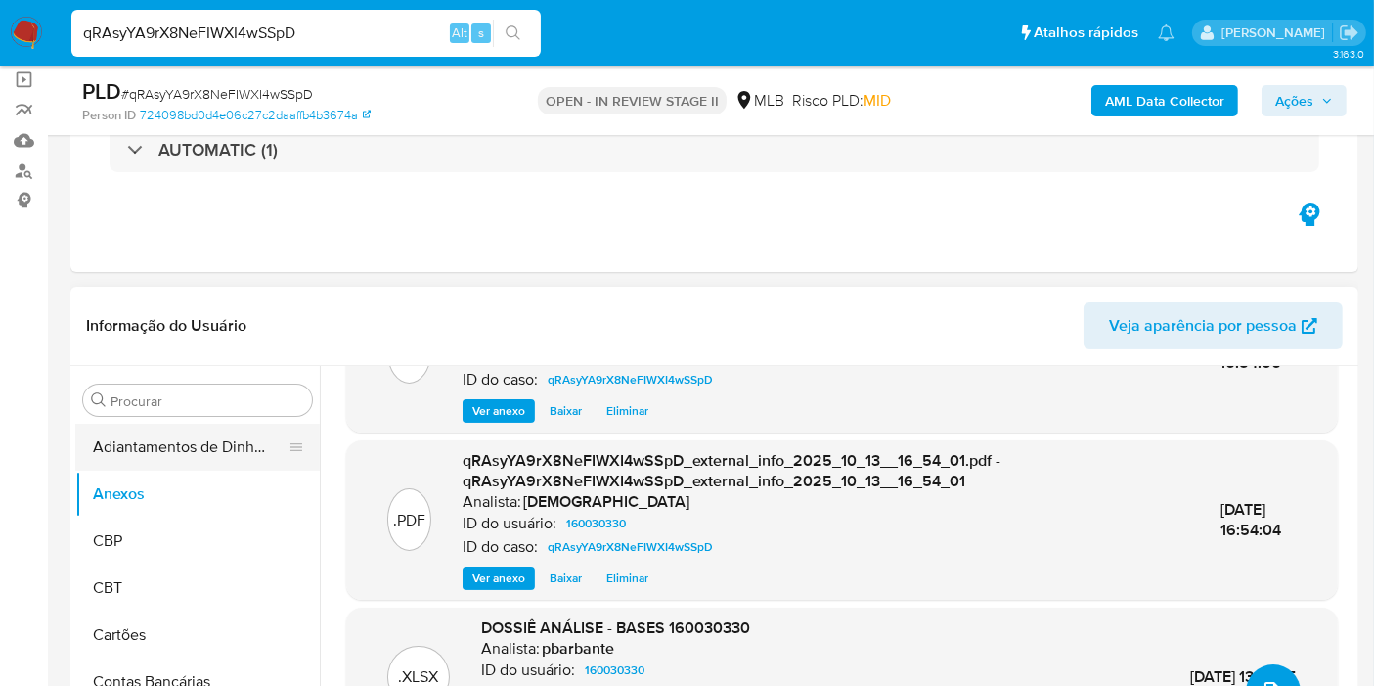
scroll to position [109, 0]
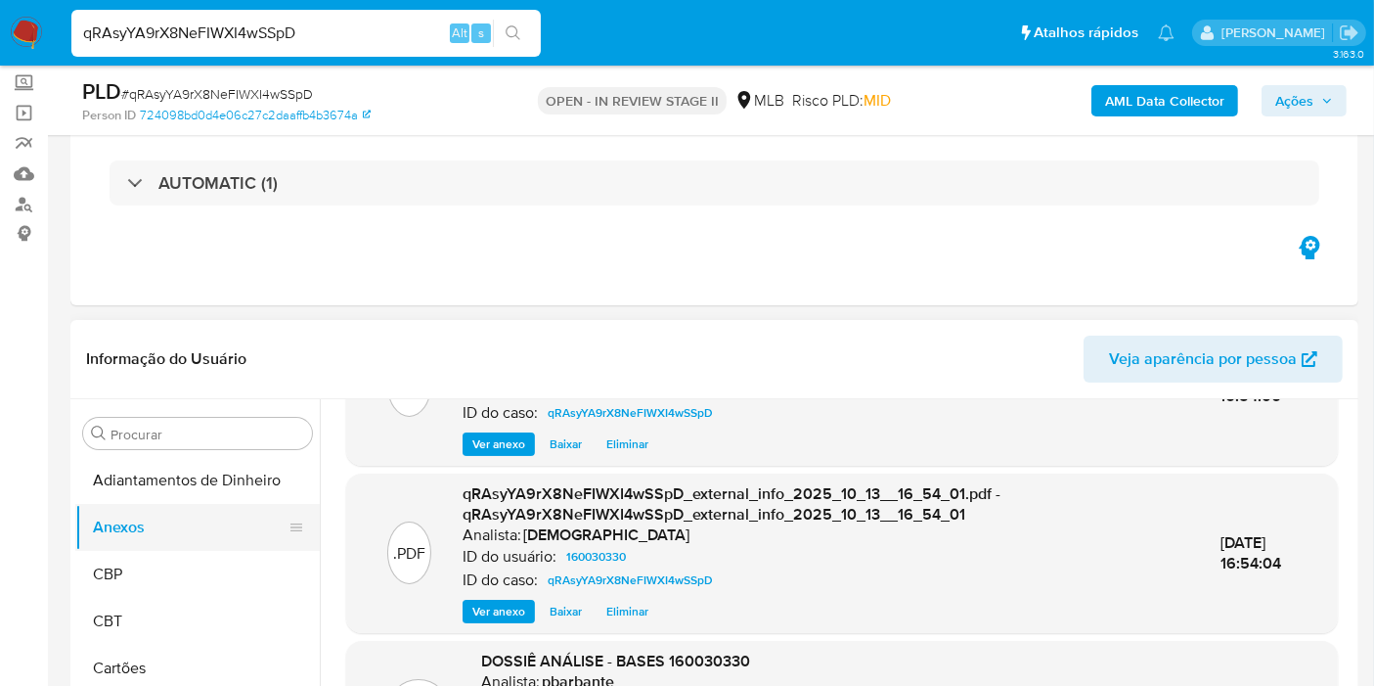
drag, startPoint x: 178, startPoint y: 501, endPoint x: 174, endPoint y: 514, distance: 14.2
click at [178, 501] on button "Adiantamentos de Dinheiro" at bounding box center [197, 480] width 244 height 47
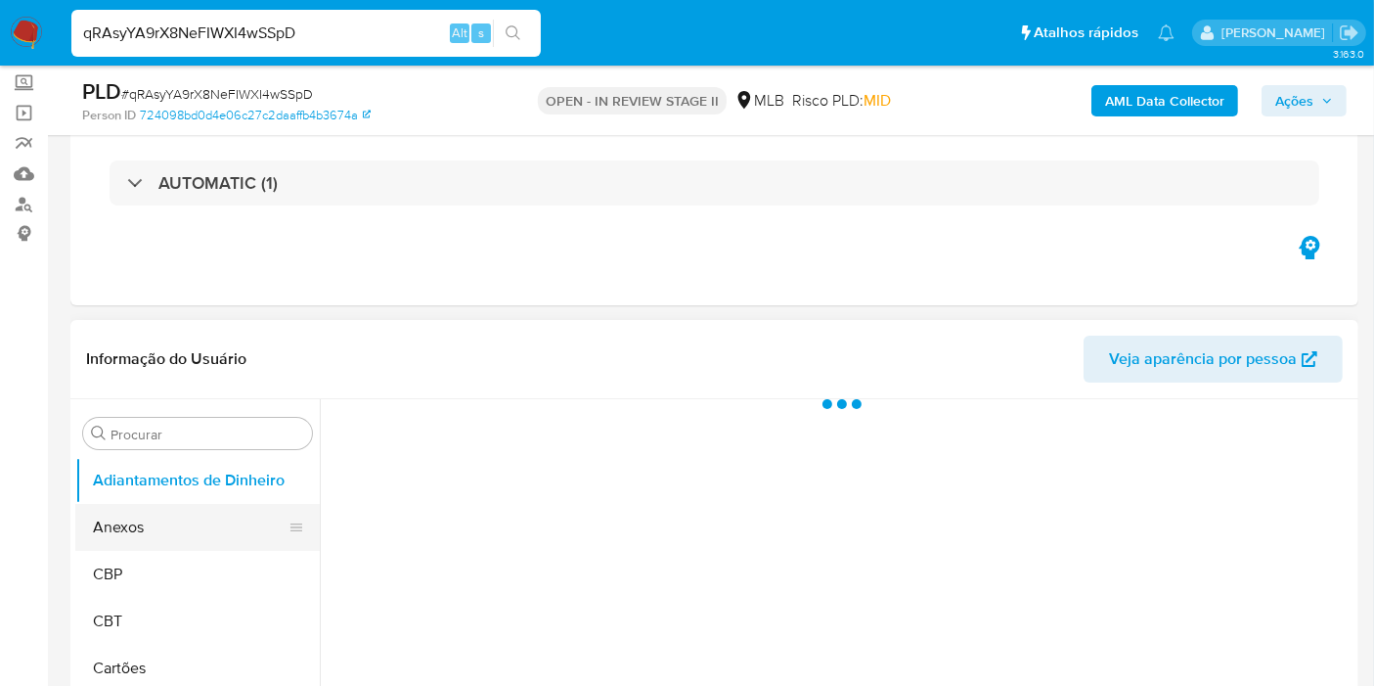
scroll to position [0, 0]
click at [170, 523] on button "Anexos" at bounding box center [189, 527] width 229 height 47
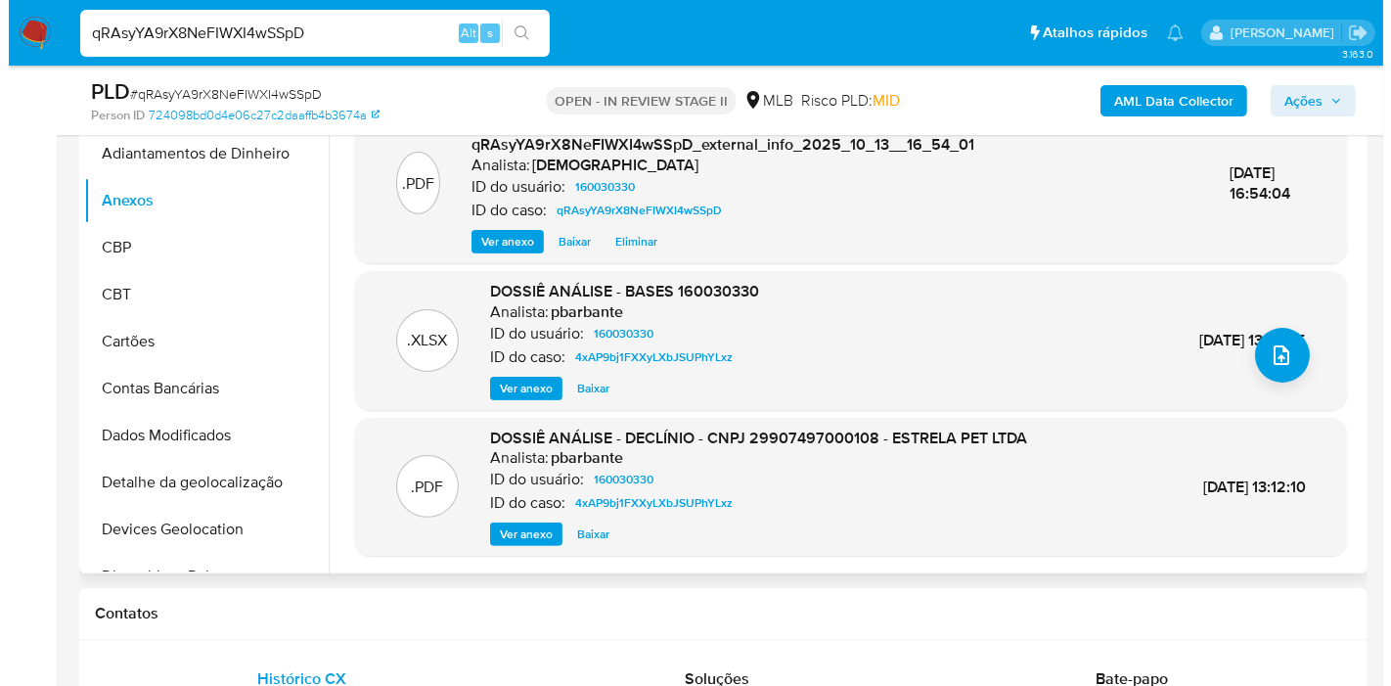
scroll to position [434, 0]
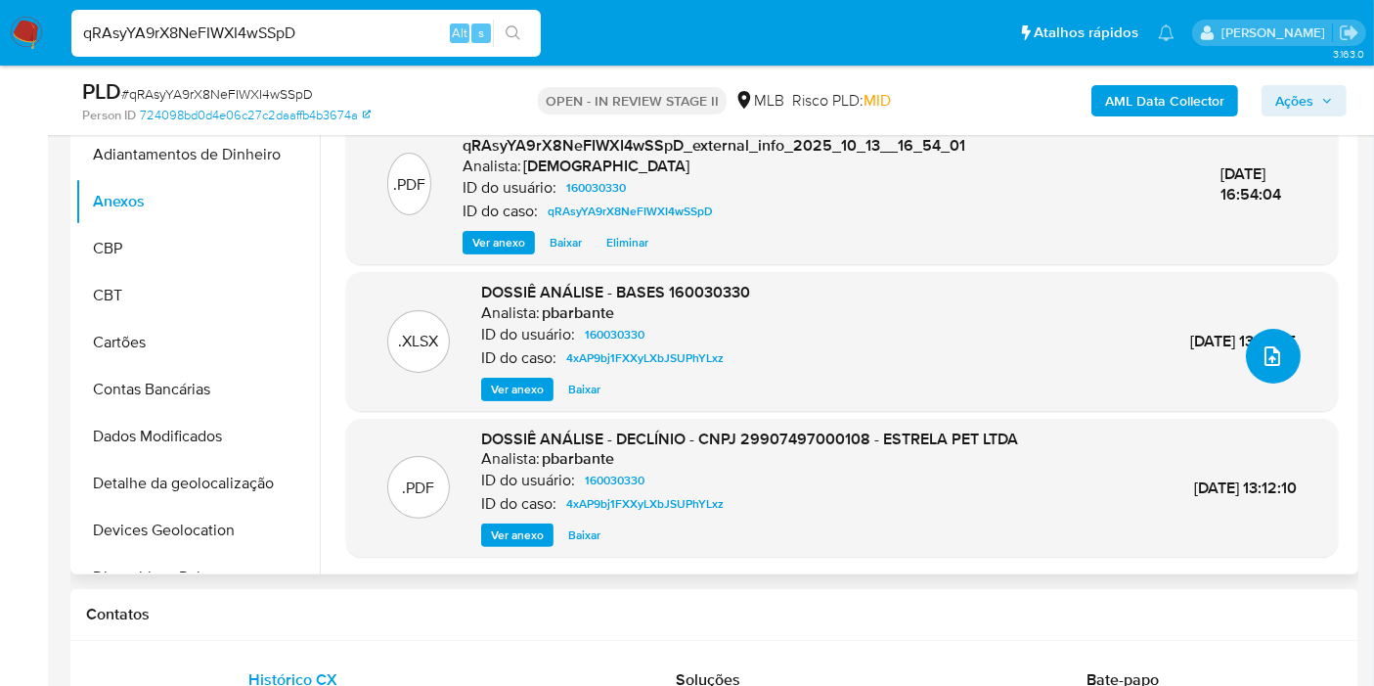
click at [1269, 344] on span "upload-file" at bounding box center [1272, 355] width 23 height 23
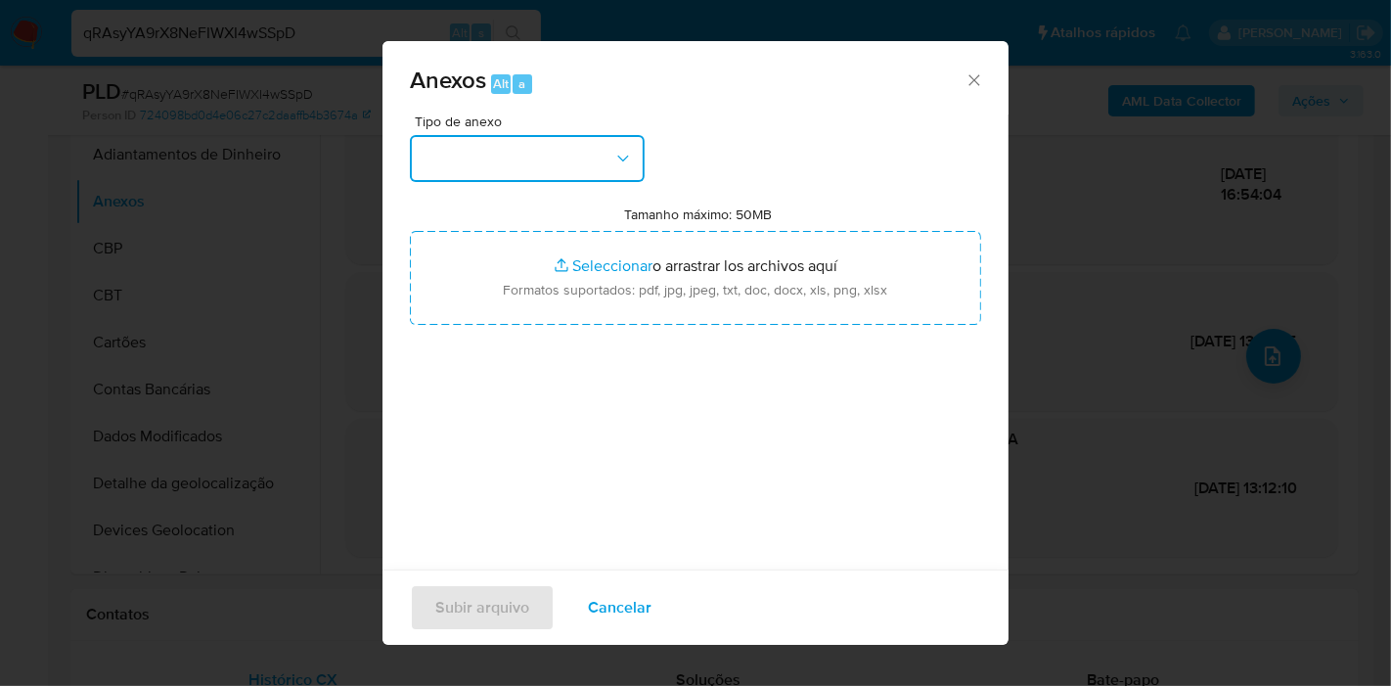
click at [552, 156] on button "button" at bounding box center [527, 158] width 235 height 47
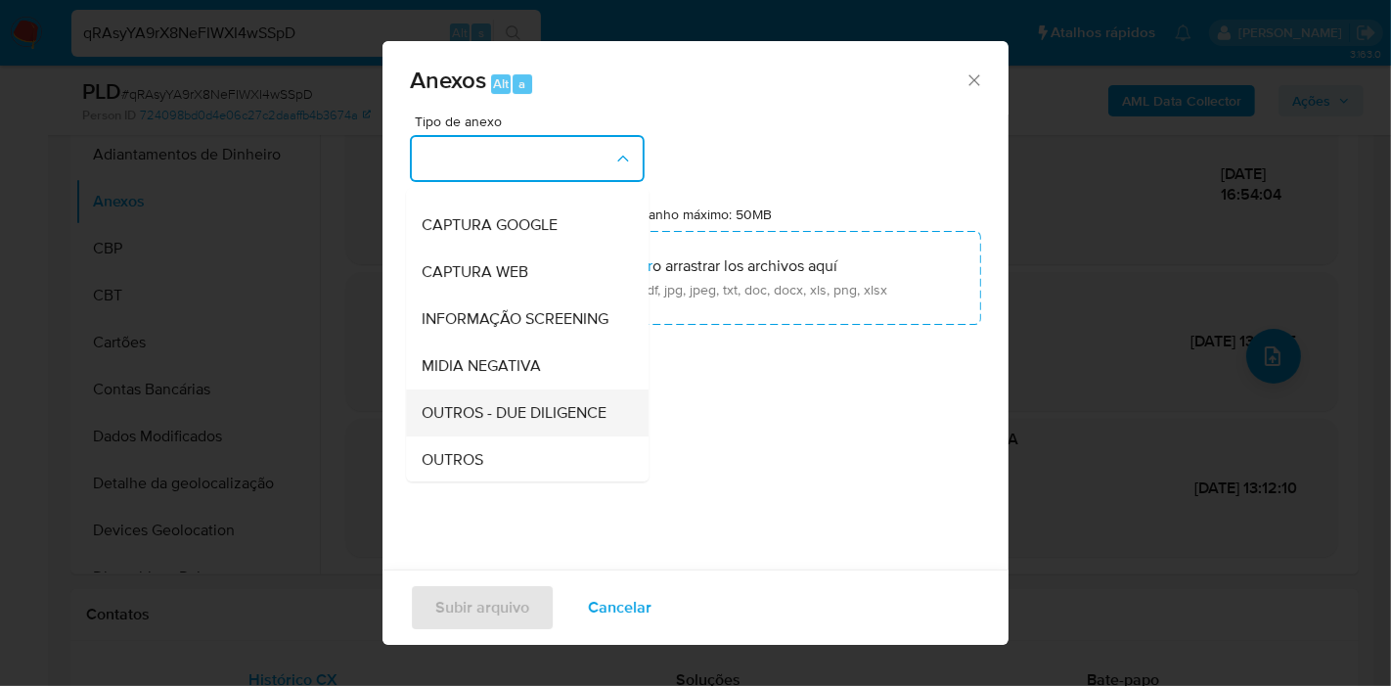
scroll to position [217, 0]
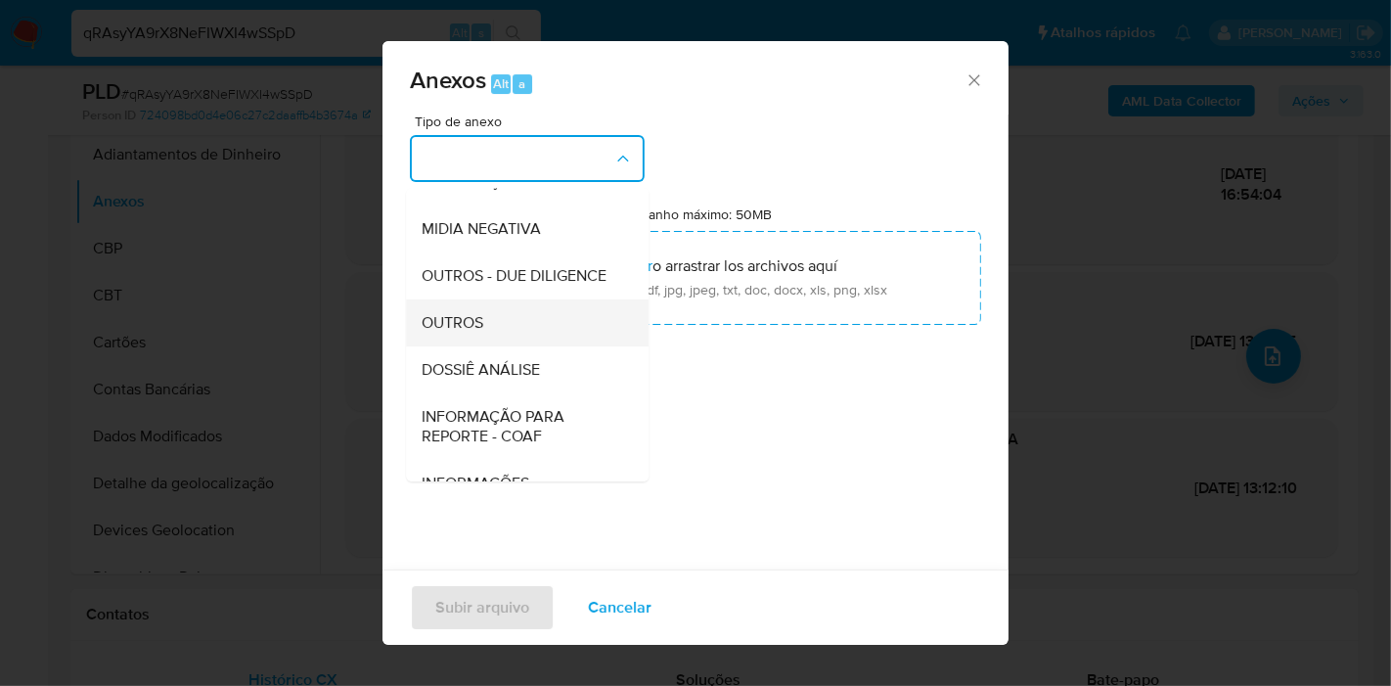
click at [527, 346] on div "OUTROS" at bounding box center [522, 322] width 200 height 47
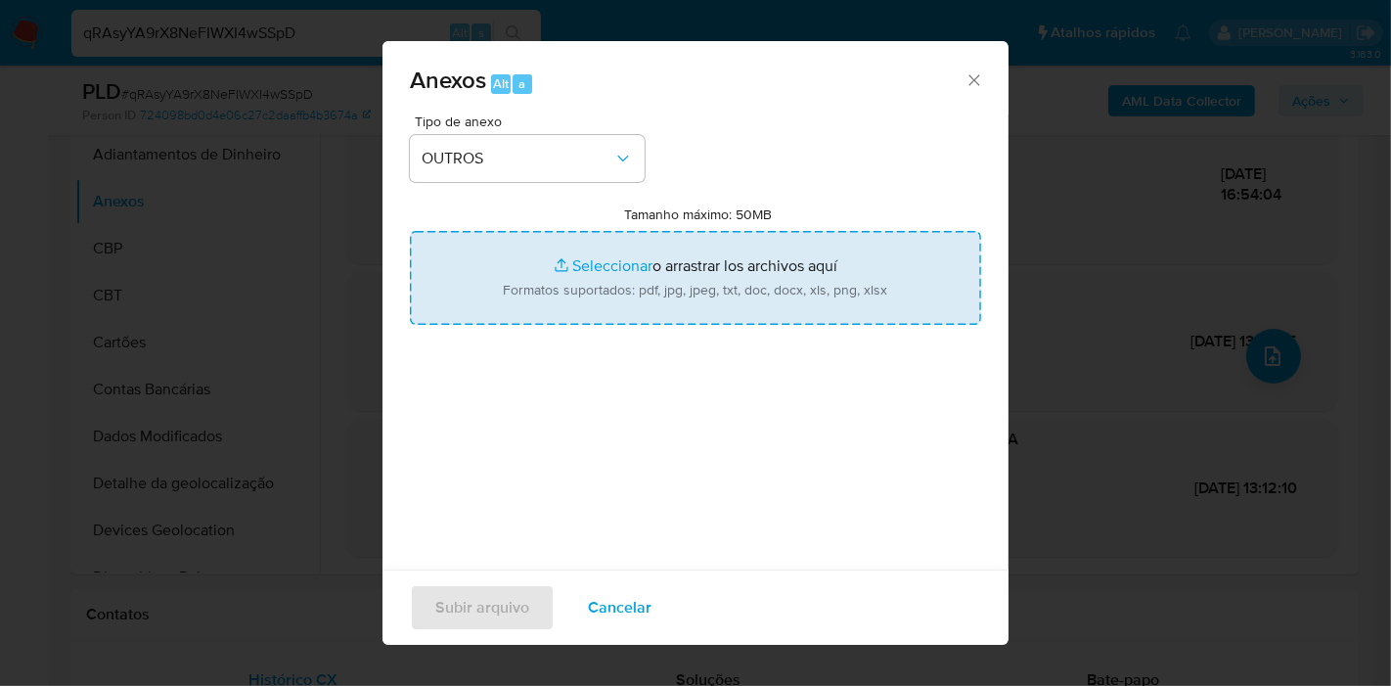
click at [539, 244] on input "Tamanho máximo: 50MB Seleccionar archivos" at bounding box center [695, 278] width 571 height 94
type input "C:\fakepath\DECLINIO - qRAsyYA9rX8NeFIWXI4wSSpD - CNPJ 29907497000108 - ESTRELA…"
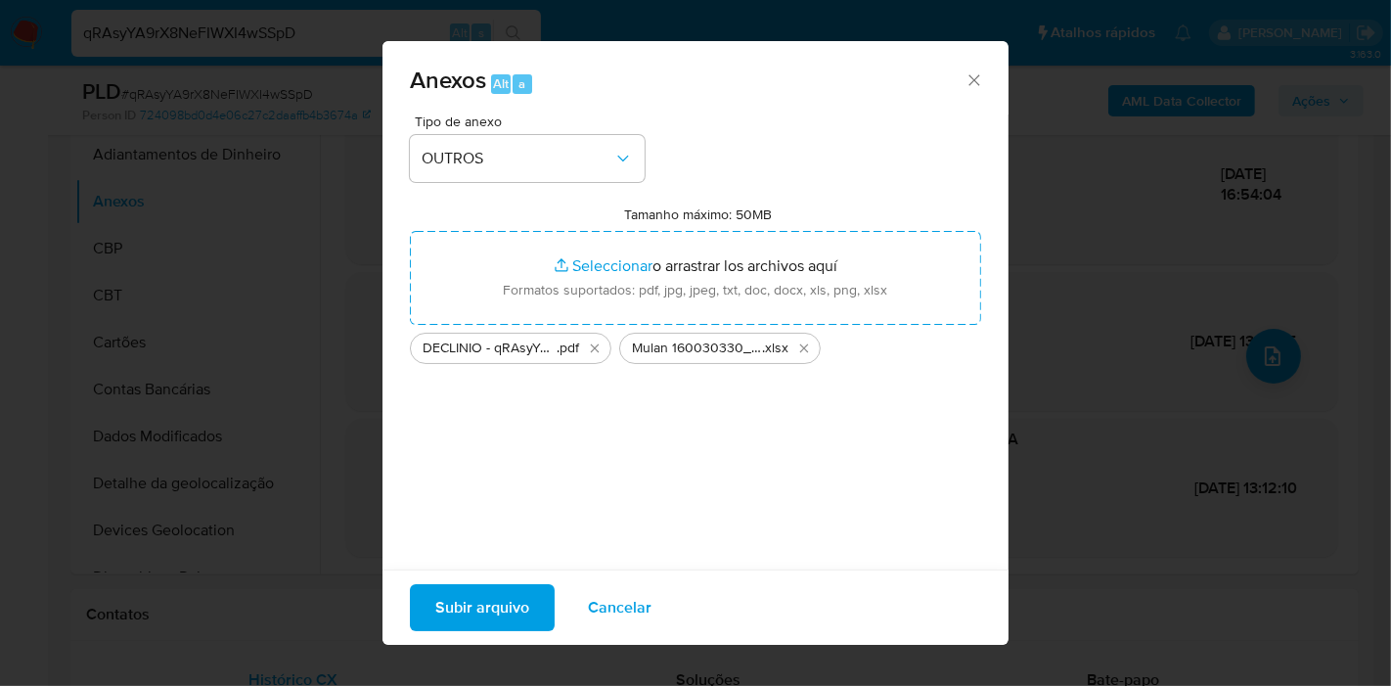
click at [483, 598] on span "Subir arquivo" at bounding box center [482, 607] width 94 height 43
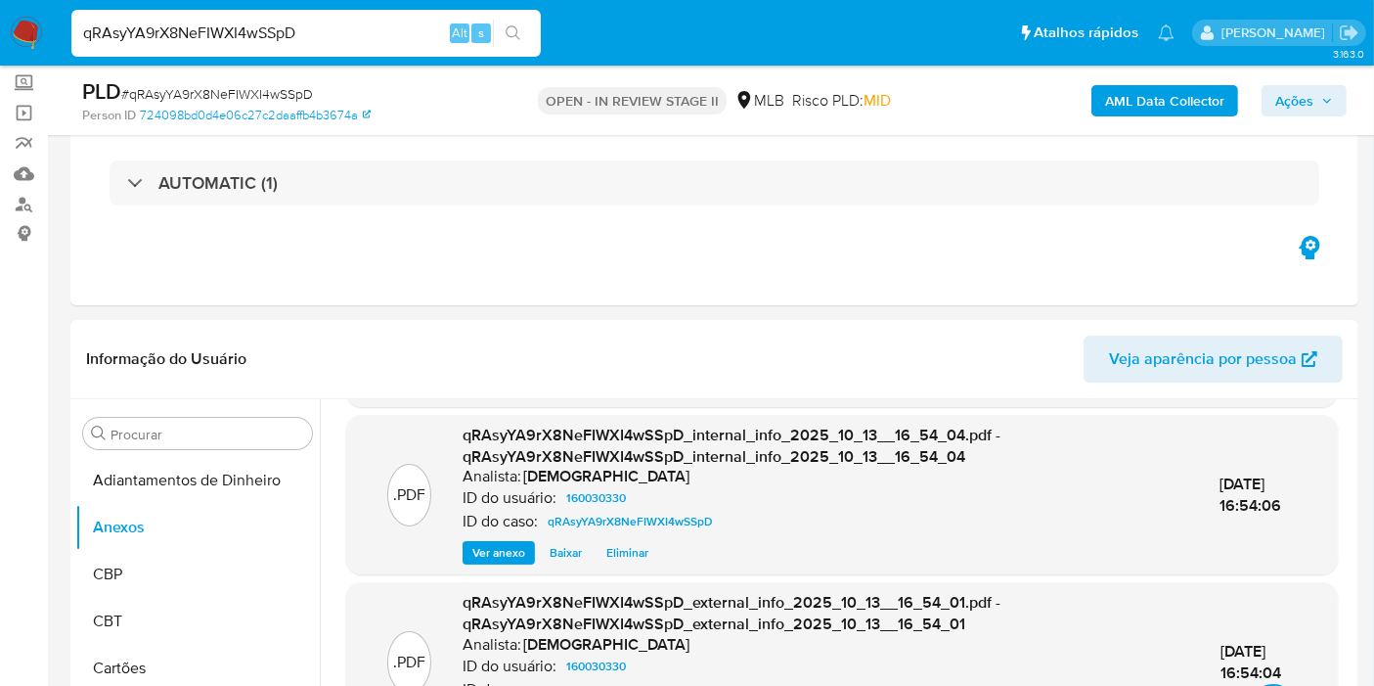
scroll to position [128, 0]
